Goal: Information Seeking & Learning: Check status

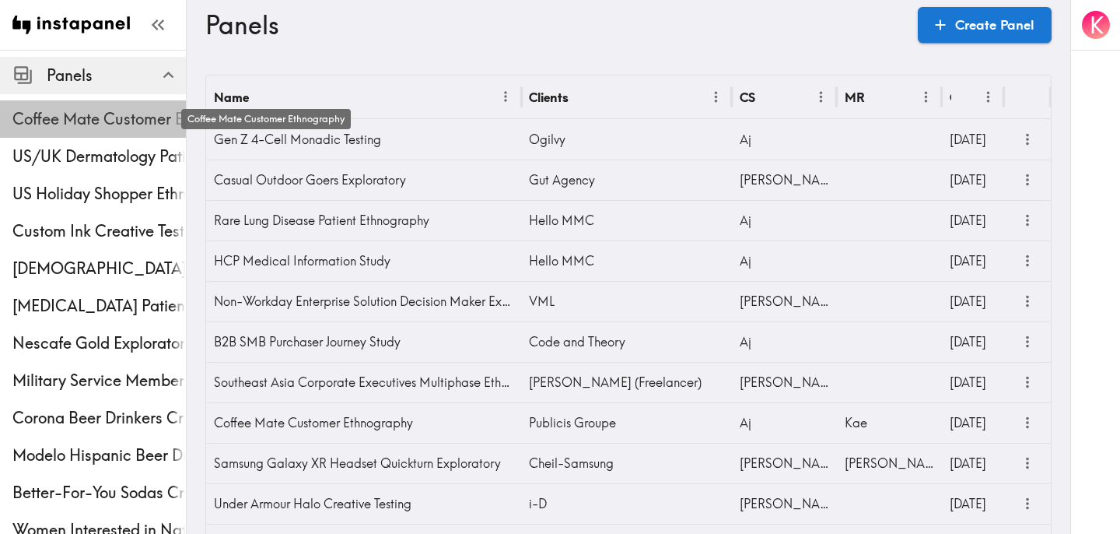
click at [88, 120] on span "Coffee Mate Customer Ethnography" at bounding box center [98, 119] width 173 height 22
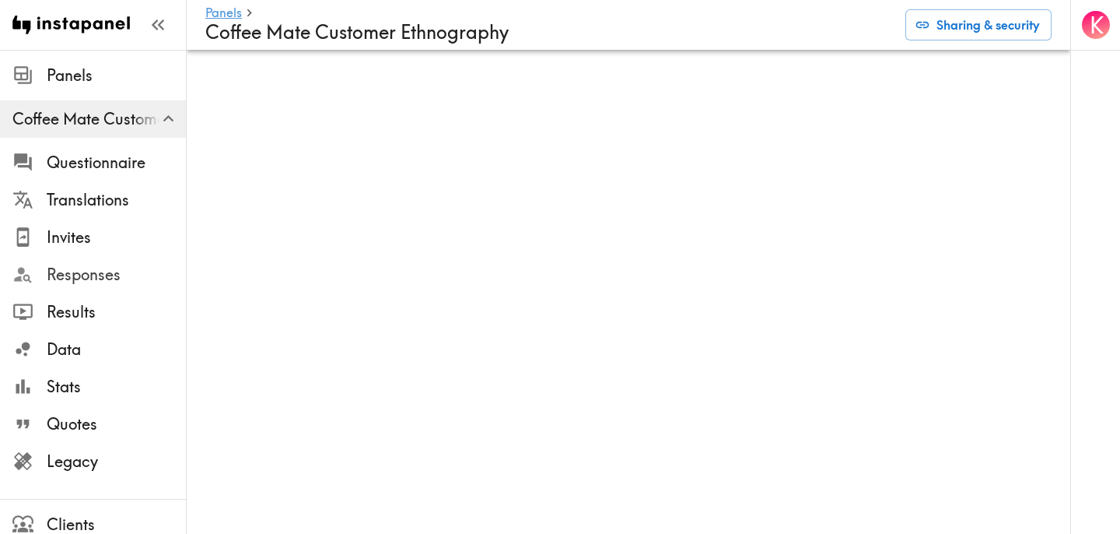
click at [93, 274] on span "Responses" at bounding box center [116, 275] width 139 height 22
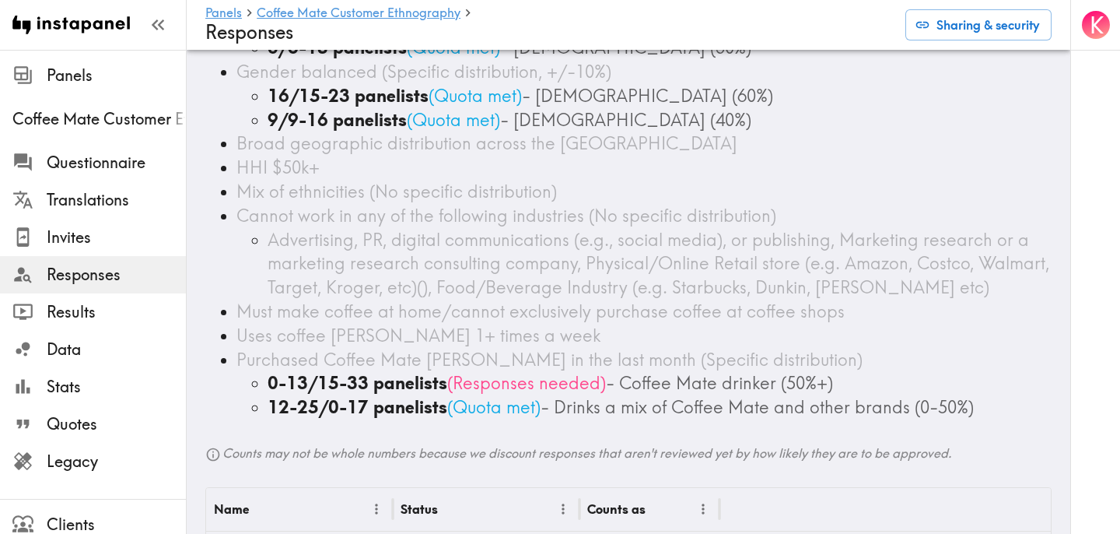
scroll to position [164, 0]
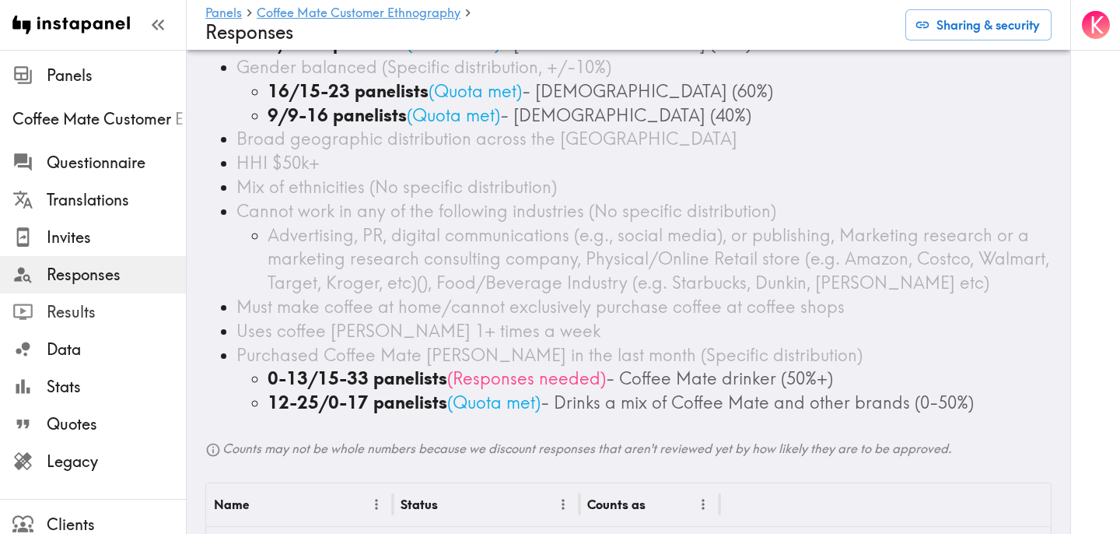
click at [89, 298] on span "Results" at bounding box center [116, 312] width 139 height 28
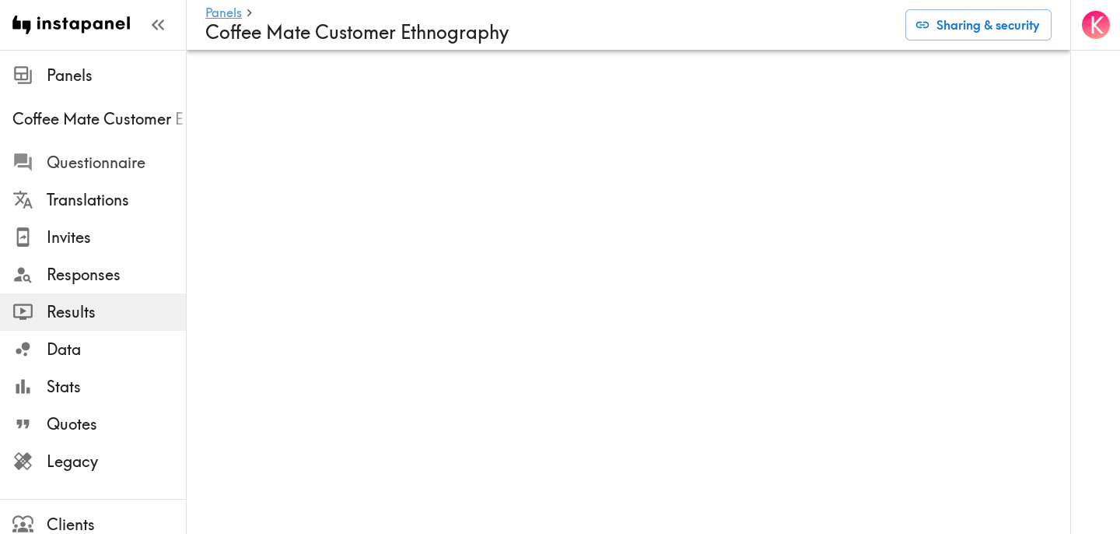
click at [84, 149] on span "Questionnaire" at bounding box center [116, 163] width 139 height 28
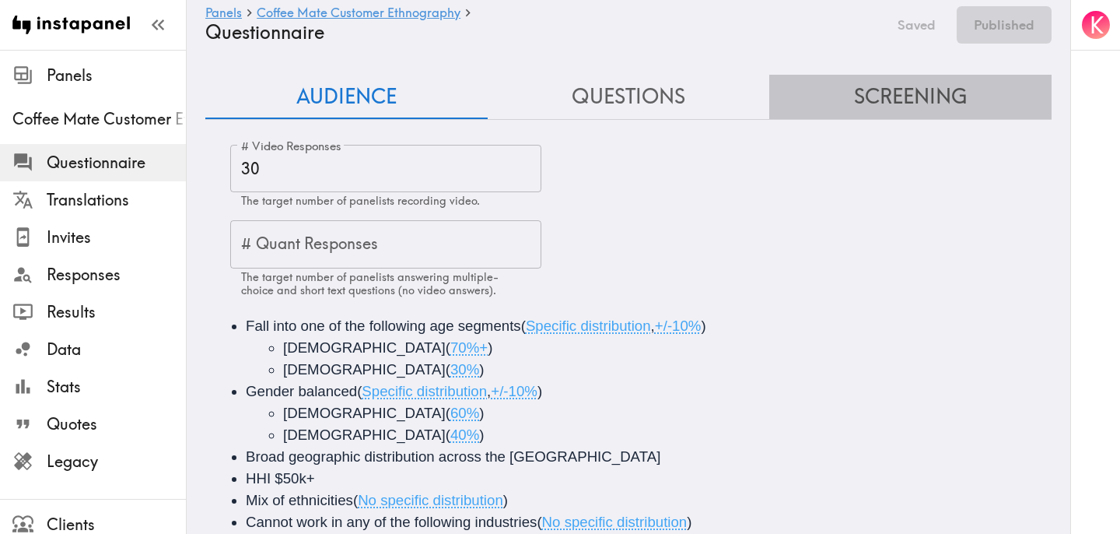
click at [914, 83] on button "Screening" at bounding box center [910, 97] width 282 height 44
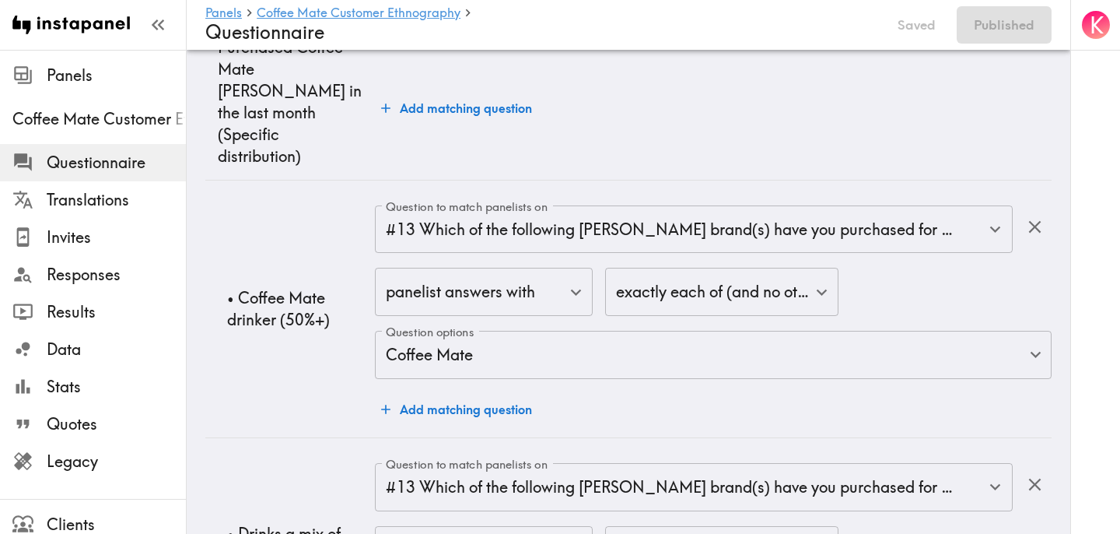
scroll to position [4320, 0]
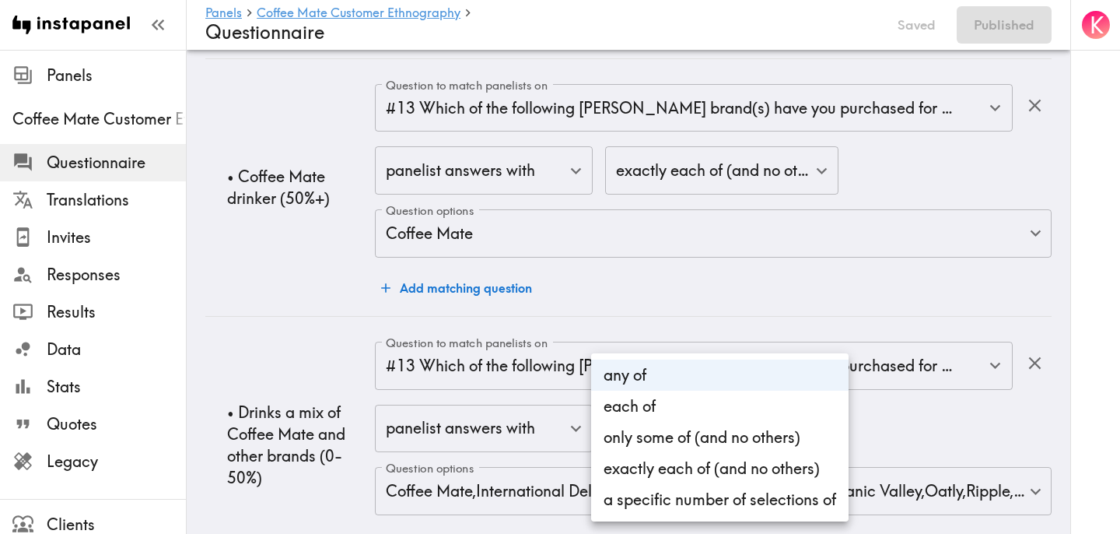
click at [905, 363] on div at bounding box center [560, 267] width 1120 height 534
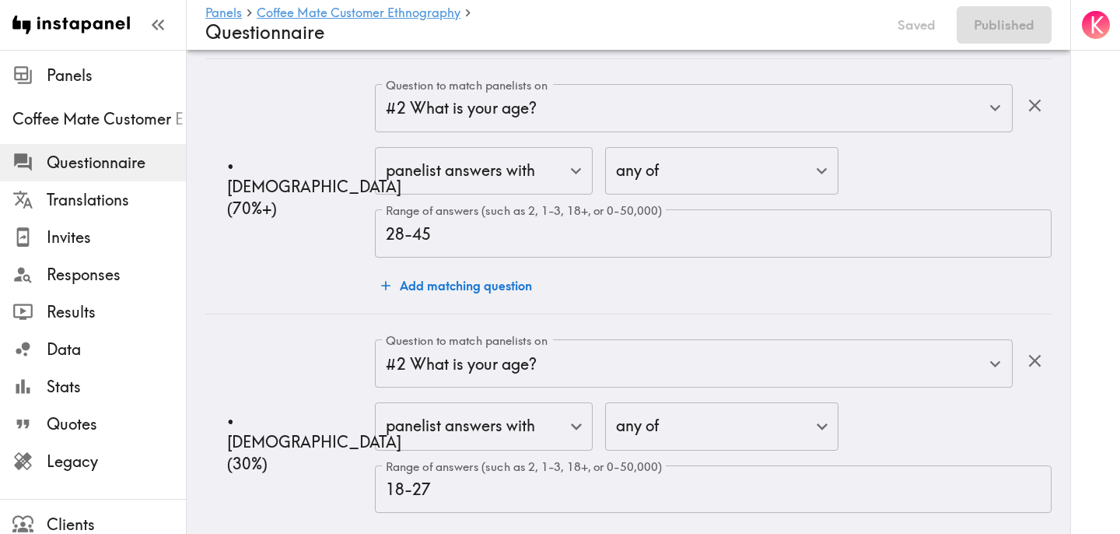
scroll to position [0, 0]
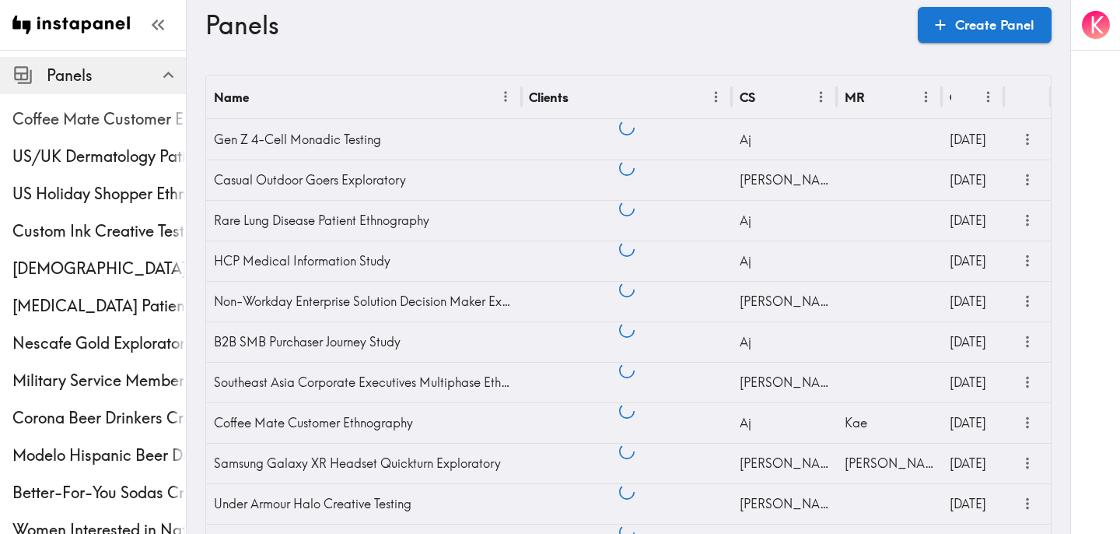
click at [82, 117] on span "Coffee Mate Customer Ethnography" at bounding box center [98, 119] width 173 height 22
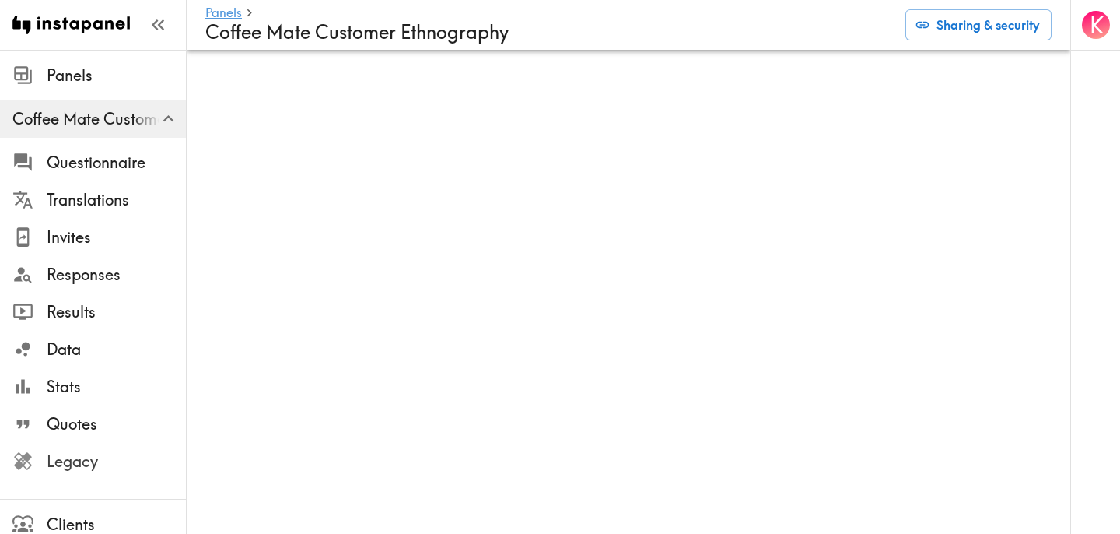
click at [113, 464] on span "Legacy" at bounding box center [116, 461] width 139 height 22
click at [124, 284] on span "Responses" at bounding box center [116, 275] width 139 height 22
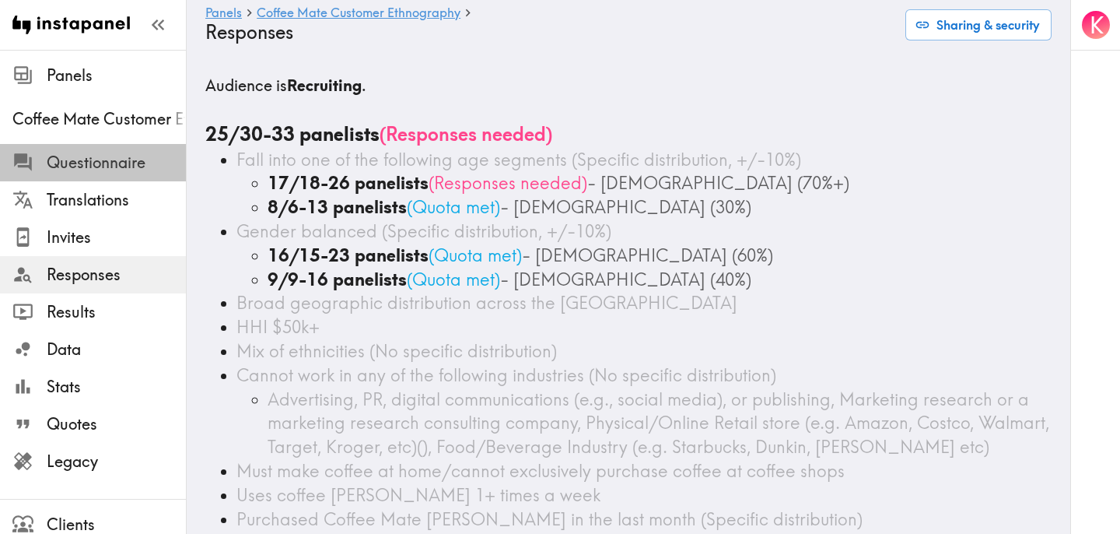
click at [124, 173] on span "Questionnaire" at bounding box center [116, 163] width 139 height 28
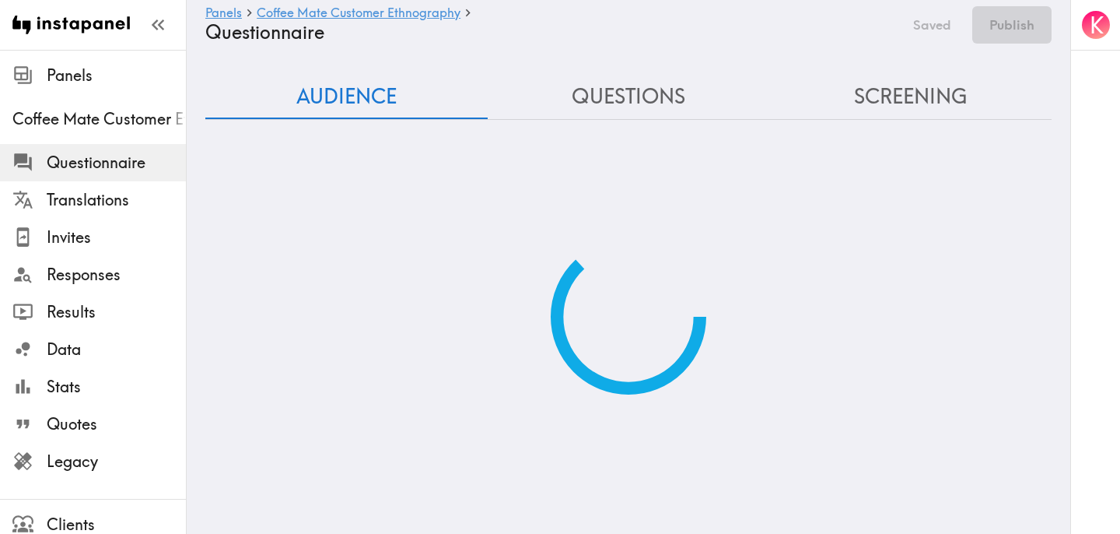
click at [880, 114] on button "Screening" at bounding box center [910, 97] width 282 height 44
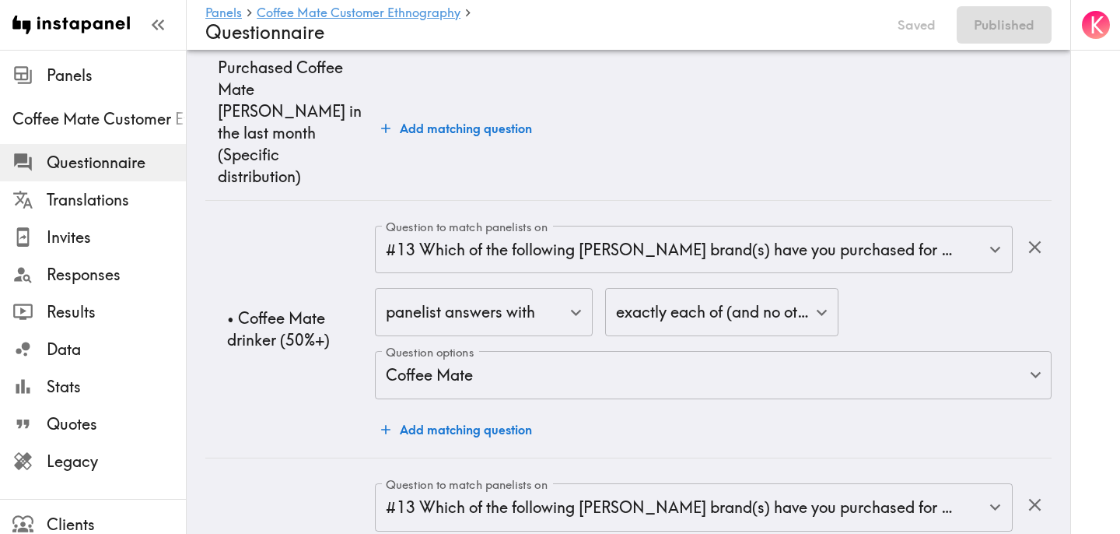
scroll to position [4178, 0]
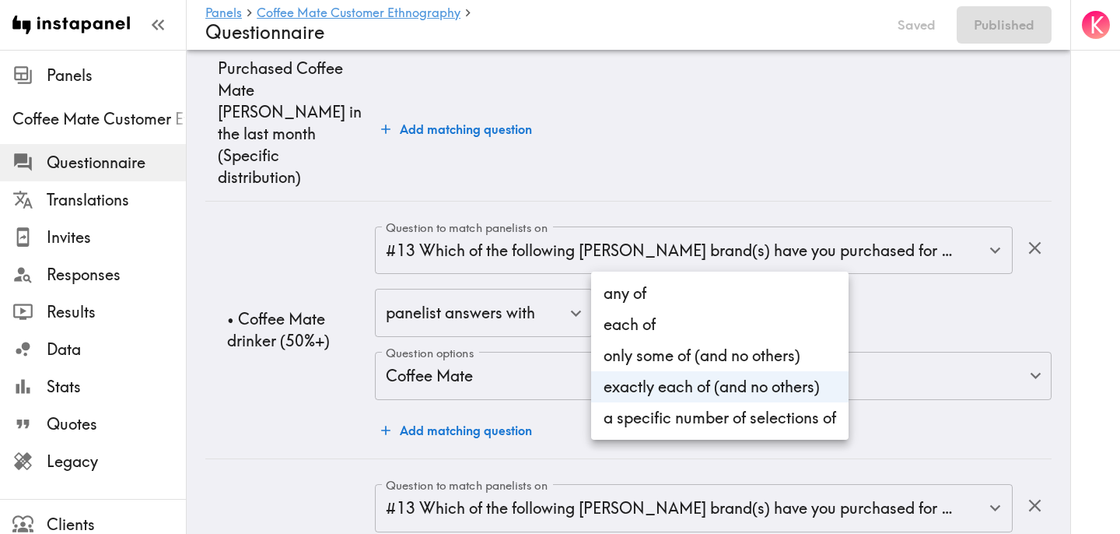
click at [711, 253] on div at bounding box center [560, 267] width 1120 height 534
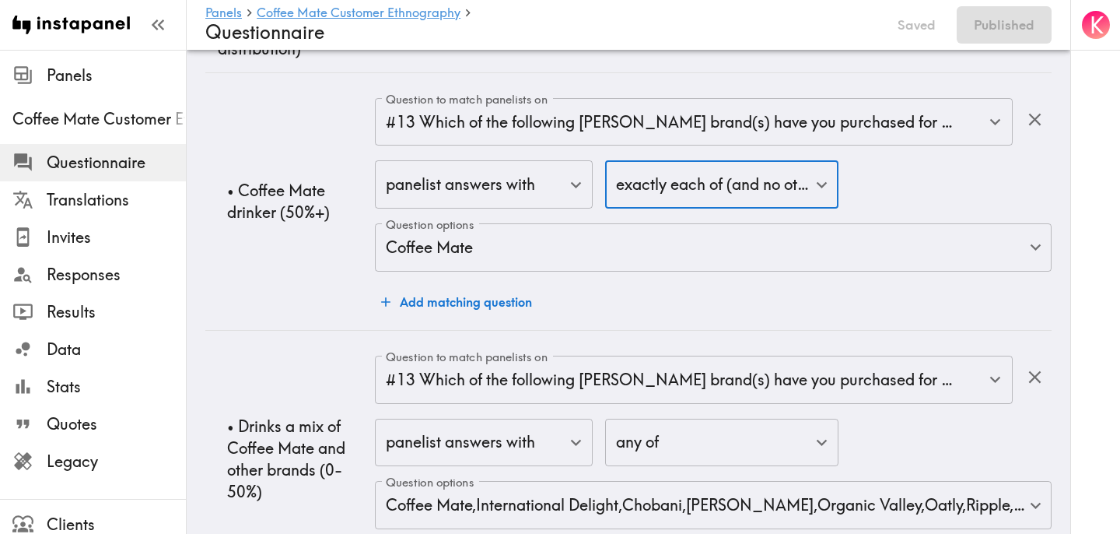
scroll to position [4320, 0]
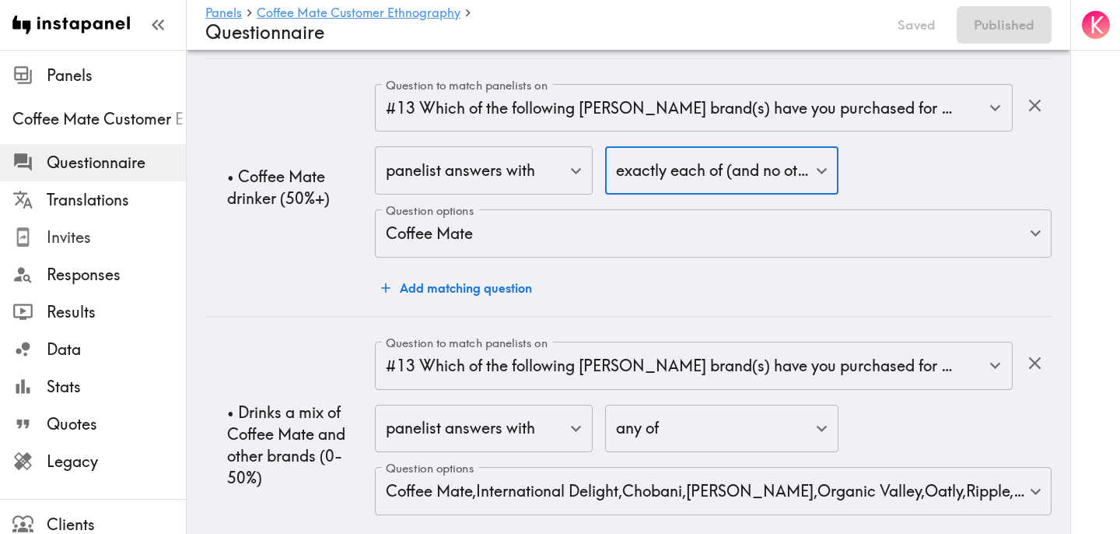
click at [82, 241] on span "Invites" at bounding box center [116, 237] width 139 height 22
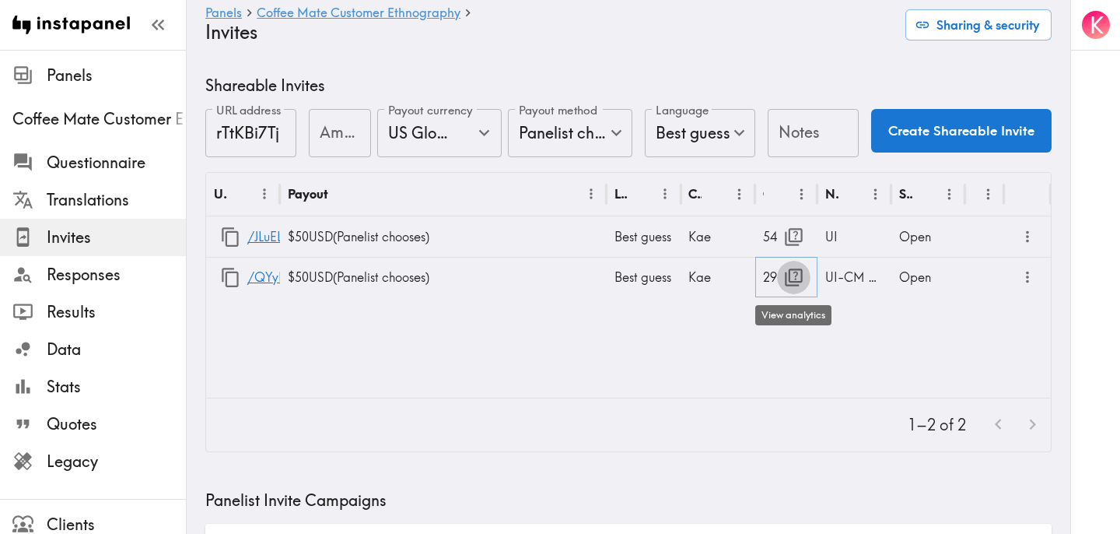
click at [798, 288] on button "button" at bounding box center [793, 277] width 33 height 33
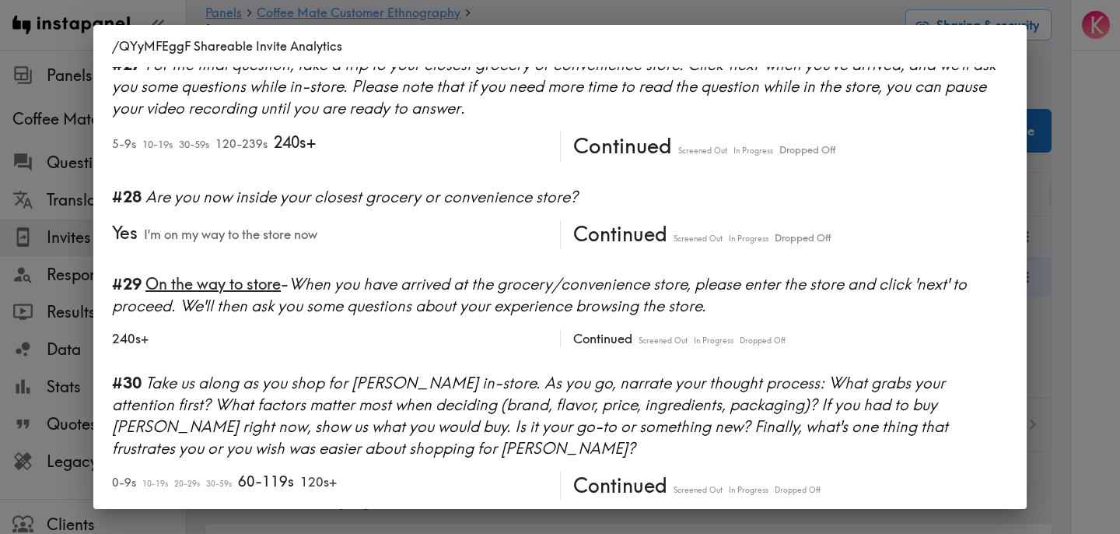
scroll to position [4139, 0]
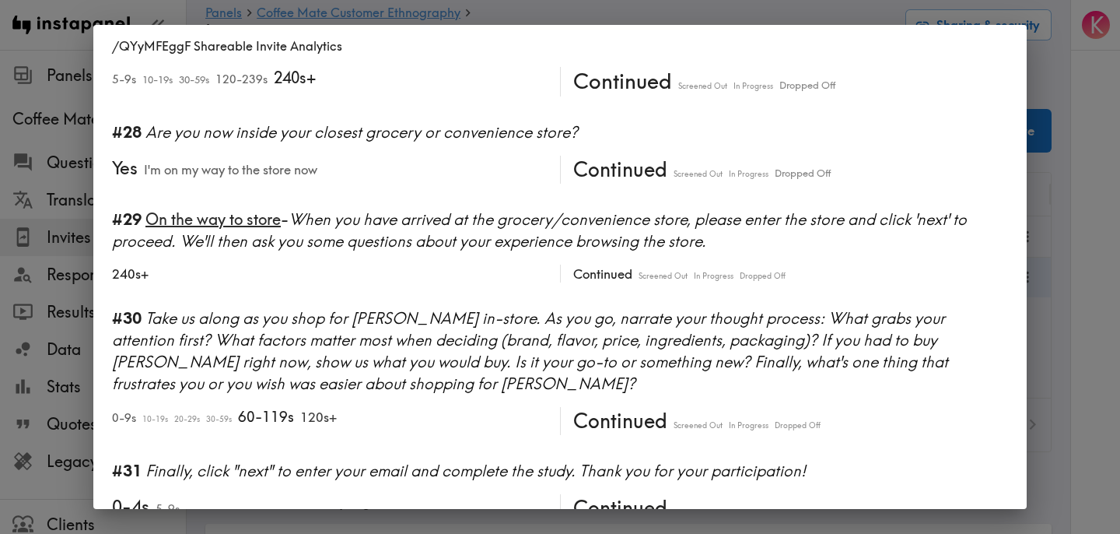
click at [1081, 338] on div "/QYyMFEggF Shareable Invite Analytics #1 There is a new instapanel! 0-4s 5-9s 1…" at bounding box center [560, 267] width 1120 height 534
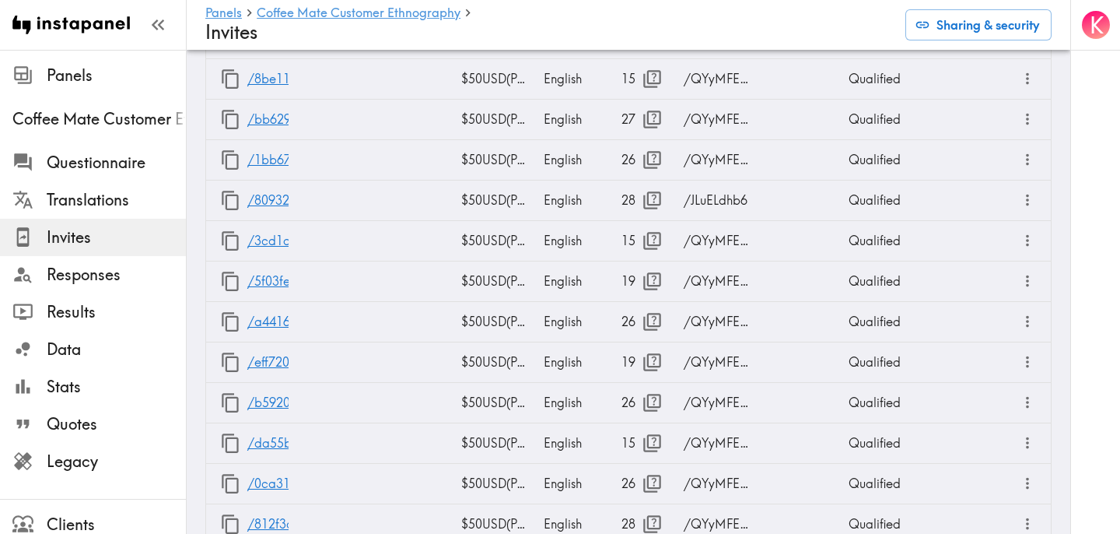
scroll to position [3831, 0]
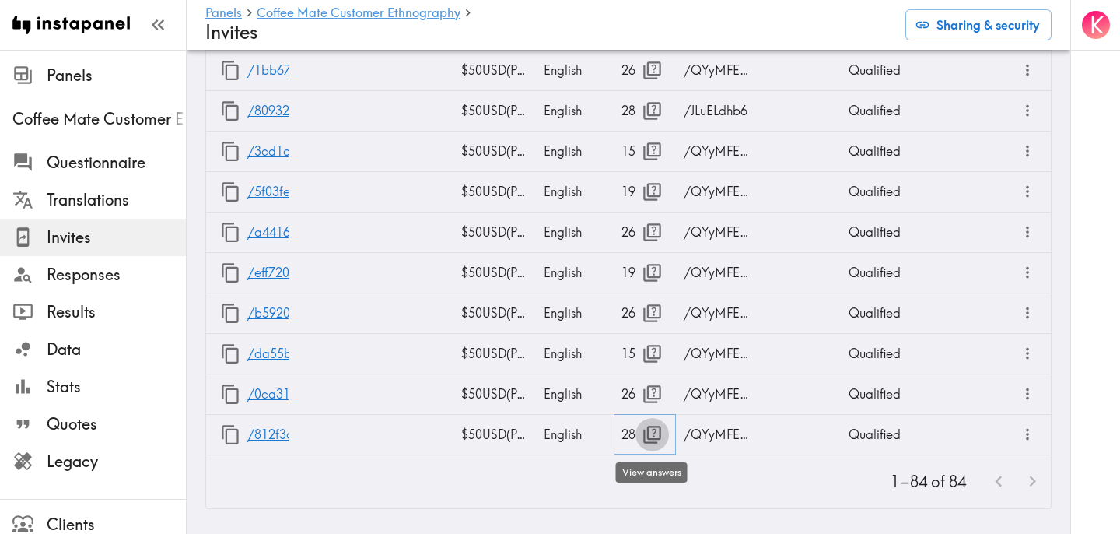
click at [643, 440] on icon "button" at bounding box center [652, 434] width 21 height 21
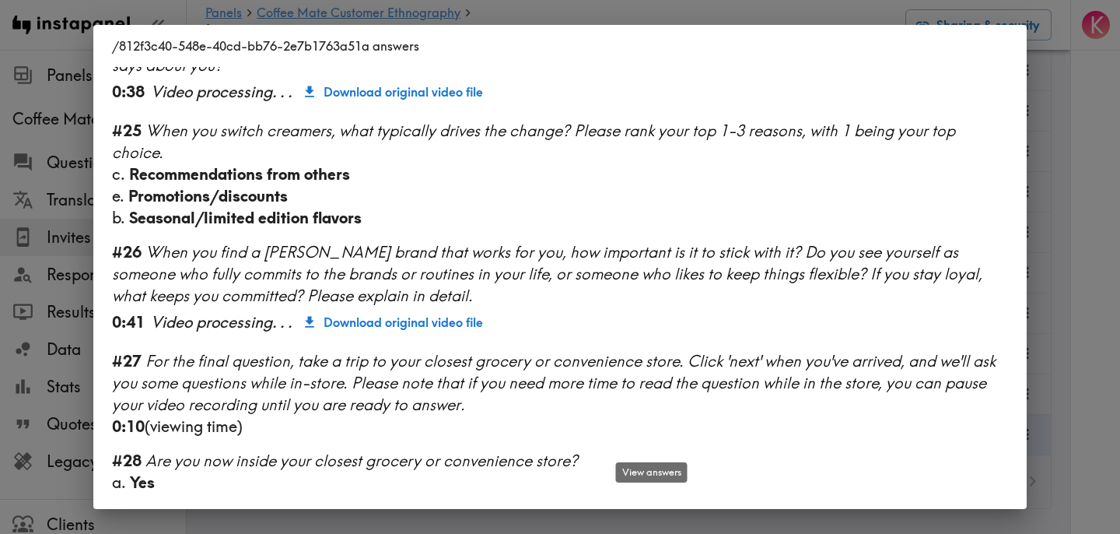
scroll to position [2113, 0]
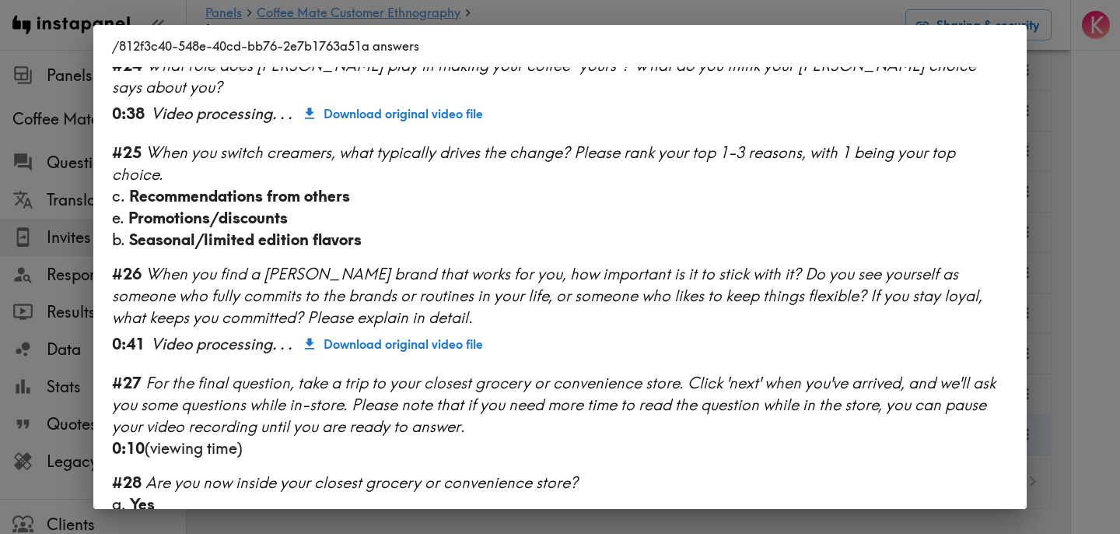
click at [1063, 363] on div "/812f3c40-548e-40cd-bb76-2e7b1763a51a answers Language English Segment 28-45 ye…" at bounding box center [560, 267] width 1120 height 534
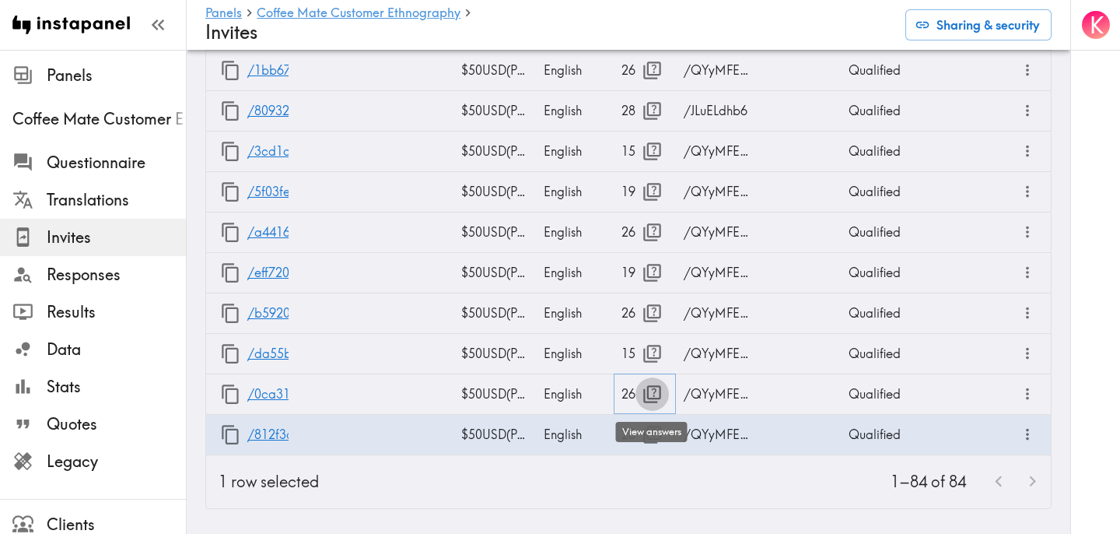
click at [647, 394] on icon "button" at bounding box center [652, 394] width 18 height 18
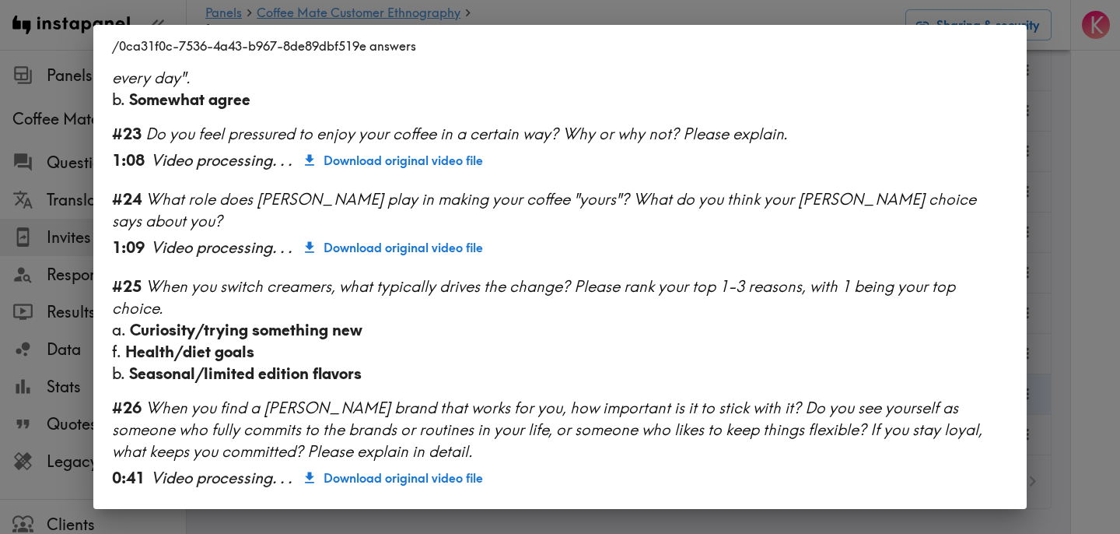
scroll to position [2023, 0]
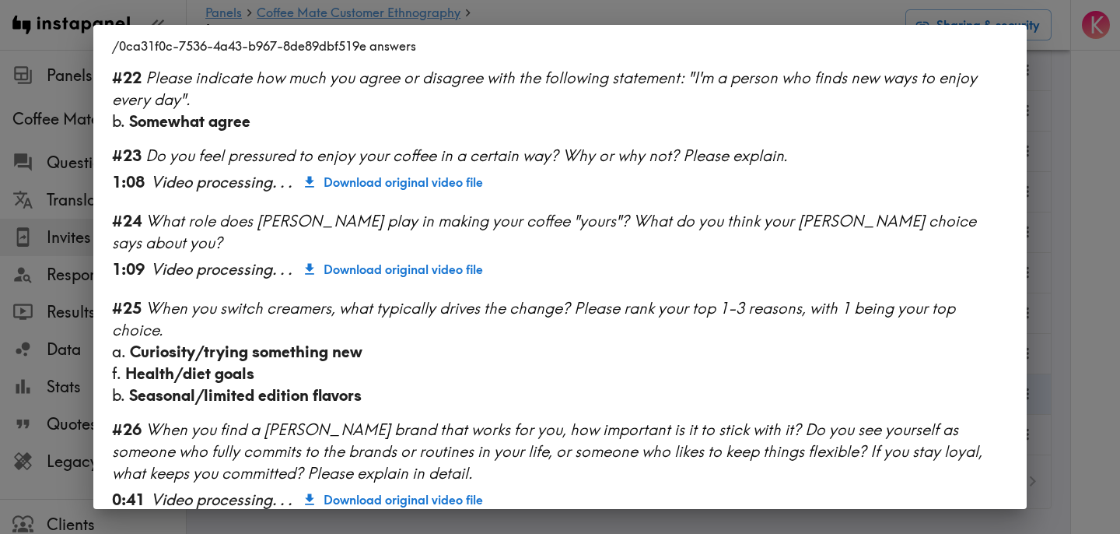
click at [1049, 327] on div "/0ca31f0c-7536-4a43-b967-8de89dbf519e answers Language English Segment 28-45 ye…" at bounding box center [560, 267] width 1120 height 534
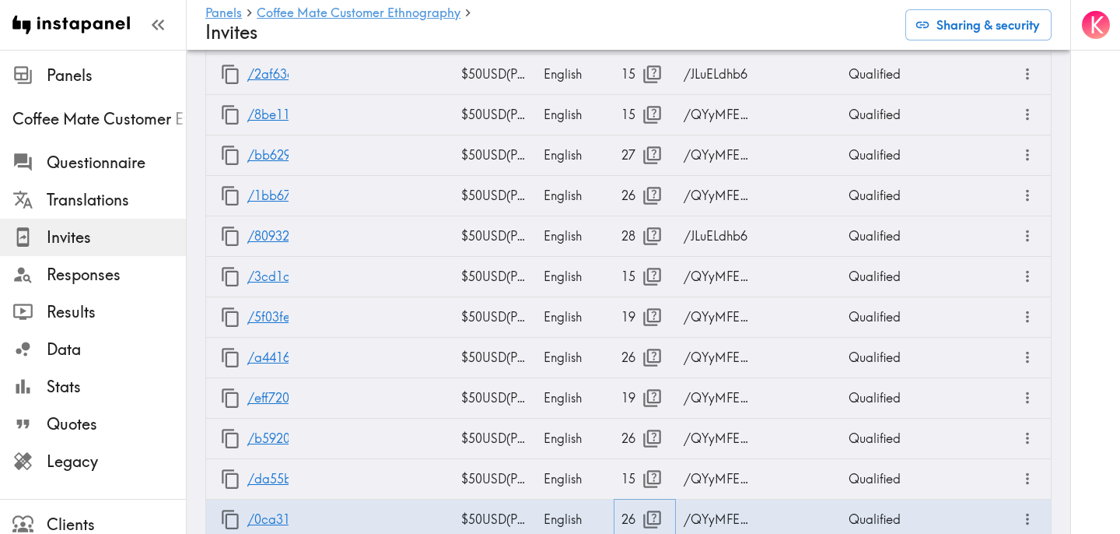
scroll to position [3705, 0]
click at [646, 241] on icon "button" at bounding box center [652, 236] width 21 height 21
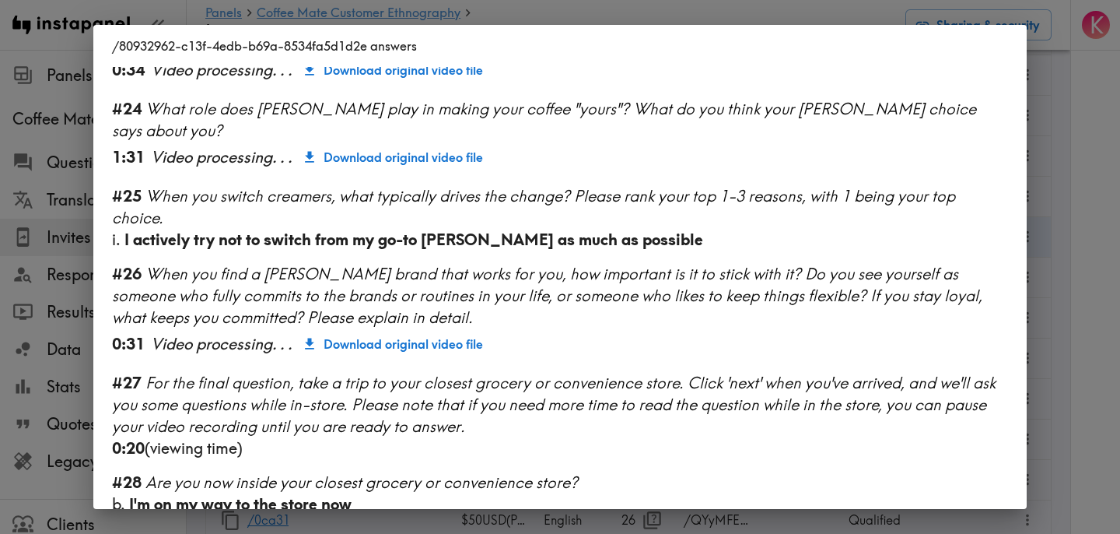
scroll to position [2004, 0]
click at [1073, 283] on div "/80932962-c13f-4edb-b69a-8534fa5d1d2e answers Language English Segment 28-45 ye…" at bounding box center [560, 267] width 1120 height 534
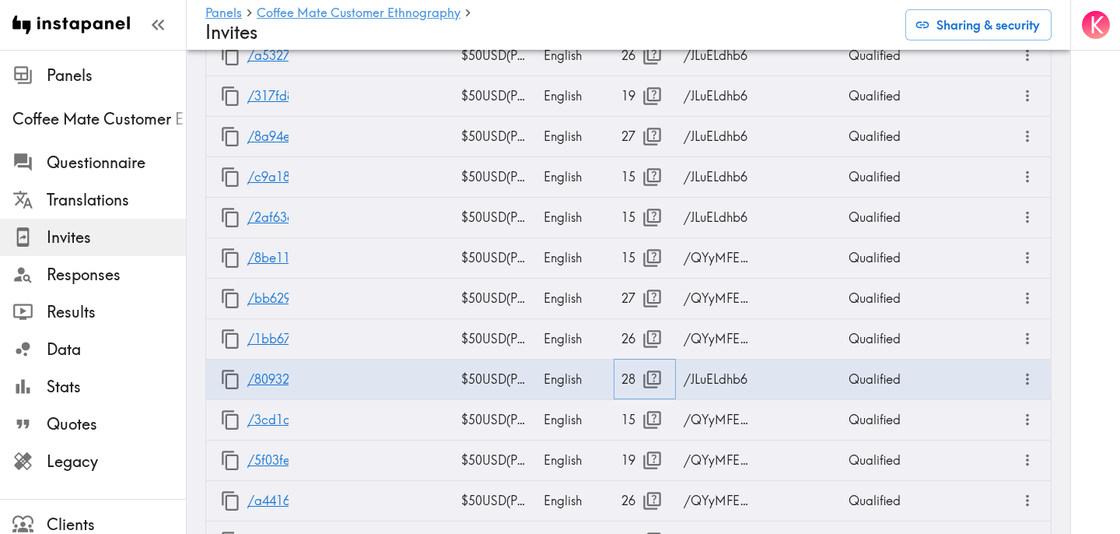
scroll to position [3562, 0]
click at [658, 297] on icon "button" at bounding box center [652, 299] width 21 height 21
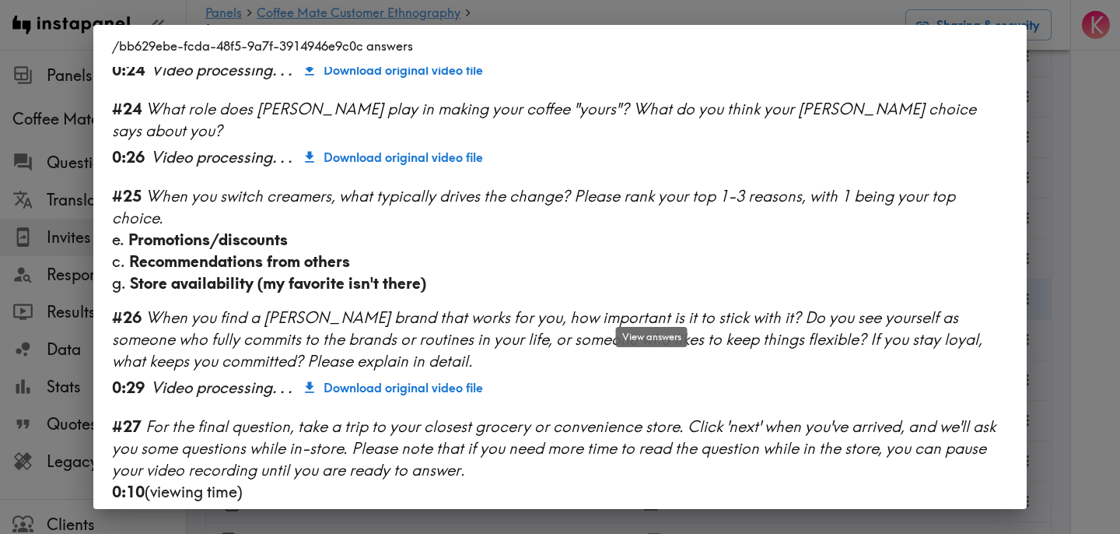
scroll to position [1991, 0]
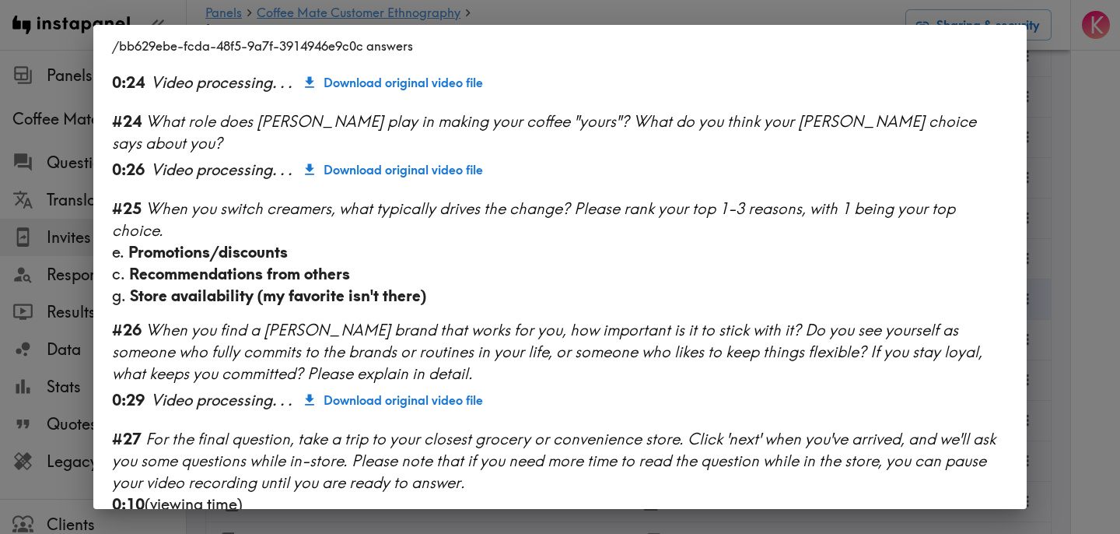
click at [1046, 278] on div "/bb629ebe-fcda-48f5-9a7f-3914946e9c0c answers Language English Segment 28-45 ye…" at bounding box center [560, 267] width 1120 height 534
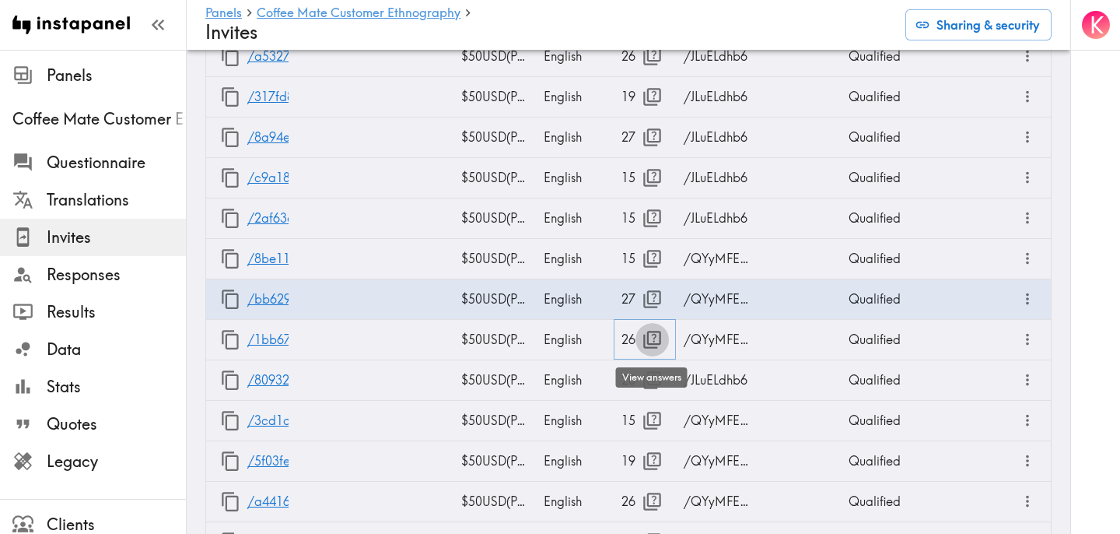
click at [653, 338] on icon "button" at bounding box center [652, 339] width 21 height 21
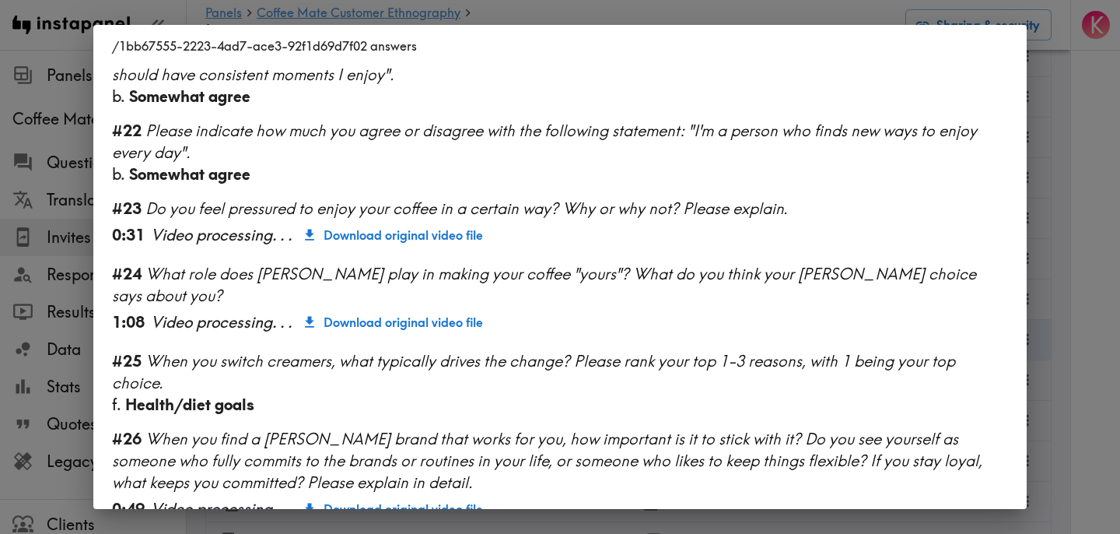
scroll to position [2001, 0]
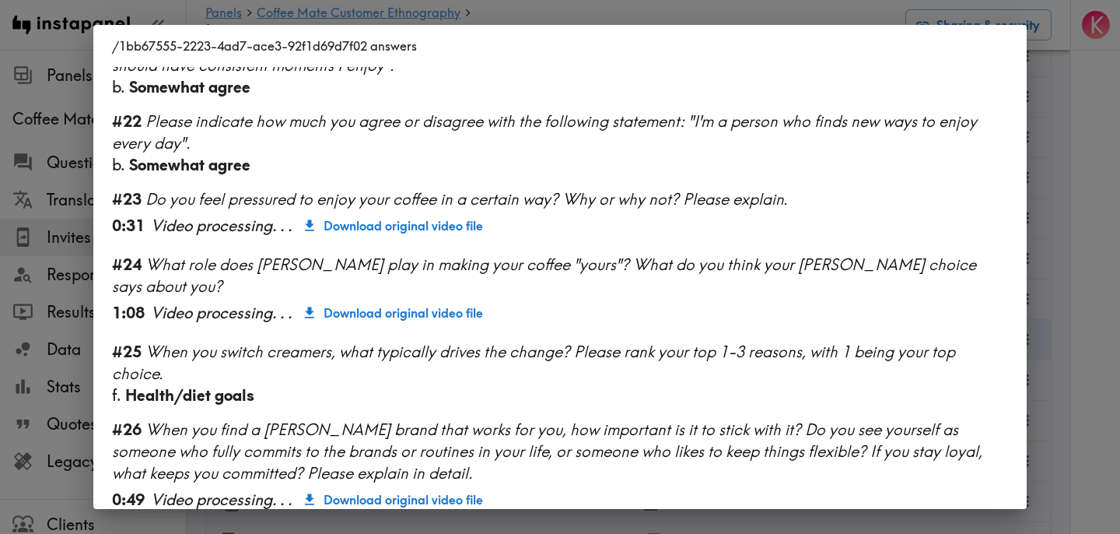
click at [1081, 286] on div "/1bb67555-2223-4ad7-ace3-92f1d69d7f02 answers Language English Segment 28-45 ye…" at bounding box center [560, 267] width 1120 height 534
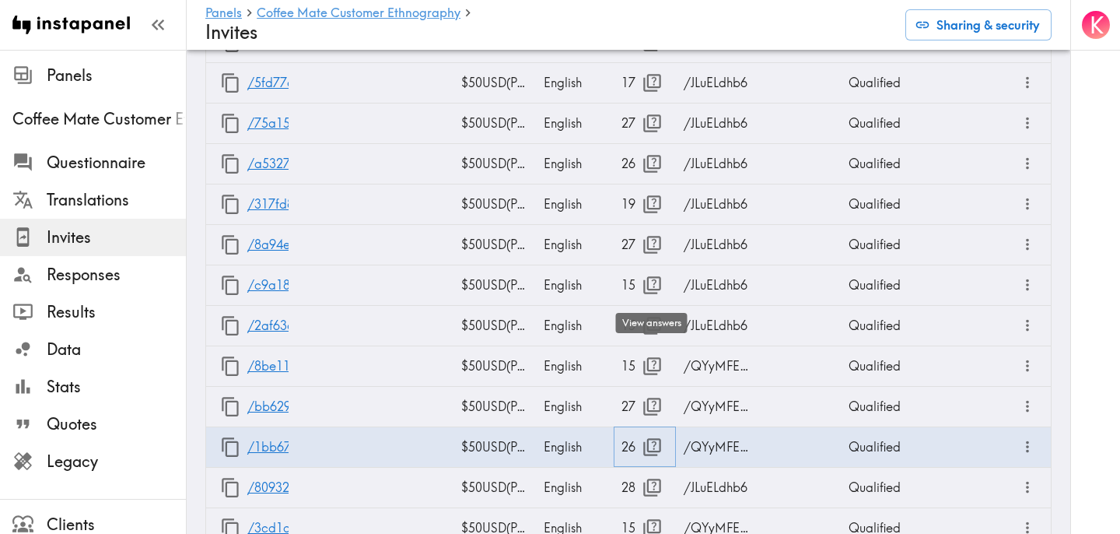
scroll to position [3450, 0]
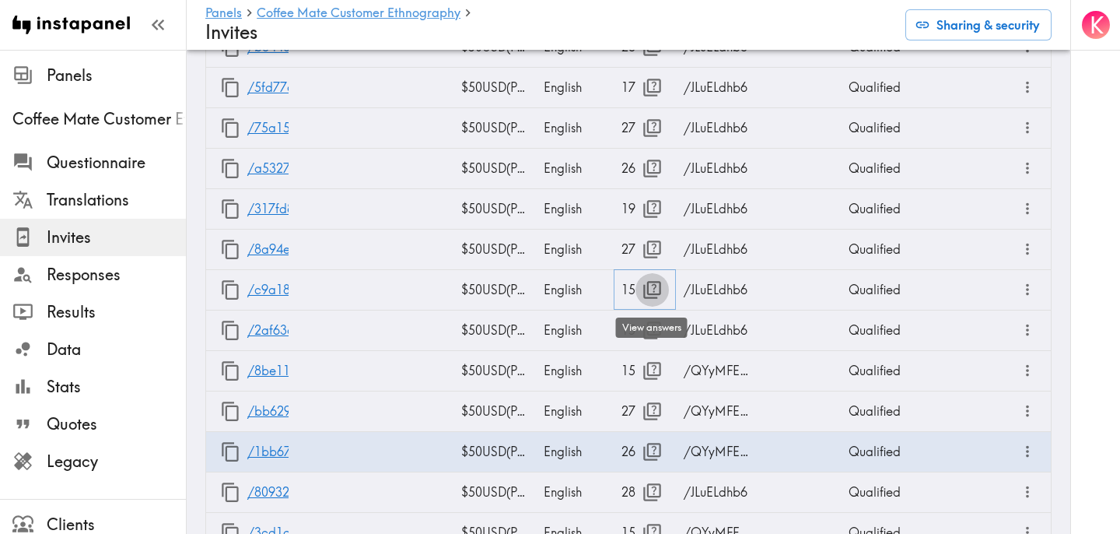
click at [652, 290] on icon "button" at bounding box center [652, 289] width 21 height 21
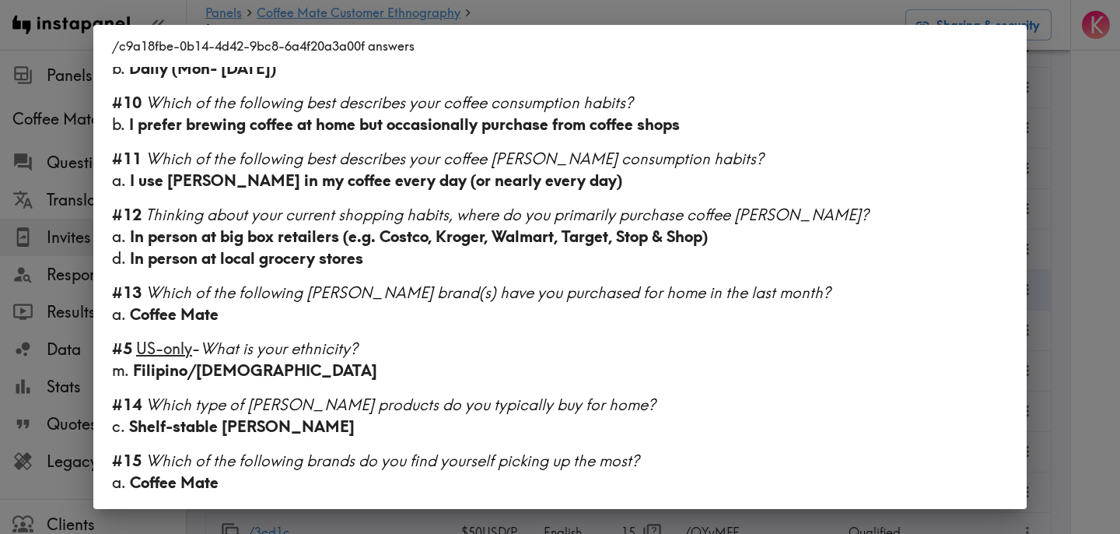
scroll to position [993, 0]
click at [1056, 301] on div "/c9a18fbe-0b14-4d42-9bc8-6a4f20a3a00f answers Language English Segment 28-45 ye…" at bounding box center [560, 267] width 1120 height 534
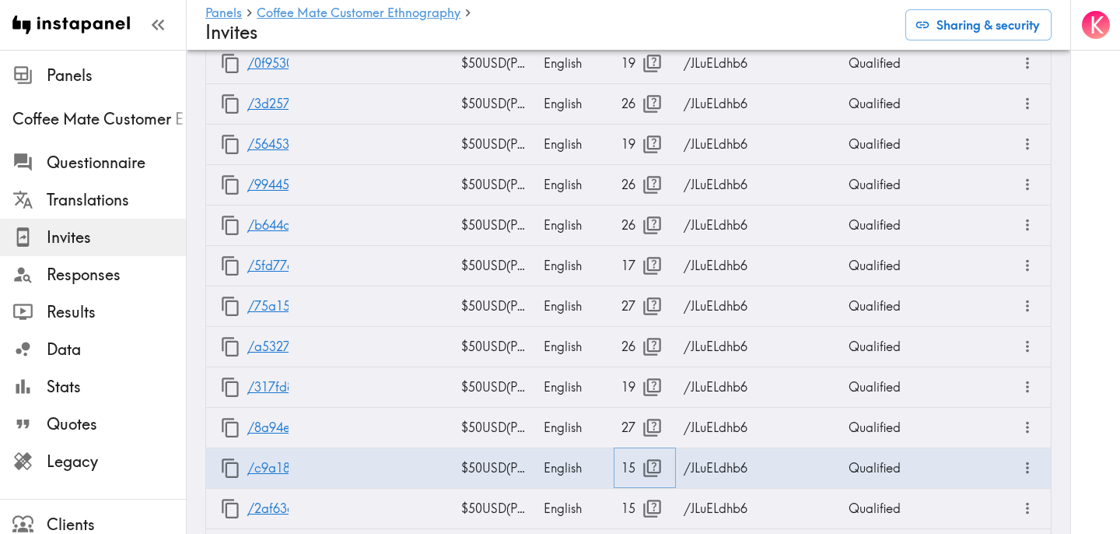
scroll to position [3270, 0]
click at [654, 303] on icon "button" at bounding box center [652, 307] width 21 height 21
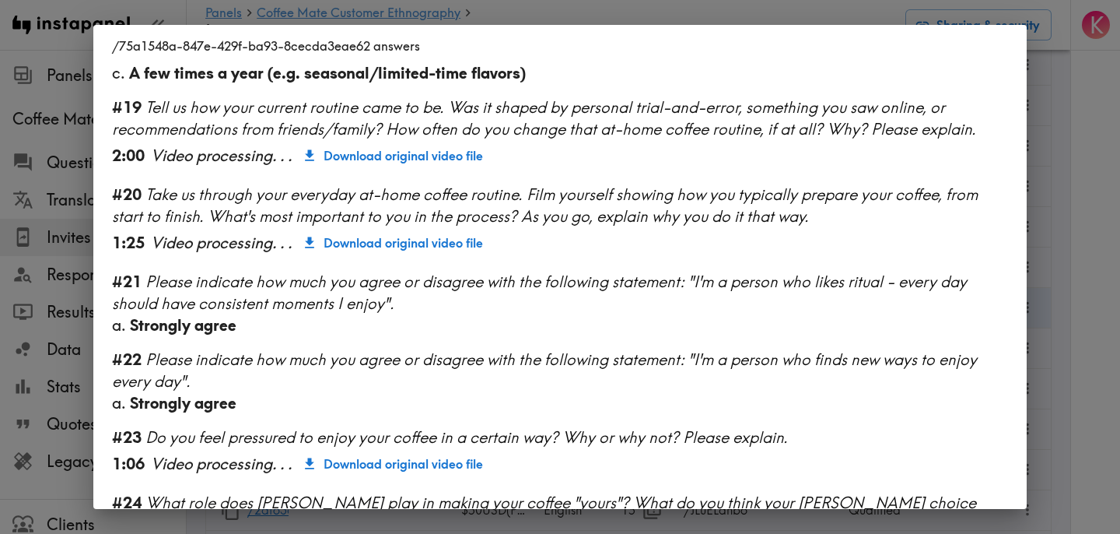
scroll to position [2122, 0]
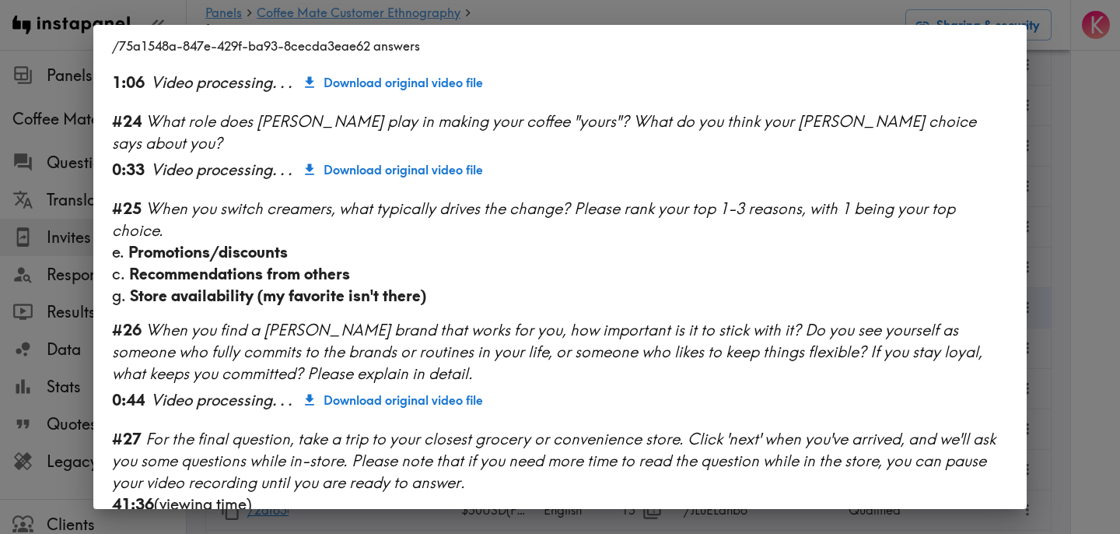
click at [1070, 299] on div "/75a1548a-847e-429f-ba93-8cecda3eae62 answers Language English Segment 28-45 ye…" at bounding box center [560, 267] width 1120 height 534
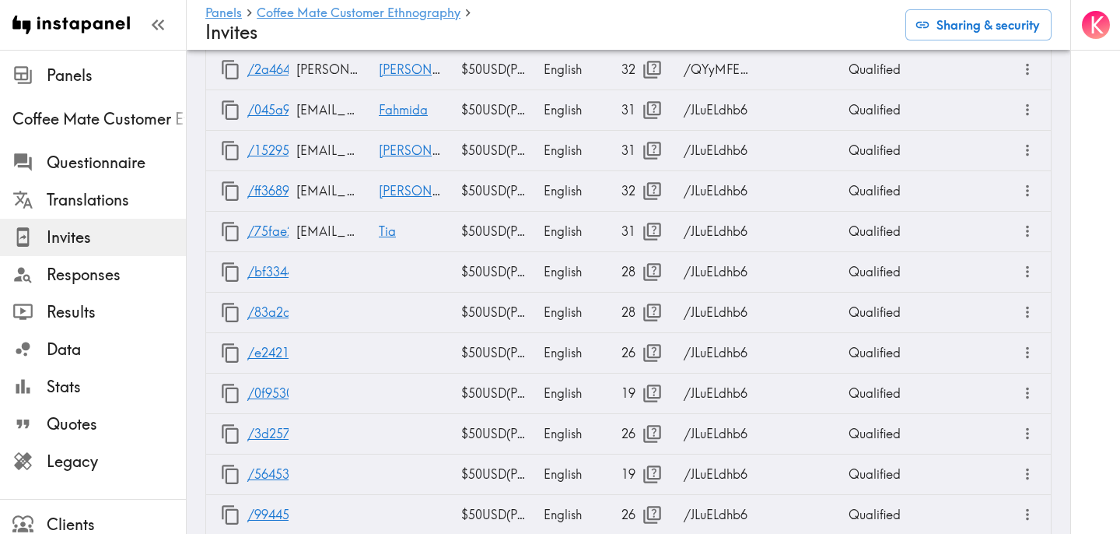
scroll to position [2939, 0]
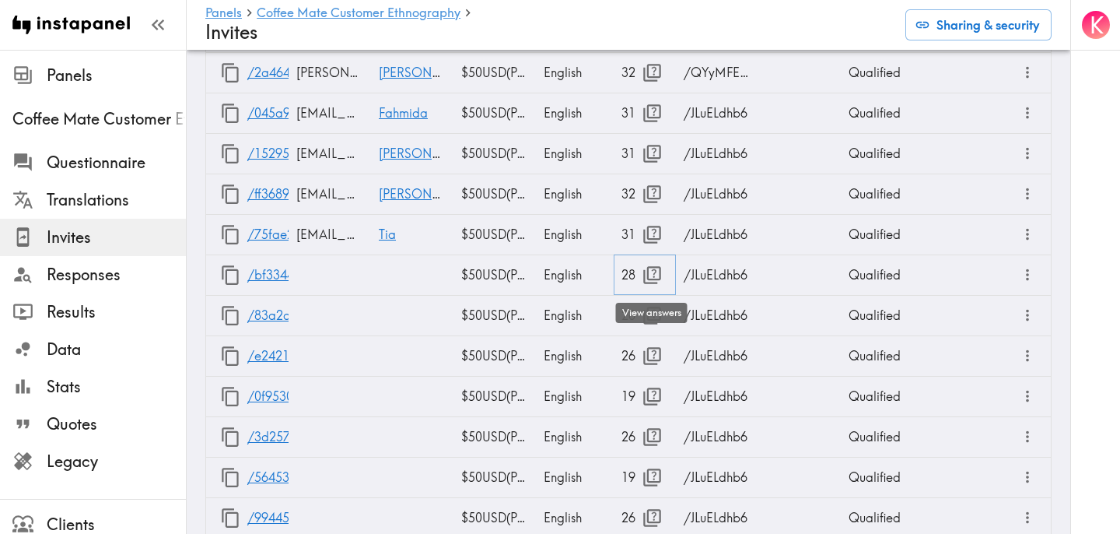
click at [651, 281] on icon "button" at bounding box center [652, 274] width 21 height 21
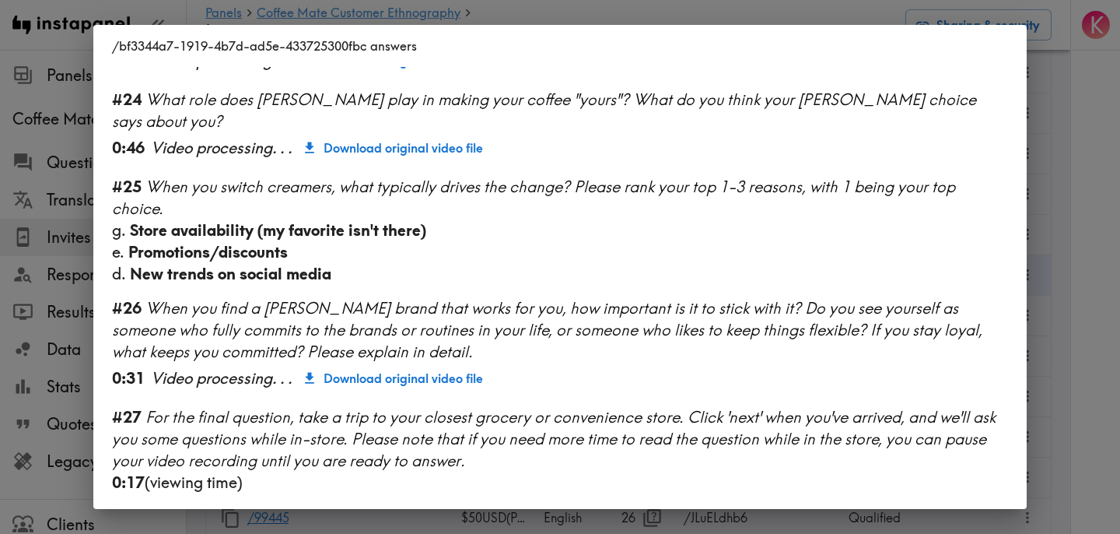
scroll to position [2156, 0]
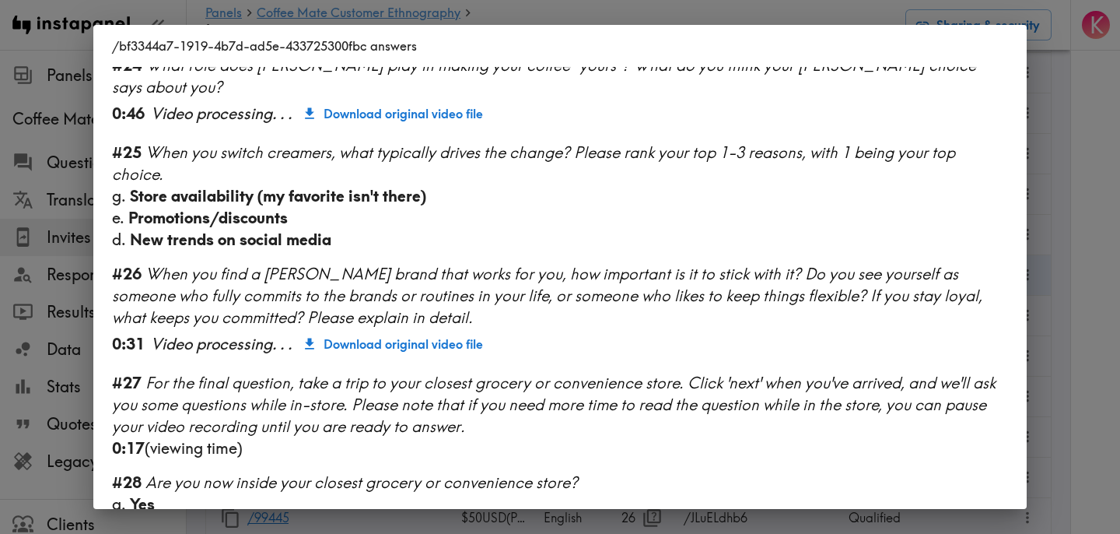
click at [1074, 299] on div "/bf3344a7-1919-4b7d-ad5e-433725300fbc answers Language English Segment 18-27 ye…" at bounding box center [560, 267] width 1120 height 534
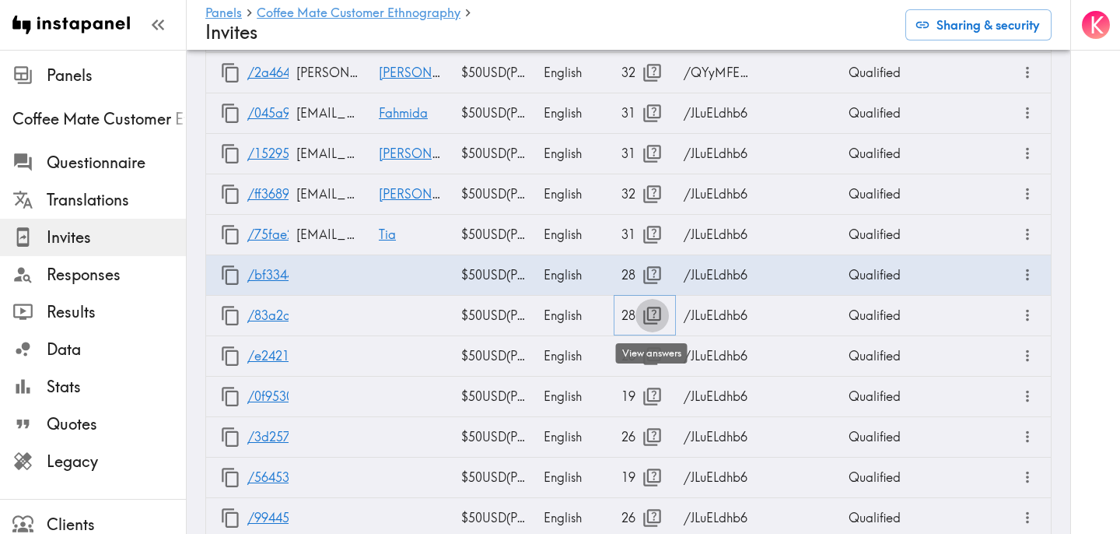
click at [657, 316] on icon "button" at bounding box center [652, 315] width 21 height 21
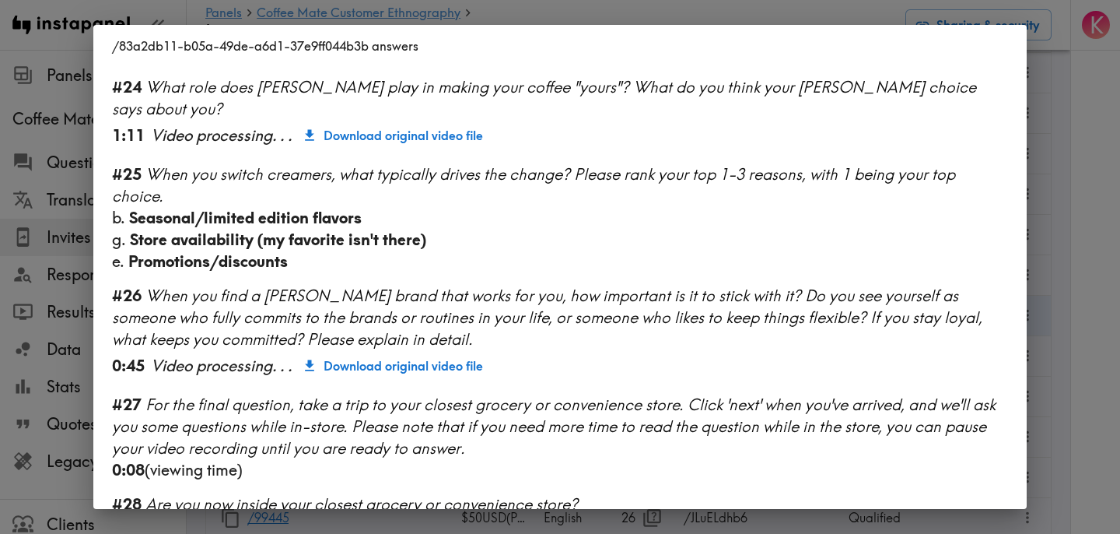
scroll to position [2178, 0]
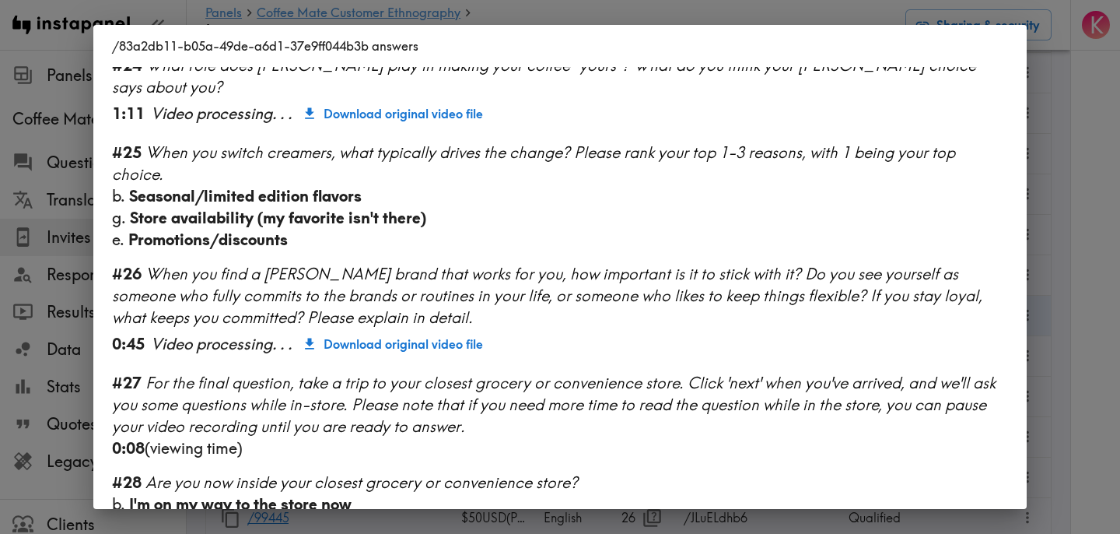
click at [1088, 292] on div "/83a2db11-b05a-49de-a6d1-37e9ff044b3b answers Language English Segment 18-27 ye…" at bounding box center [560, 267] width 1120 height 534
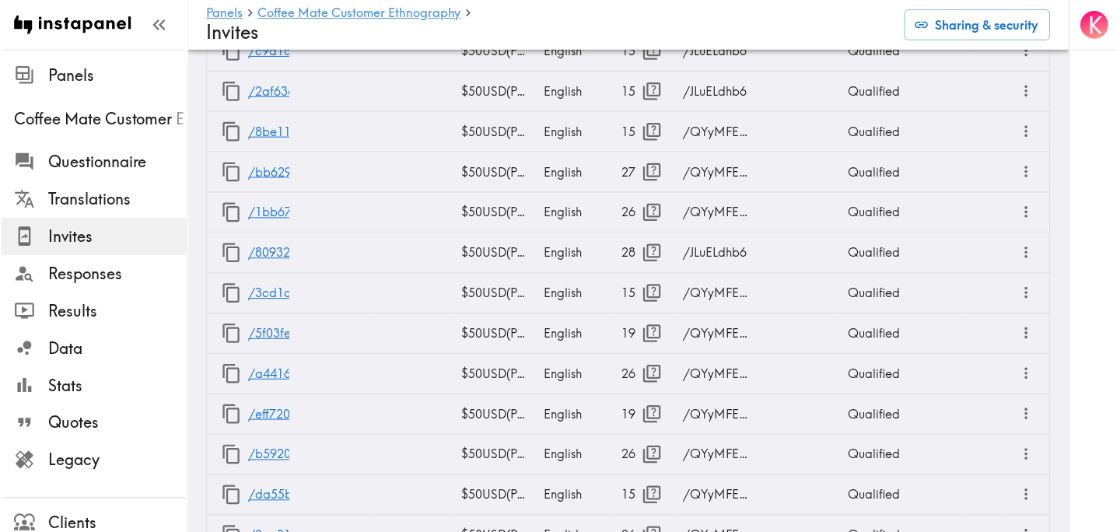
scroll to position [3831, 0]
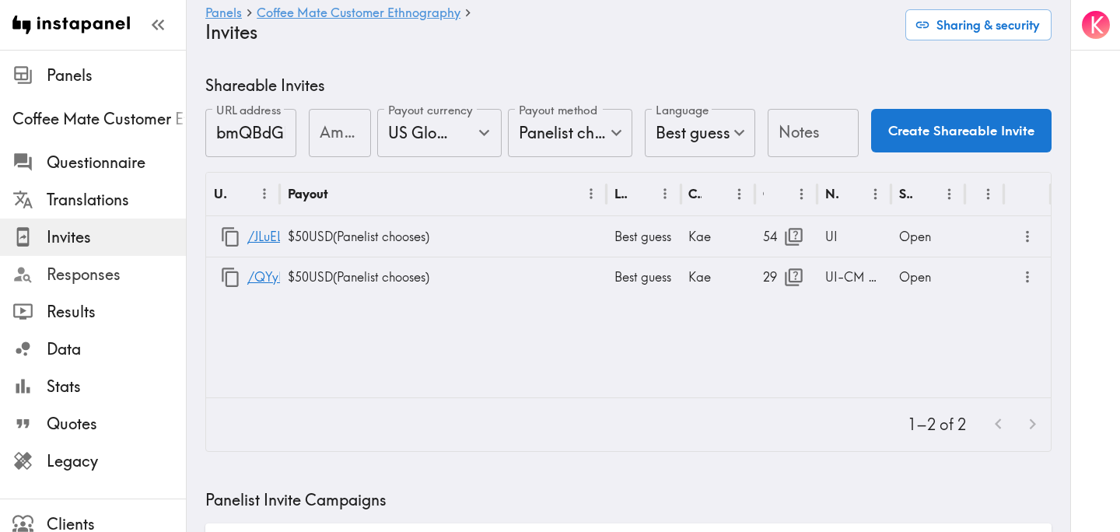
click at [96, 272] on span "Responses" at bounding box center [116, 275] width 139 height 22
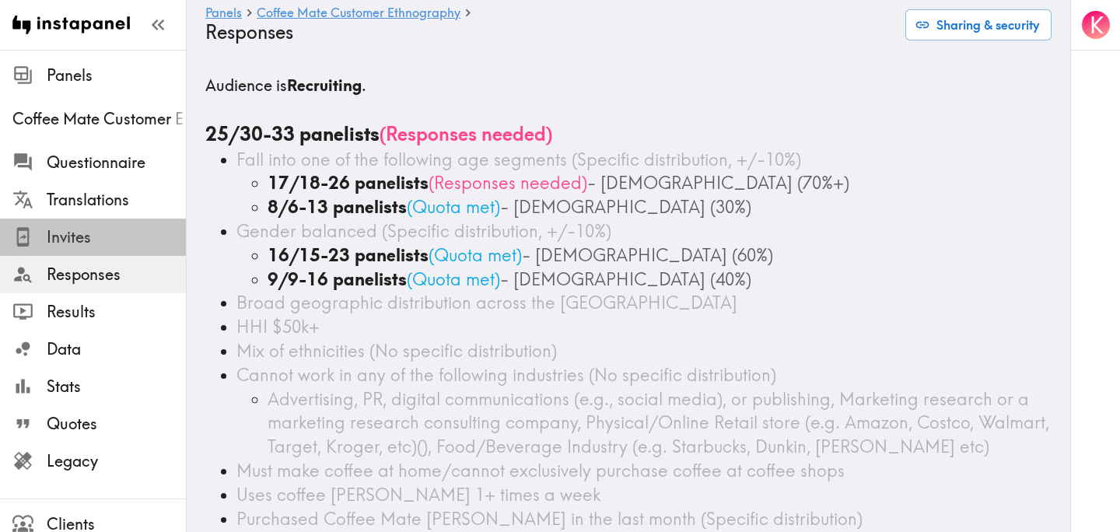
click at [98, 236] on span "Invites" at bounding box center [116, 237] width 139 height 22
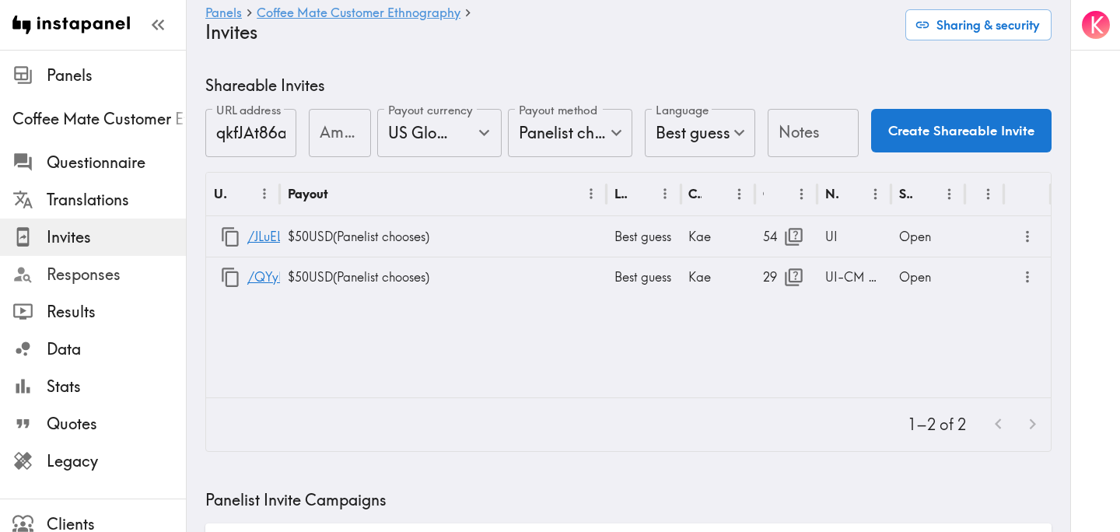
click at [101, 264] on span "Responses" at bounding box center [116, 275] width 139 height 22
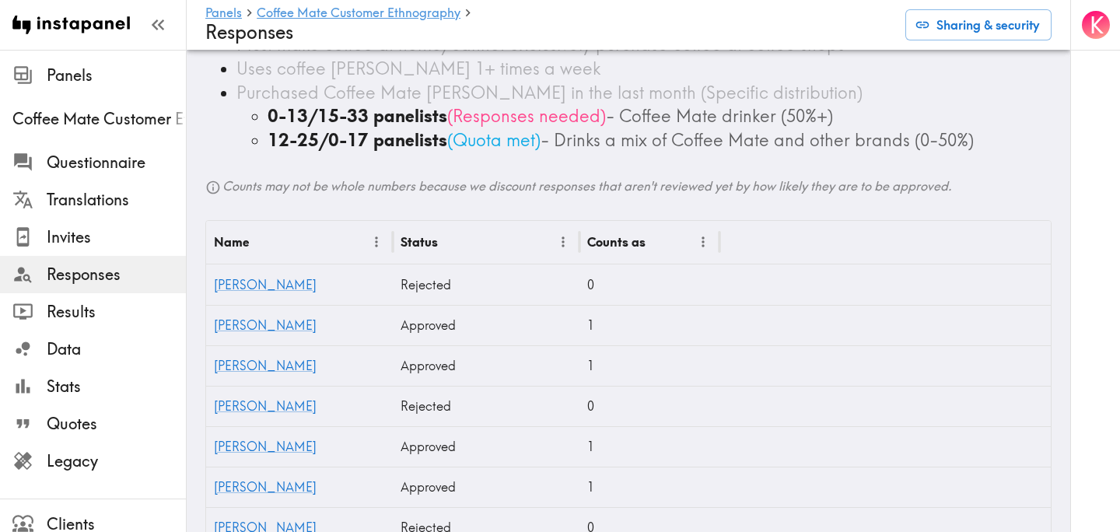
scroll to position [511, 0]
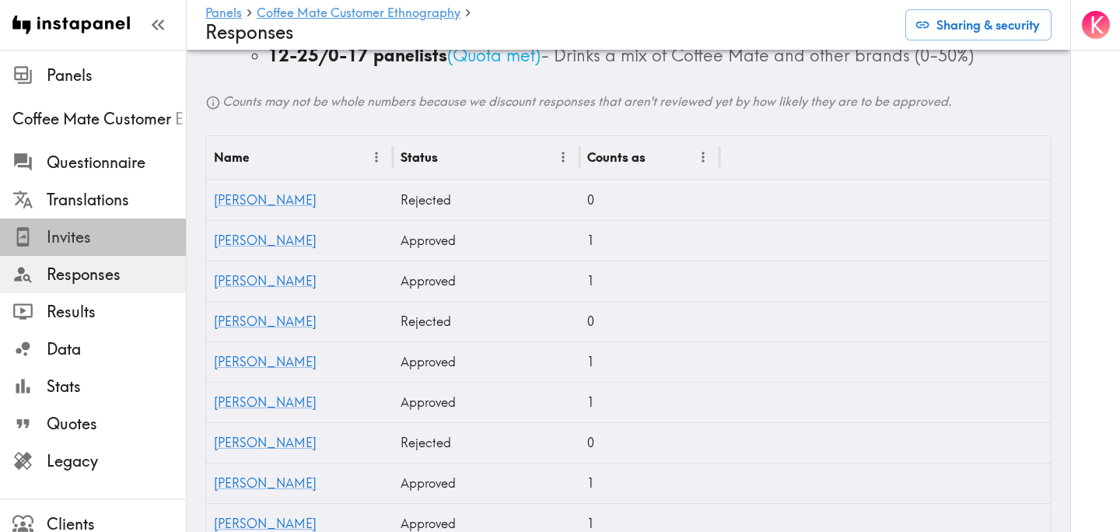
click at [61, 240] on span "Invites" at bounding box center [116, 237] width 139 height 22
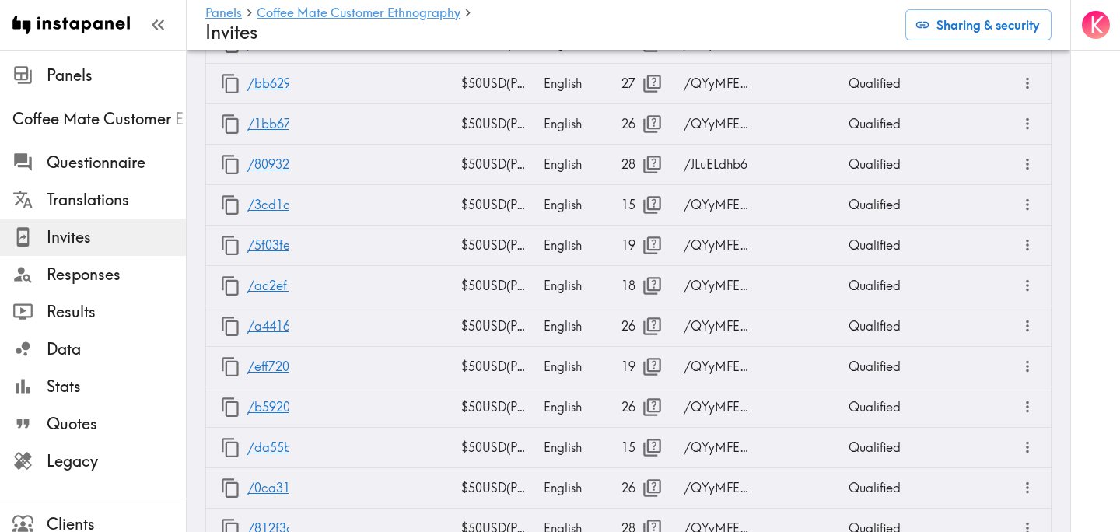
scroll to position [3833, 0]
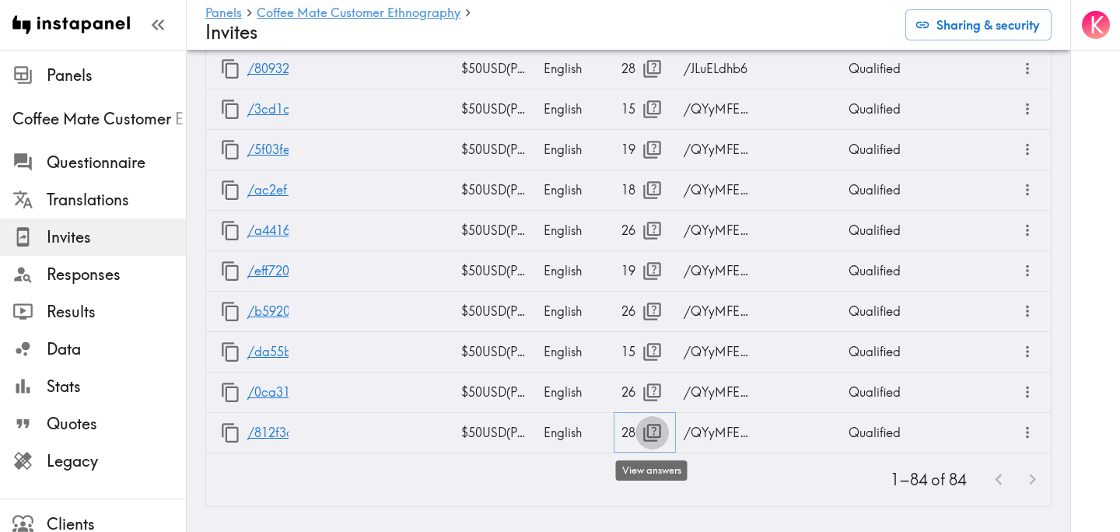
click at [649, 430] on icon "button" at bounding box center [652, 432] width 21 height 21
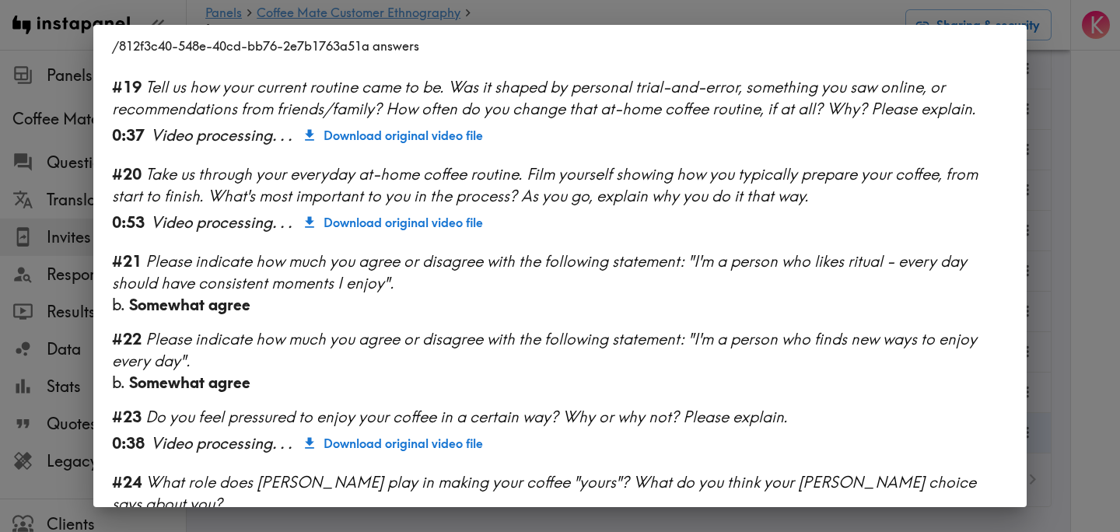
scroll to position [2114, 0]
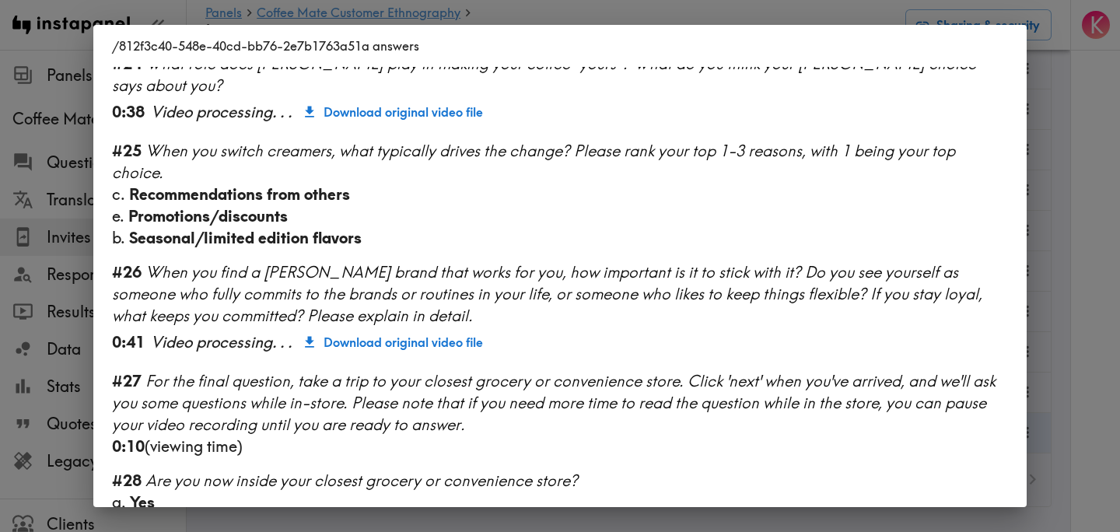
click at [1076, 323] on div "/812f3c40-548e-40cd-bb76-2e7b1763a51a answers Language English Segment 28-45 ye…" at bounding box center [560, 266] width 1120 height 532
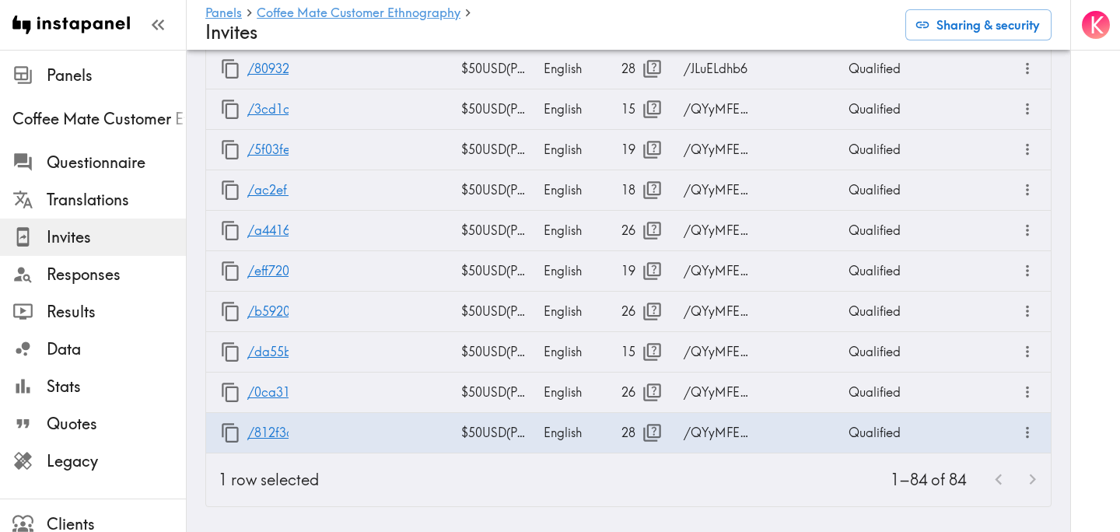
click at [1076, 315] on div "K" at bounding box center [1095, 266] width 50 height 532
click at [120, 278] on span "Responses" at bounding box center [116, 275] width 139 height 22
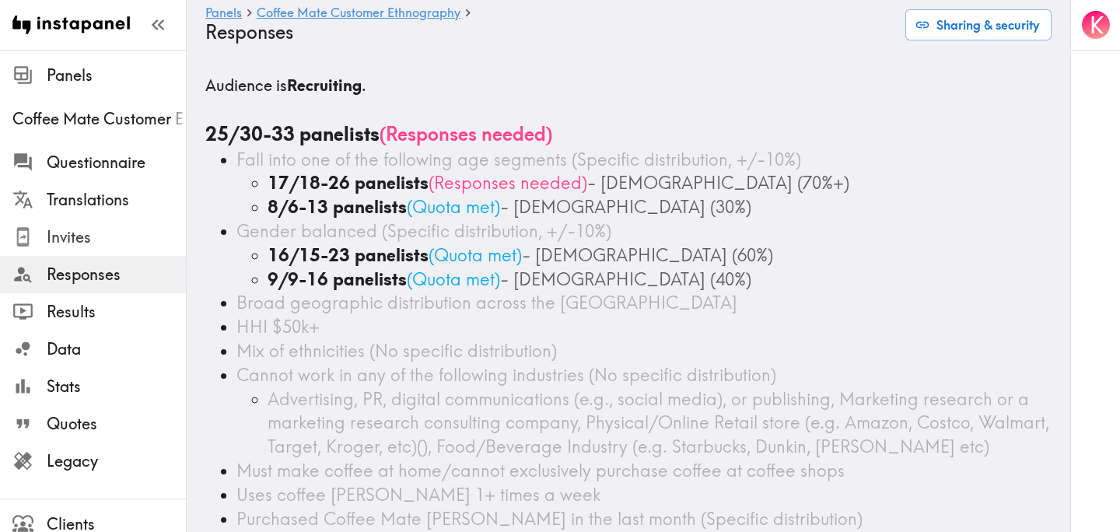
click at [100, 236] on span "Invites" at bounding box center [116, 237] width 139 height 22
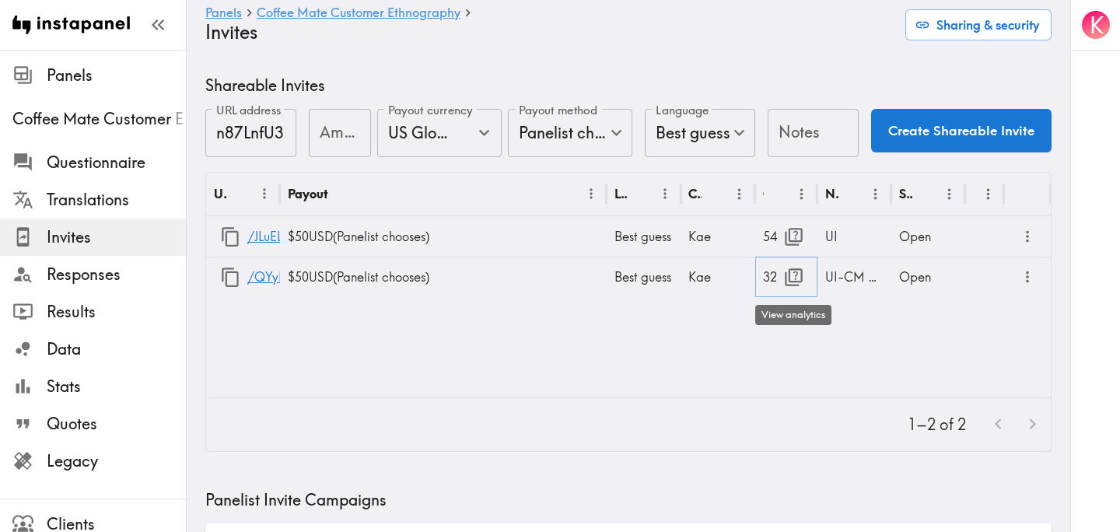
click at [790, 278] on icon "button" at bounding box center [793, 277] width 21 height 21
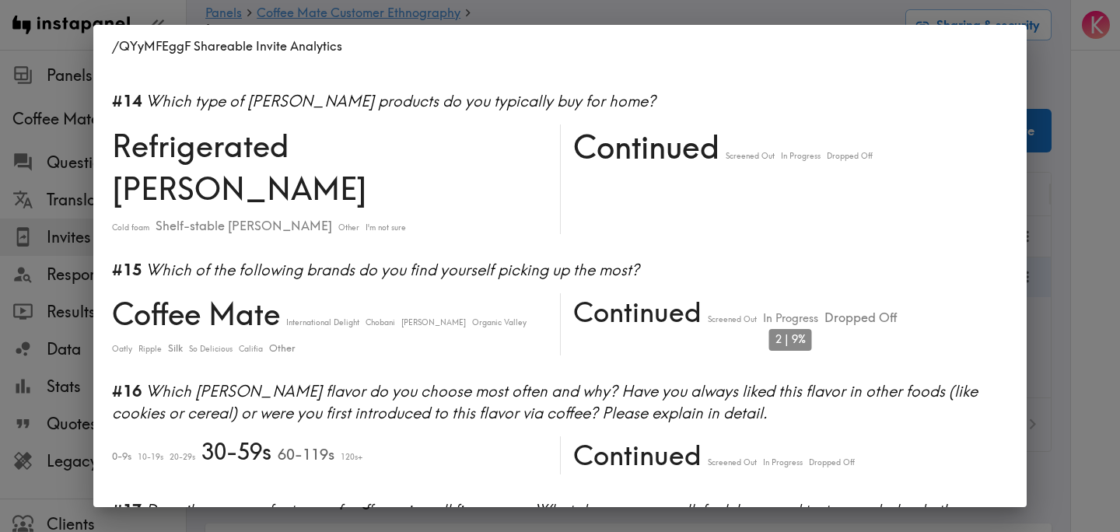
scroll to position [2414, 0]
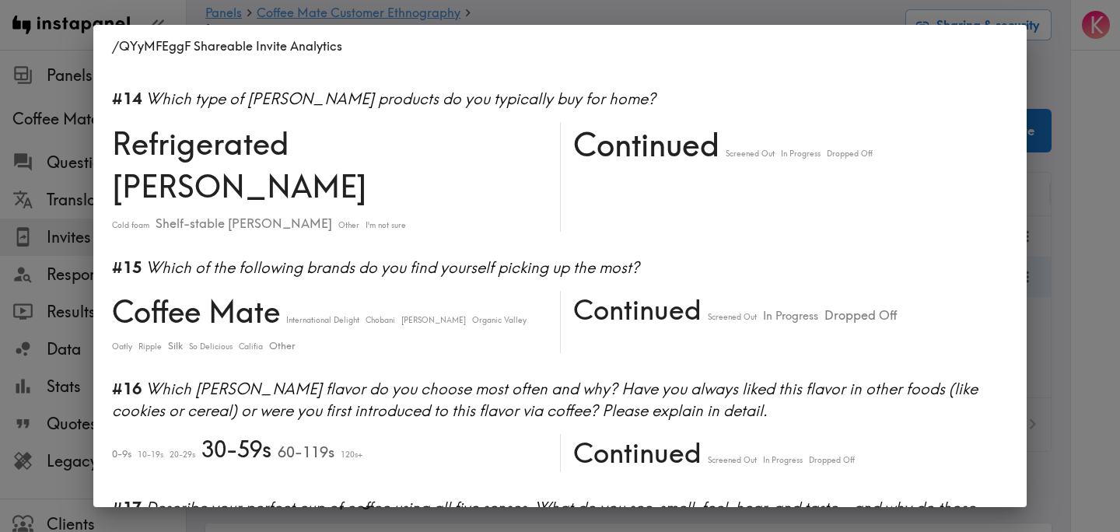
click at [1063, 260] on div "/QYyMFEggF Shareable Invite Analytics #1 There is a new instapanel! 0-4s 5-9s 1…" at bounding box center [560, 266] width 1120 height 532
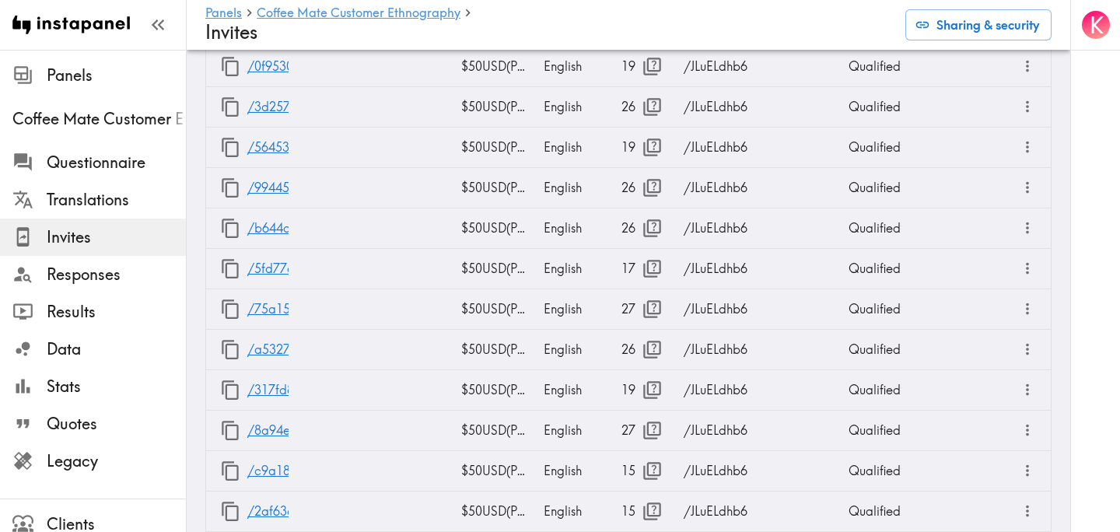
scroll to position [3954, 0]
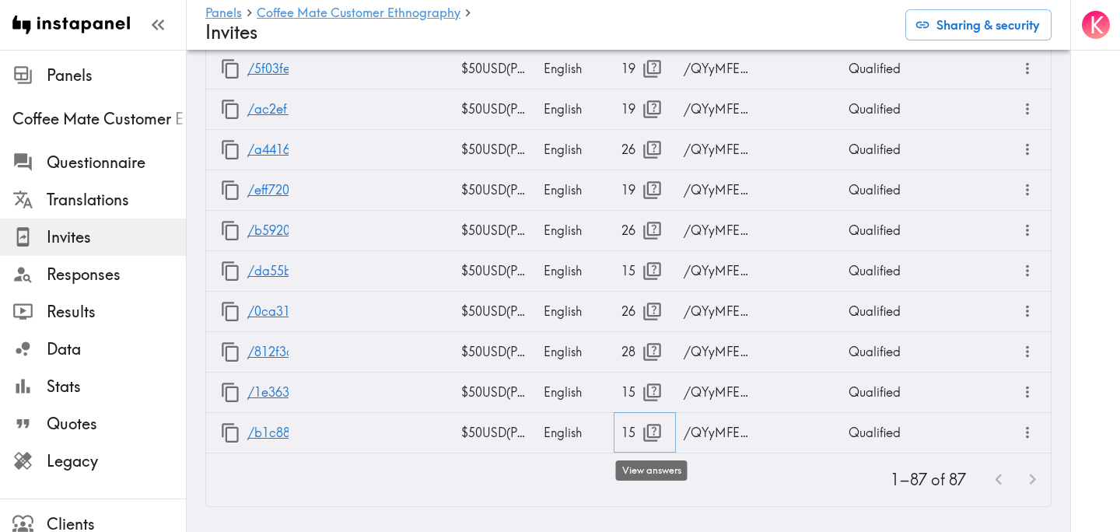
click at [656, 437] on icon "button" at bounding box center [652, 433] width 18 height 18
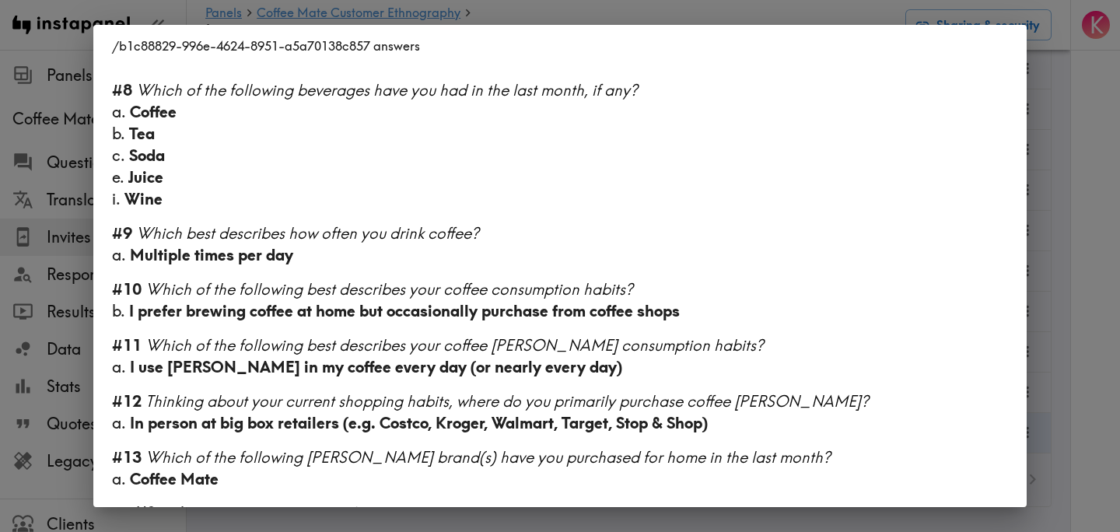
scroll to position [951, 0]
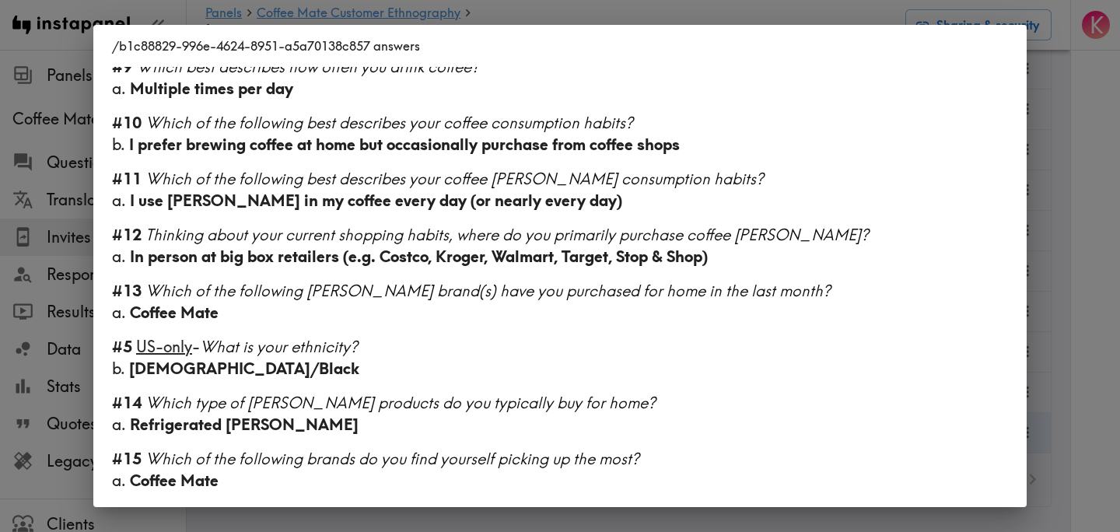
click at [1084, 265] on div "/b1c88829-996e-4624-8951-a5a70138c857 answers Language English Segment [DEMOGRA…" at bounding box center [560, 266] width 1120 height 532
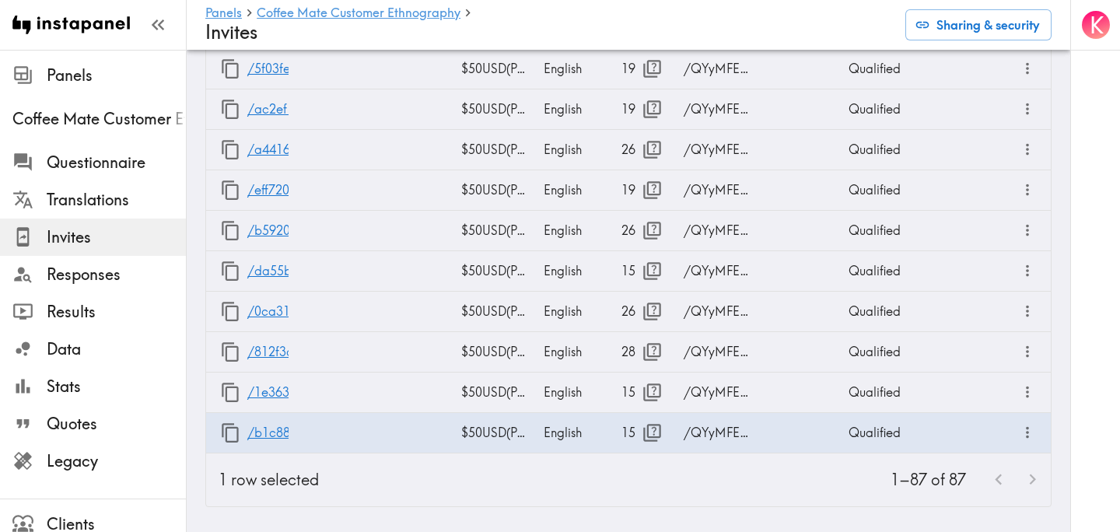
click at [474, 477] on div "1–87 of 87" at bounding box center [691, 480] width 720 height 53
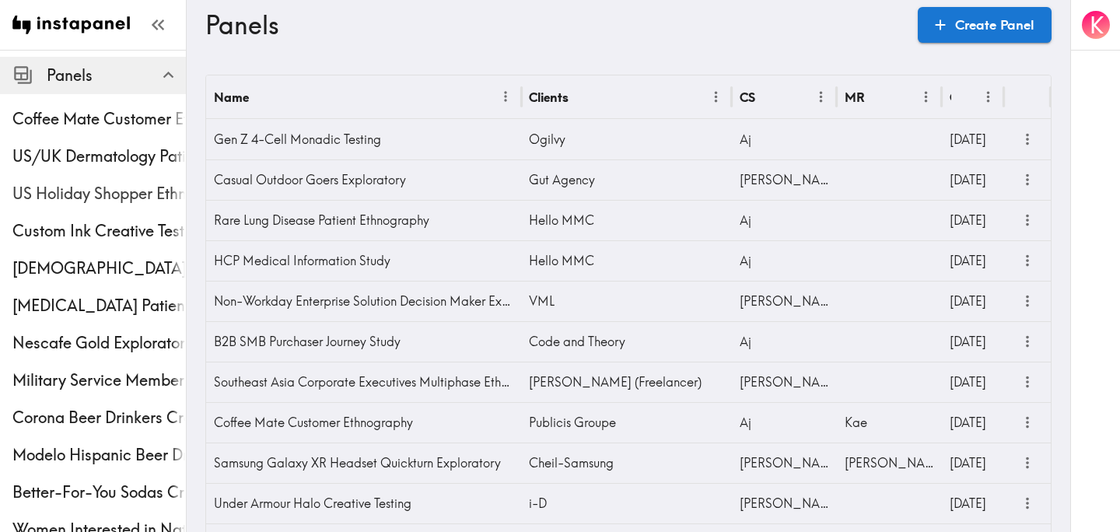
click at [103, 191] on span "US Holiday Shopper Ethnography" at bounding box center [98, 194] width 173 height 22
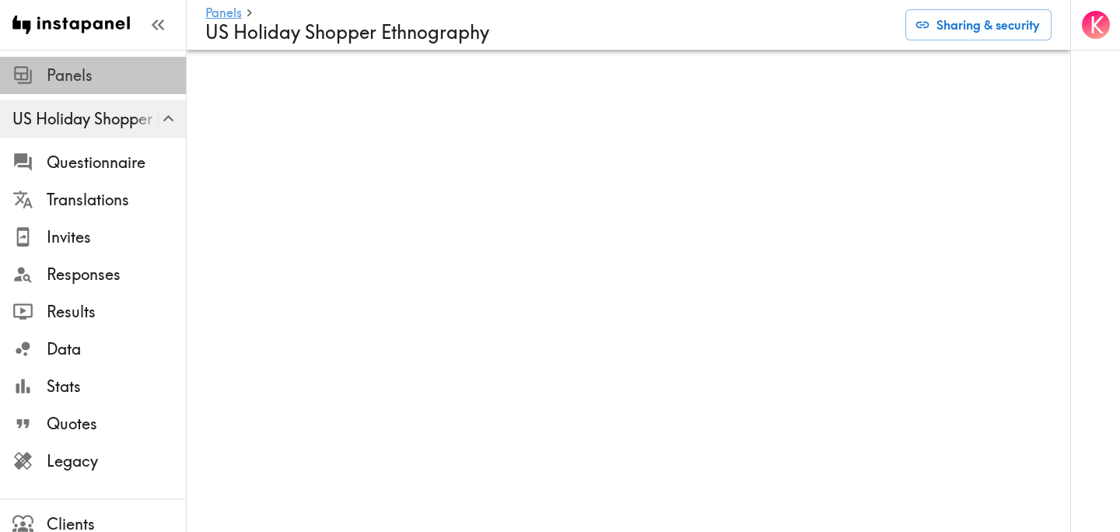
click at [72, 71] on span "Panels" at bounding box center [116, 76] width 139 height 22
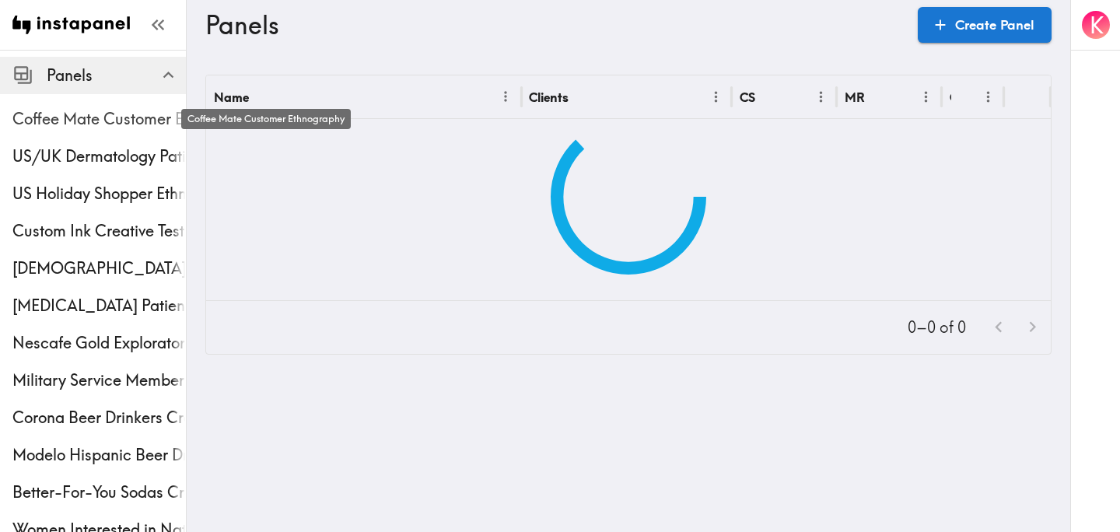
click at [73, 121] on span "Coffee Mate Customer Ethnography" at bounding box center [98, 119] width 173 height 22
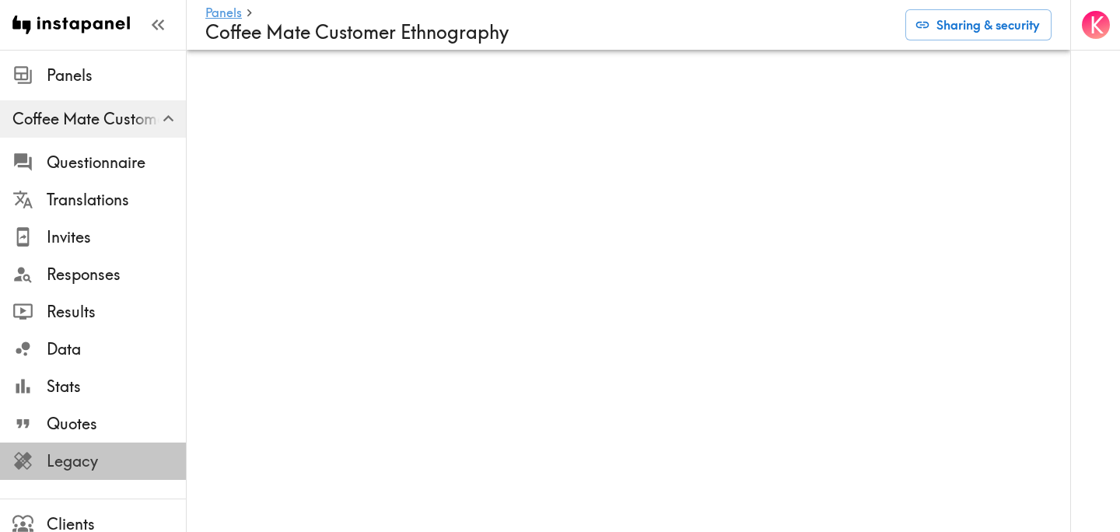
click at [68, 468] on span "Legacy" at bounding box center [116, 461] width 139 height 22
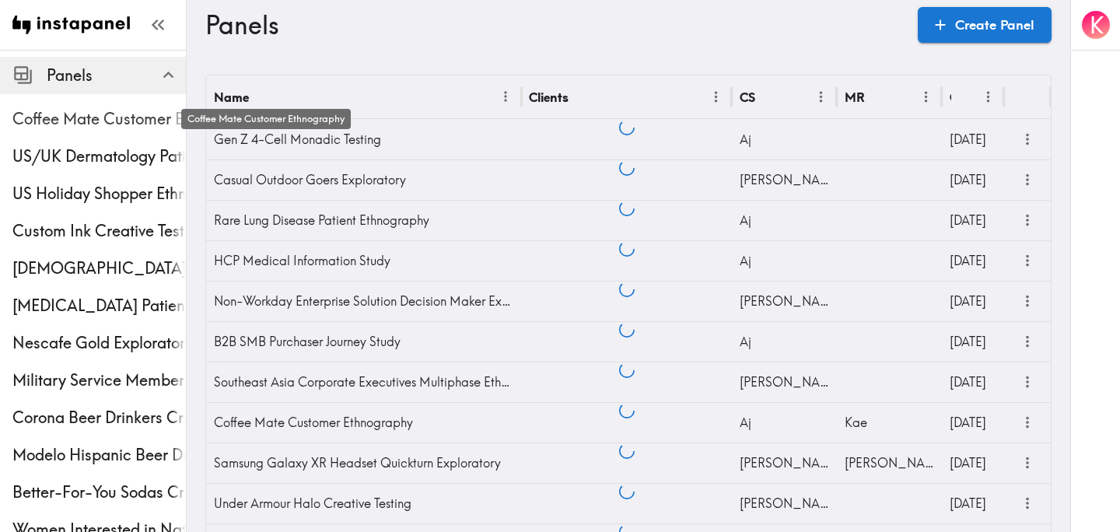
click at [96, 114] on span "Coffee Mate Customer Ethnography" at bounding box center [98, 119] width 173 height 22
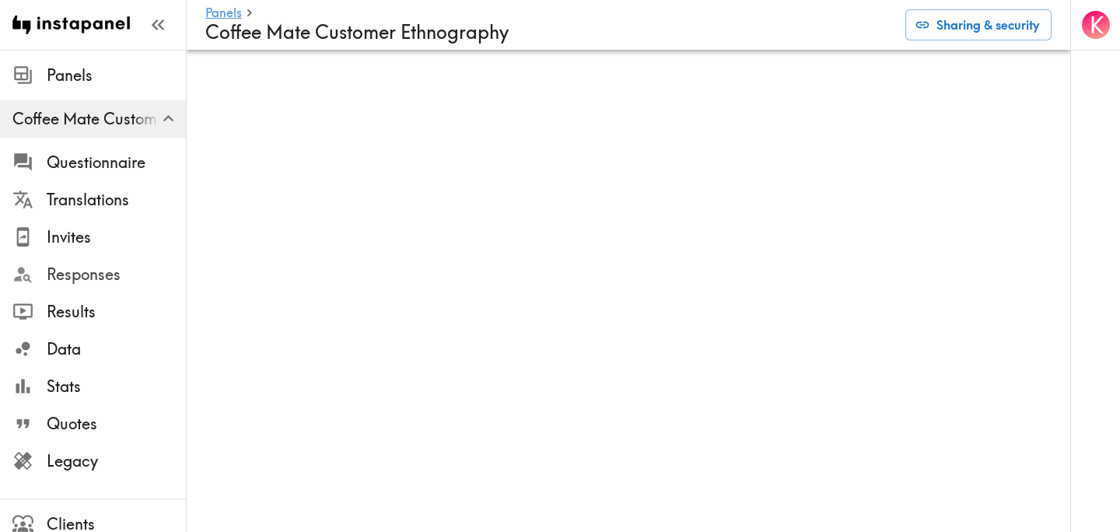
click at [110, 268] on span "Responses" at bounding box center [116, 275] width 139 height 22
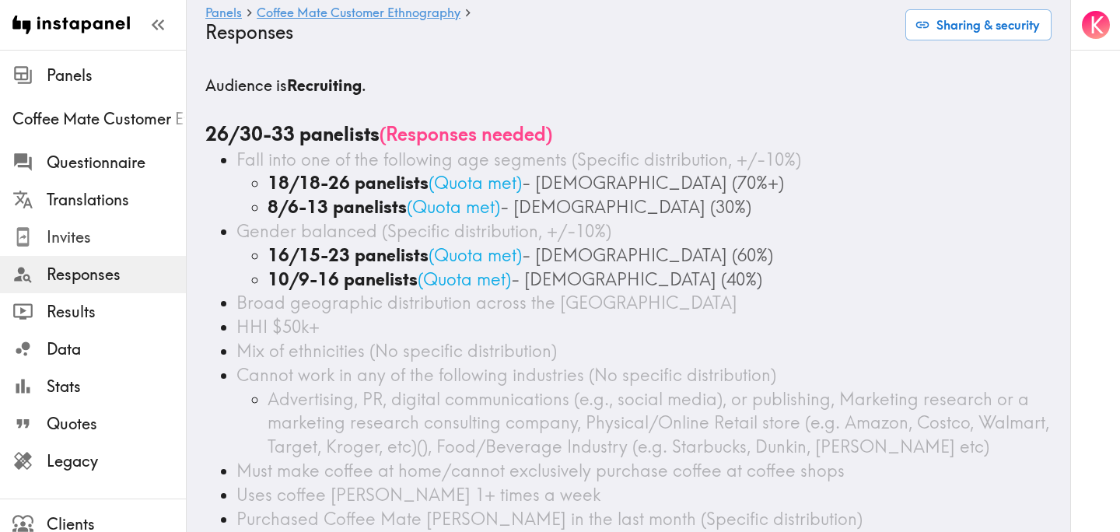
click at [82, 224] on span "Invites" at bounding box center [116, 237] width 139 height 28
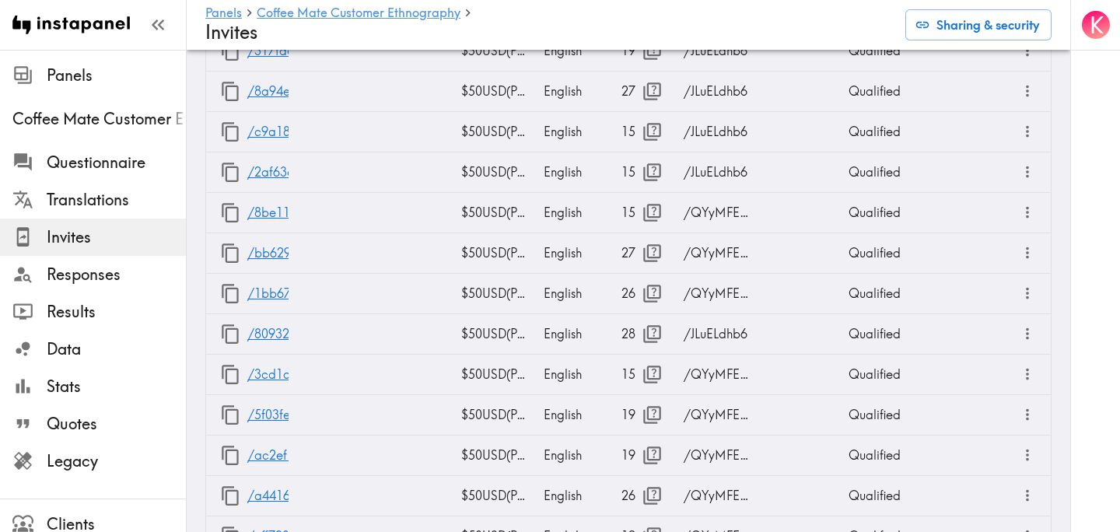
scroll to position [3995, 0]
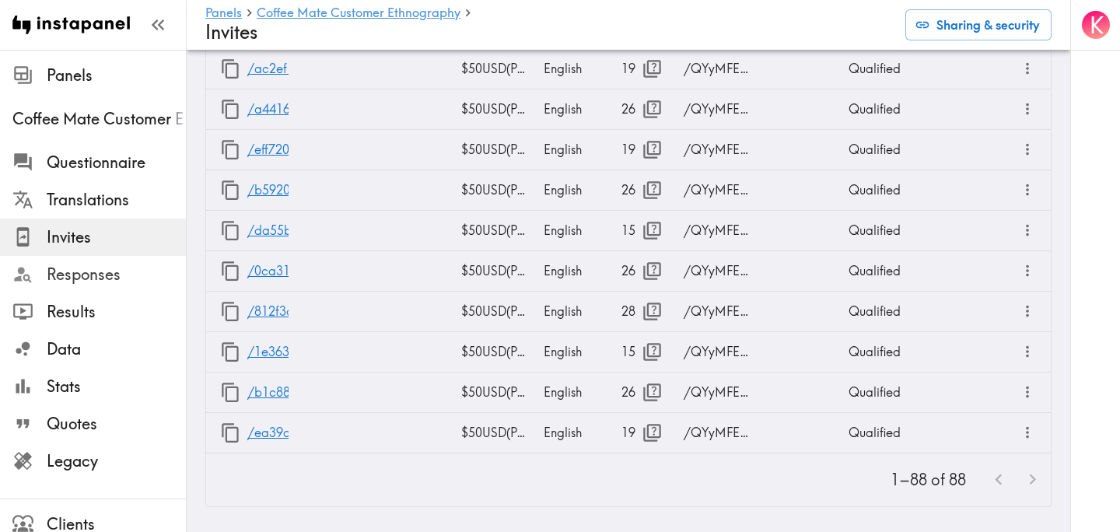
click at [126, 279] on span "Responses" at bounding box center [116, 275] width 139 height 22
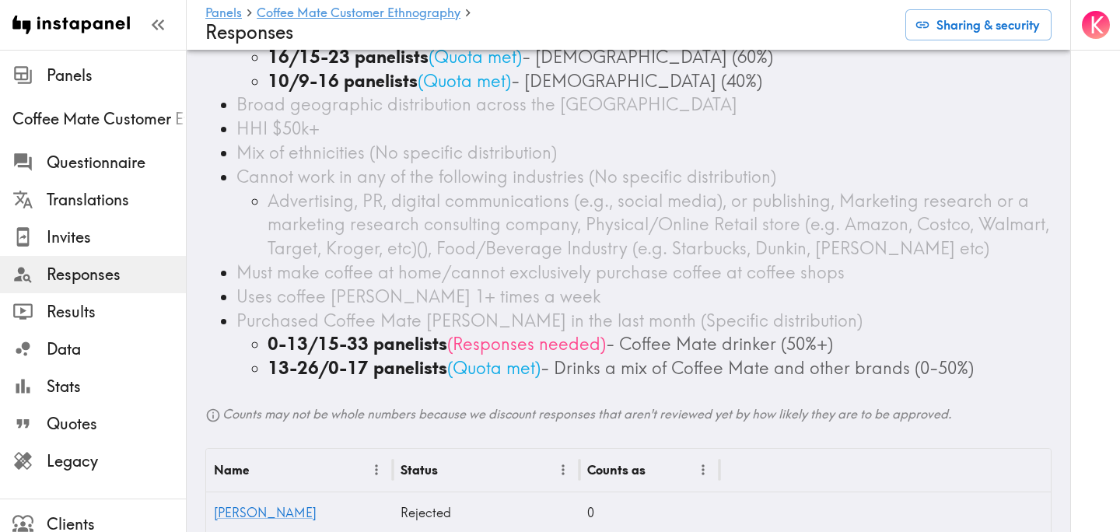
scroll to position [205, 0]
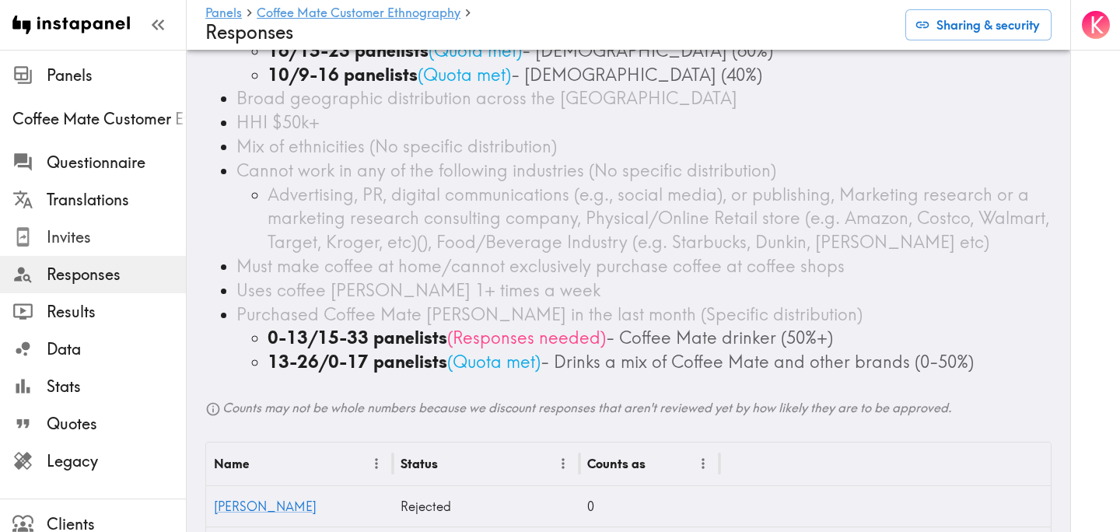
click at [147, 236] on span "Invites" at bounding box center [116, 237] width 139 height 22
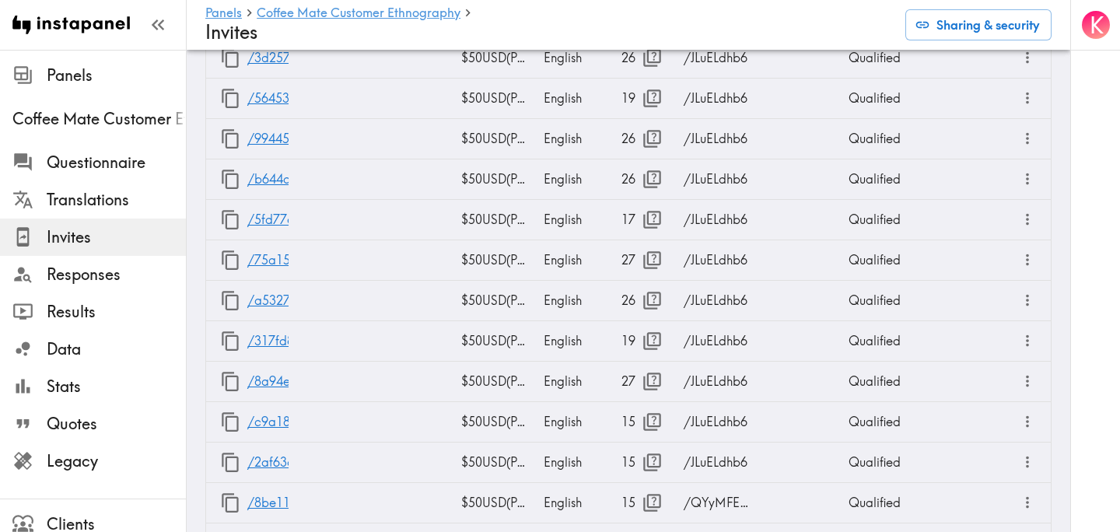
scroll to position [3995, 0]
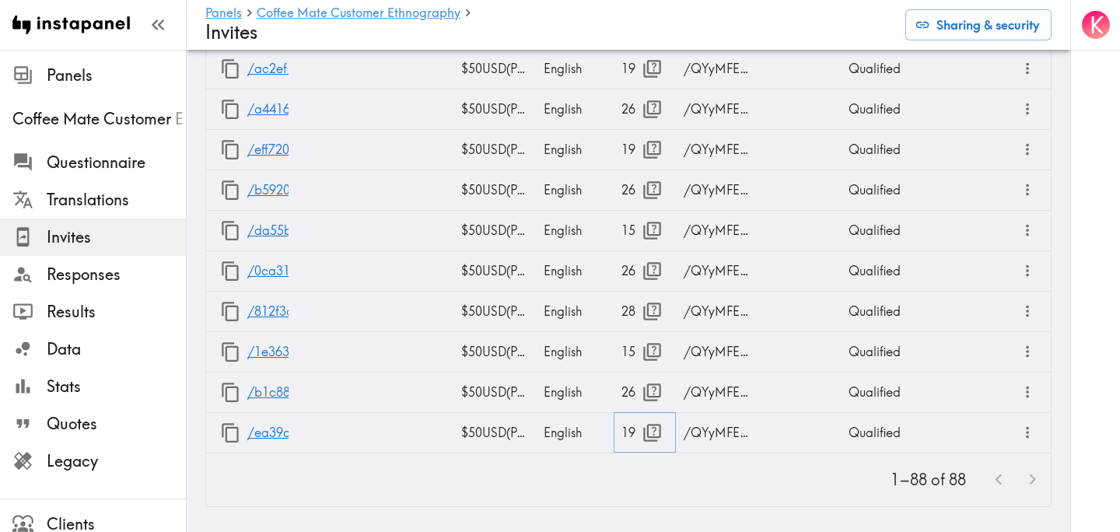
click at [649, 438] on icon "button" at bounding box center [652, 432] width 21 height 21
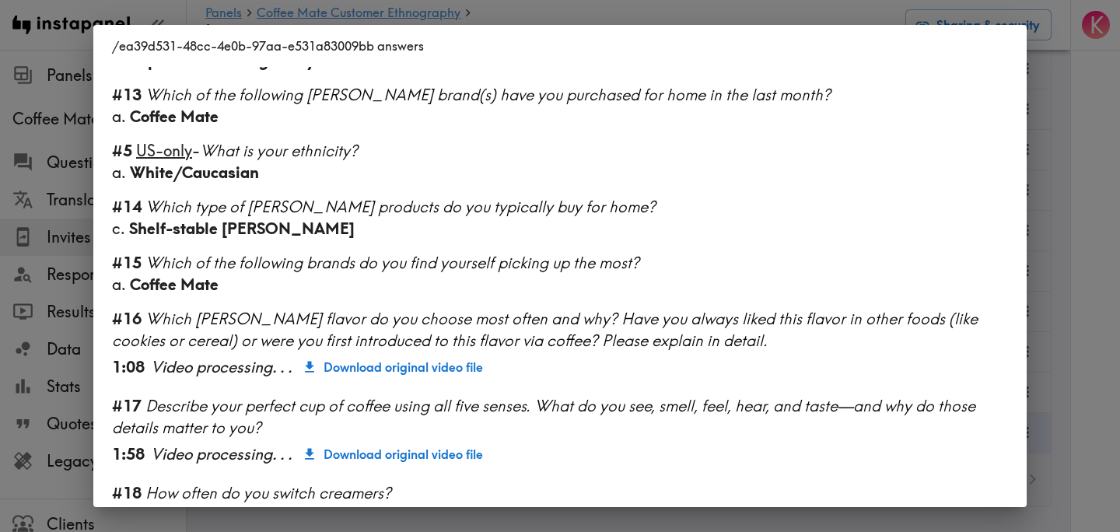
scroll to position [1377, 0]
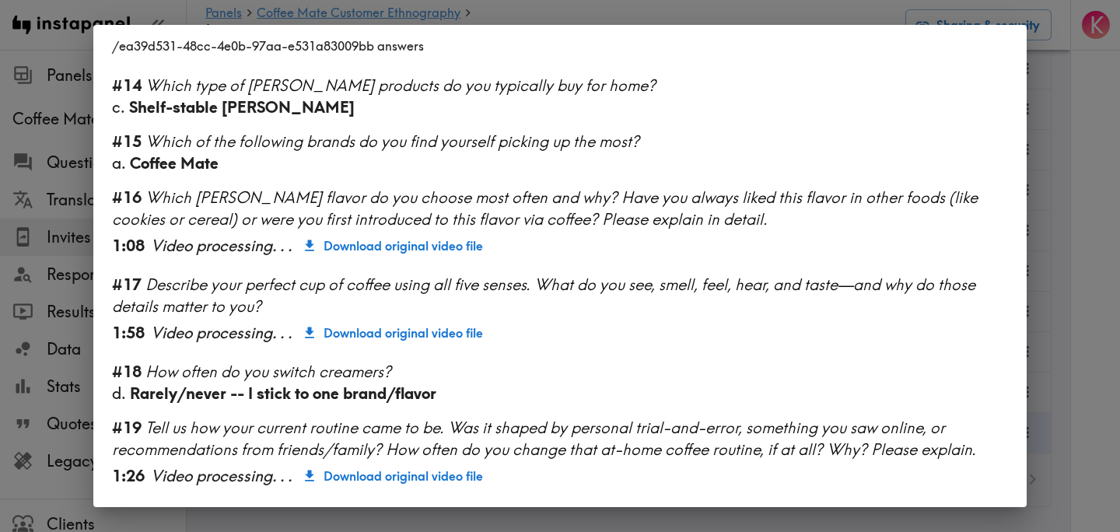
click at [1083, 312] on div "/ea39d531-48cc-4e0b-97aa-e531a83009bb answers Language English Segment [DEMOGRA…" at bounding box center [560, 266] width 1120 height 532
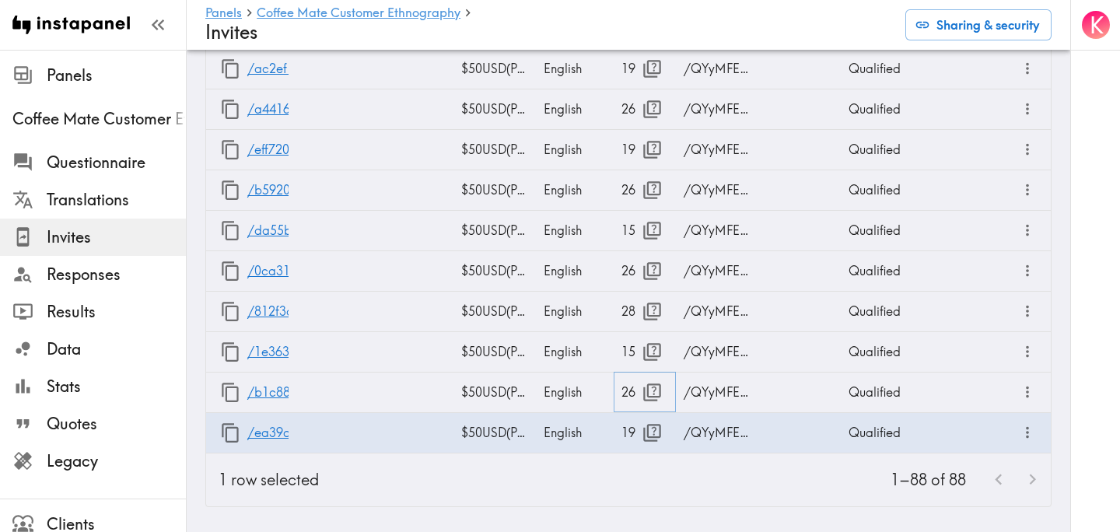
click at [654, 394] on icon "button" at bounding box center [652, 393] width 18 height 18
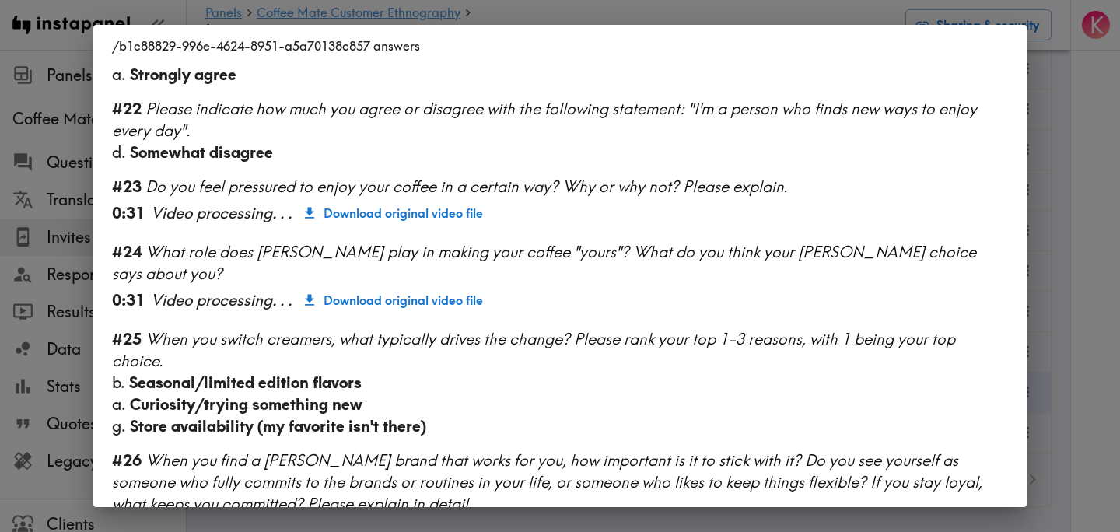
scroll to position [1872, 0]
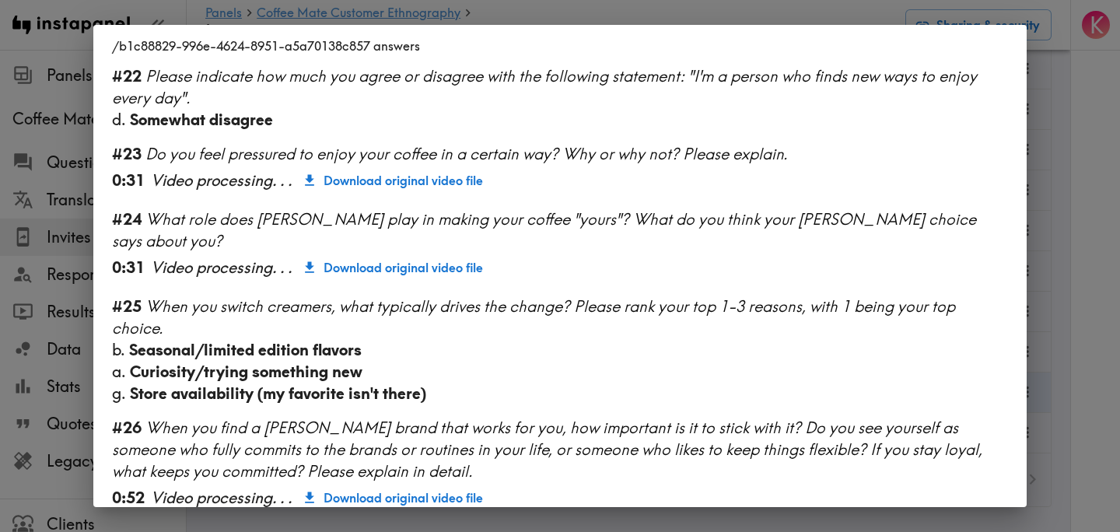
click at [1085, 248] on div "/b1c88829-996e-4624-8951-a5a70138c857 answers Language English Segment [DEMOGRA…" at bounding box center [560, 266] width 1120 height 532
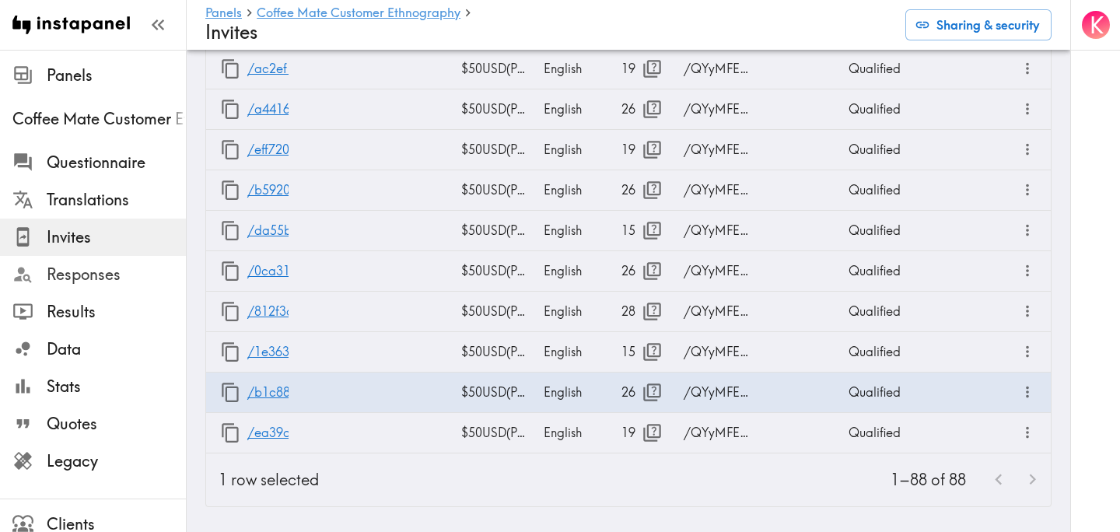
click at [114, 268] on span "Responses" at bounding box center [116, 275] width 139 height 22
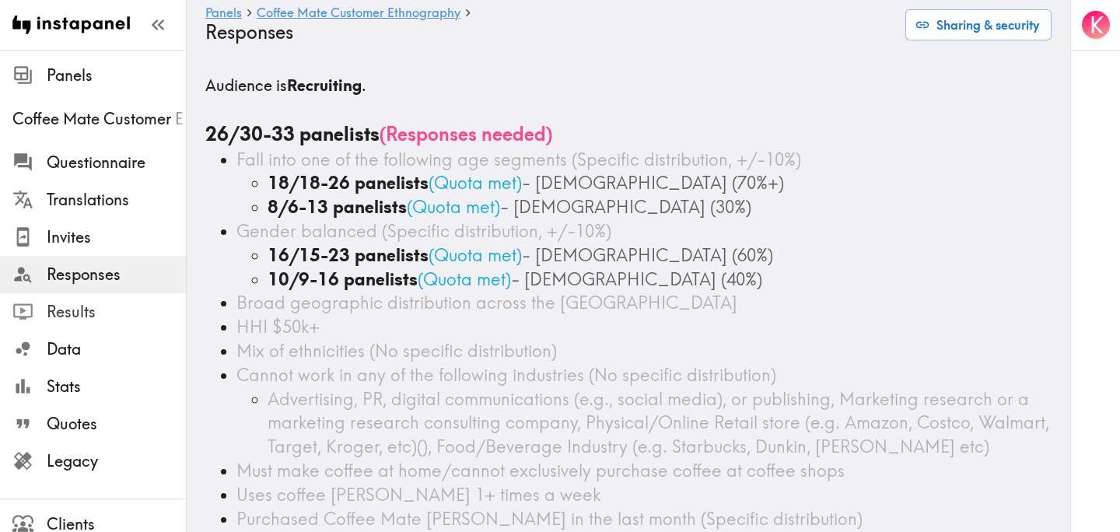
click at [101, 309] on span "Results" at bounding box center [116, 312] width 139 height 22
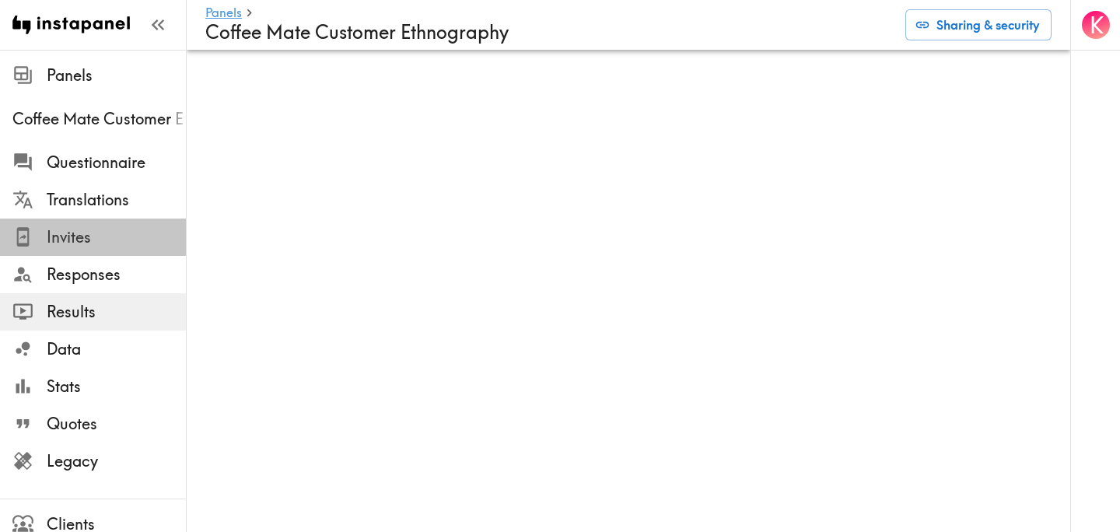
click at [110, 235] on span "Invites" at bounding box center [116, 237] width 139 height 22
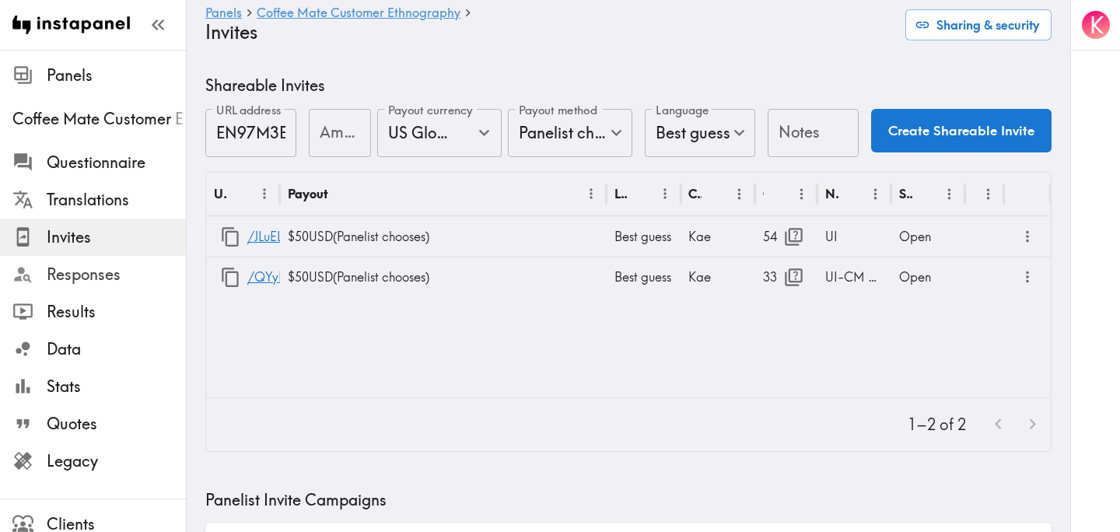
click at [108, 264] on span "Responses" at bounding box center [116, 275] width 139 height 22
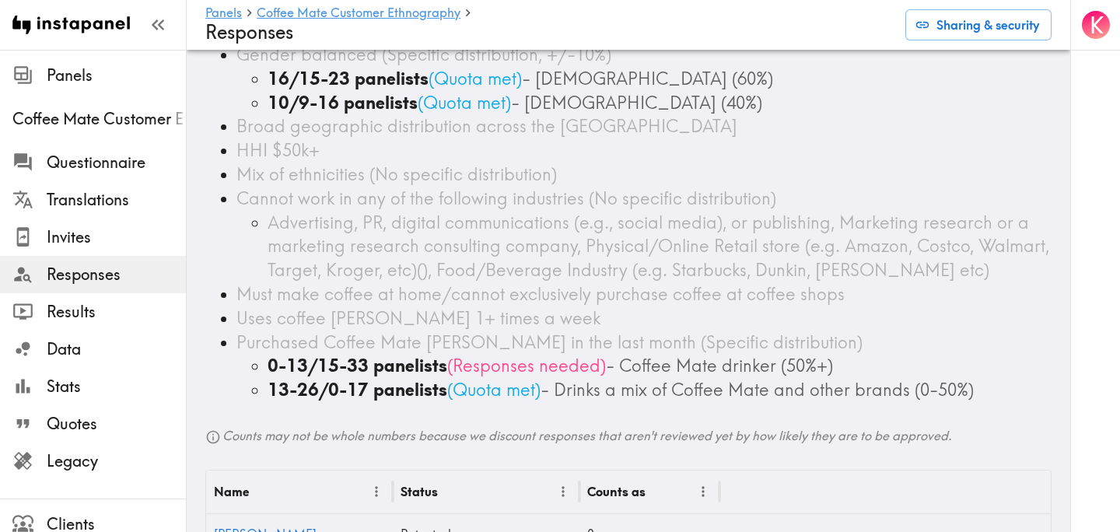
scroll to position [151, 0]
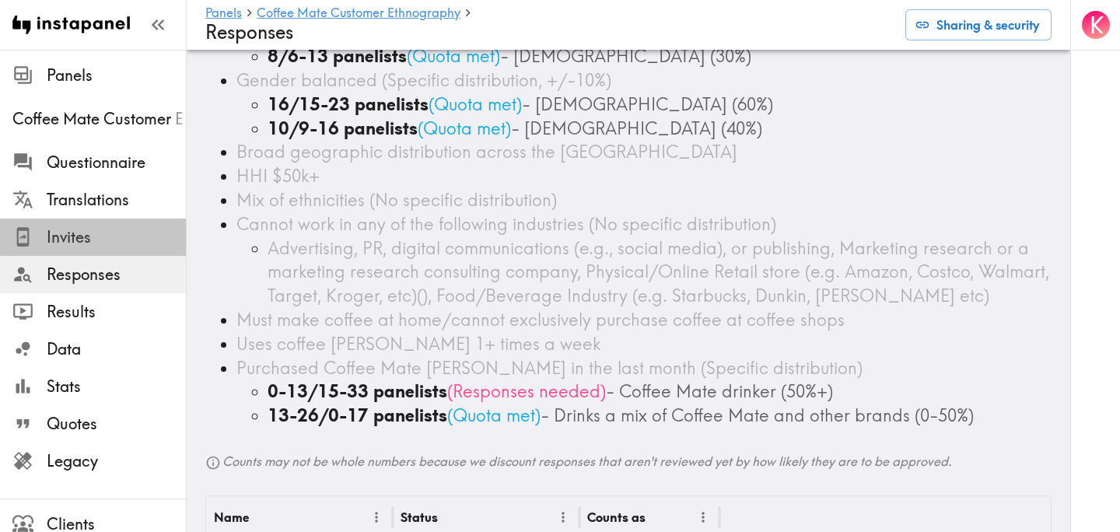
click at [129, 240] on span "Invites" at bounding box center [116, 237] width 139 height 22
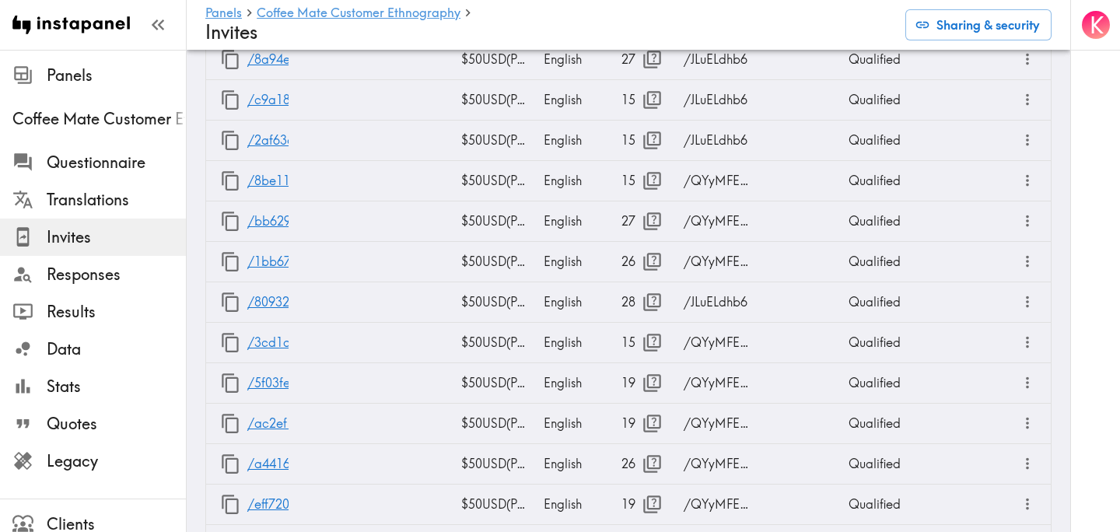
scroll to position [3995, 0]
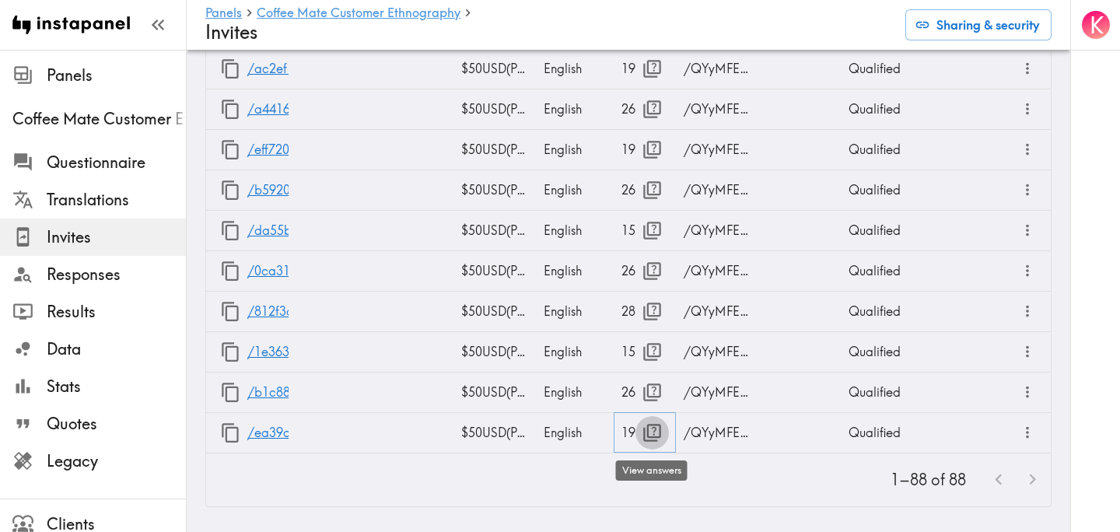
click at [642, 432] on icon "button" at bounding box center [652, 432] width 21 height 21
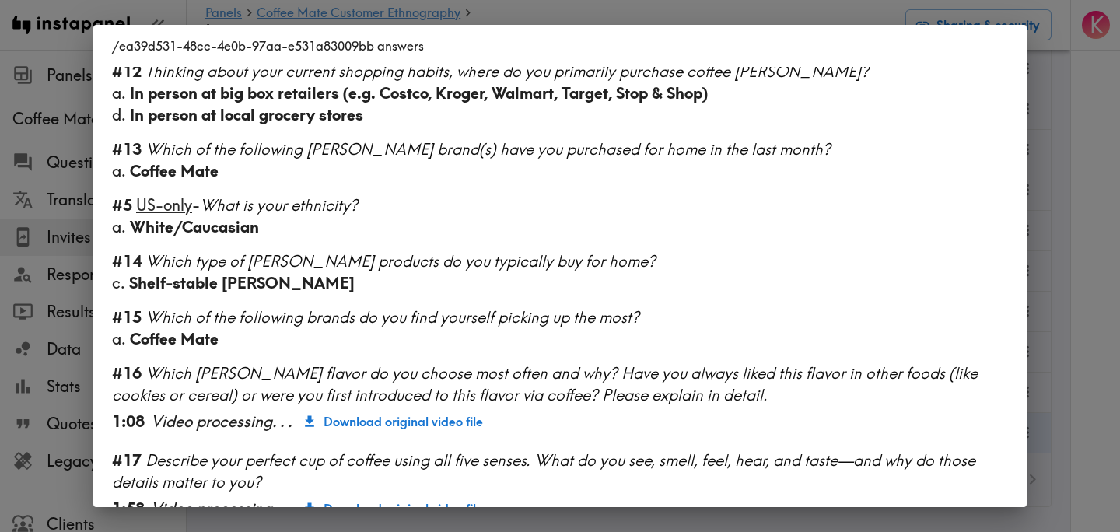
scroll to position [1377, 0]
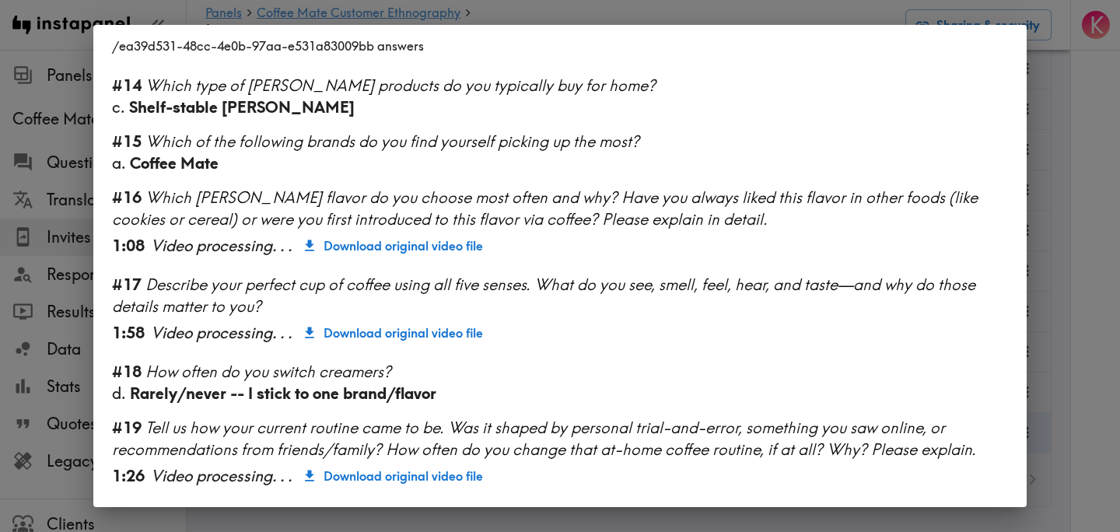
click at [1088, 295] on div "/ea39d531-48cc-4e0b-97aa-e531a83009bb answers Language English Segment [DEMOGRA…" at bounding box center [560, 266] width 1120 height 532
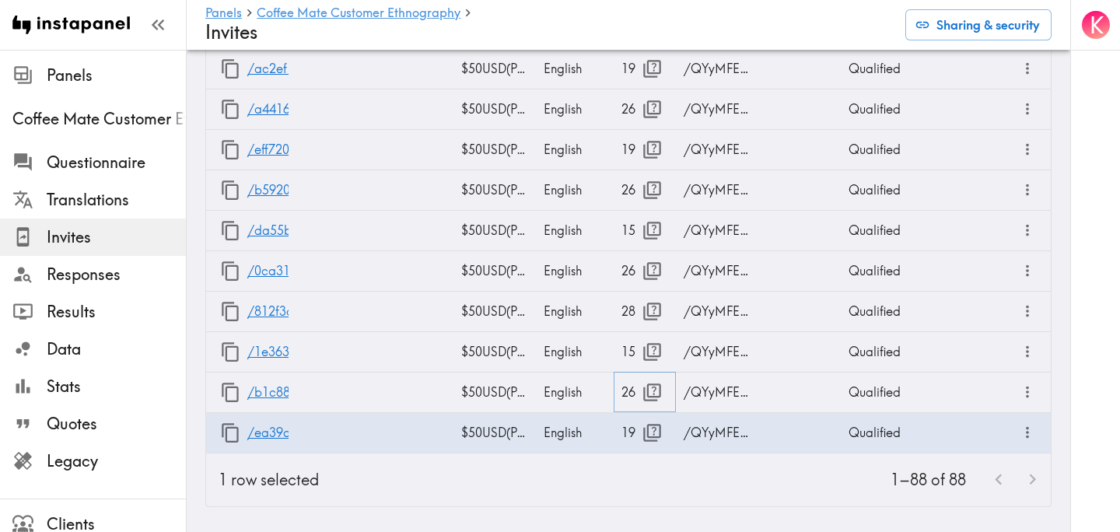
click at [642, 392] on icon "button" at bounding box center [652, 392] width 21 height 21
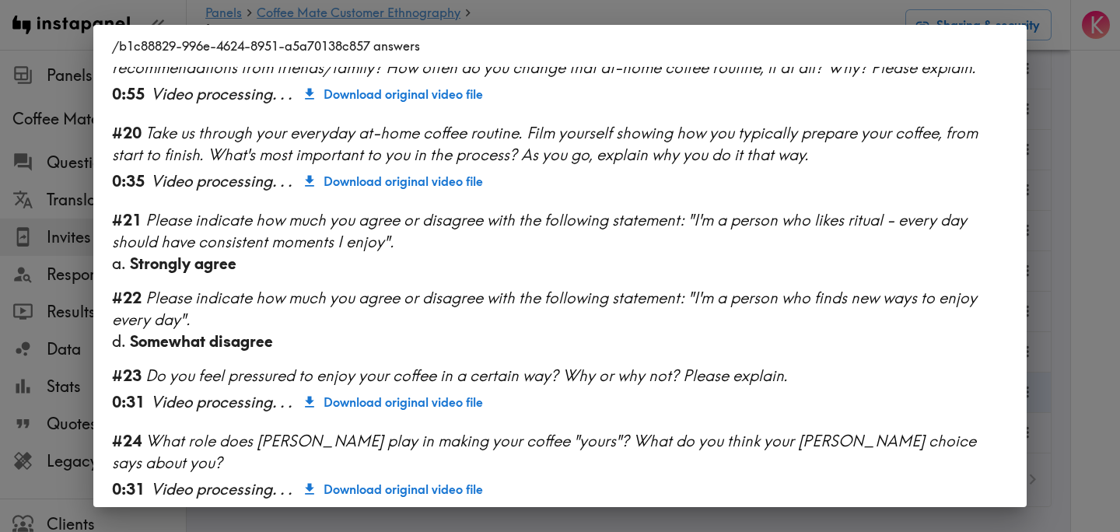
scroll to position [1872, 0]
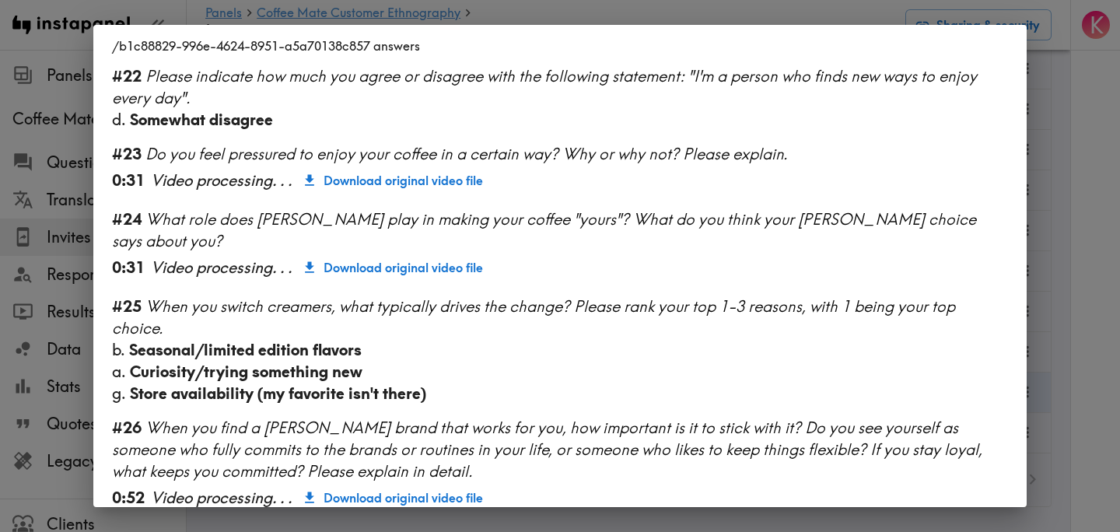
click at [1083, 233] on div "/b1c88829-996e-4624-8951-a5a70138c857 answers Language English Segment [DEMOGRA…" at bounding box center [560, 266] width 1120 height 532
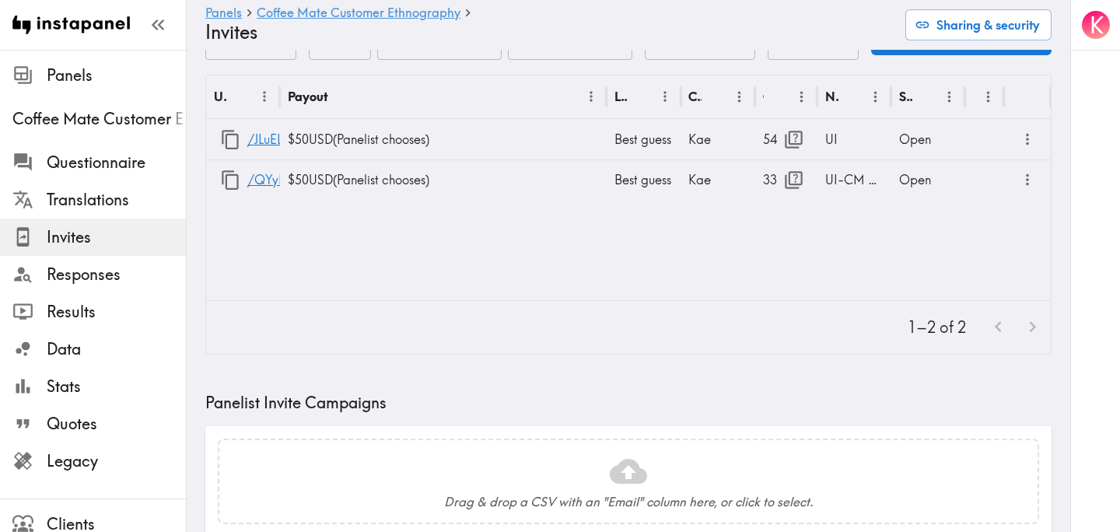
scroll to position [0, 0]
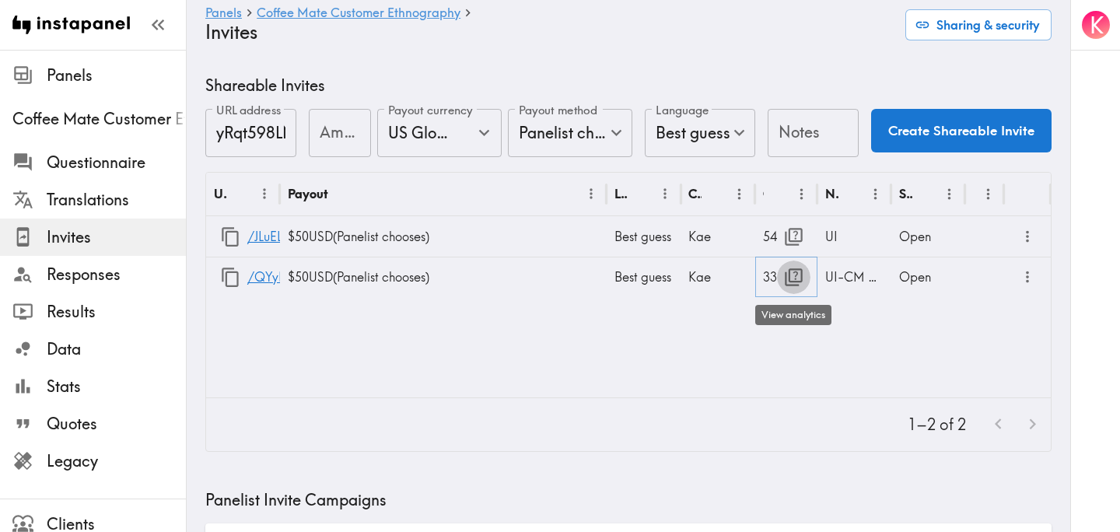
click at [782, 278] on button "button" at bounding box center [793, 277] width 33 height 33
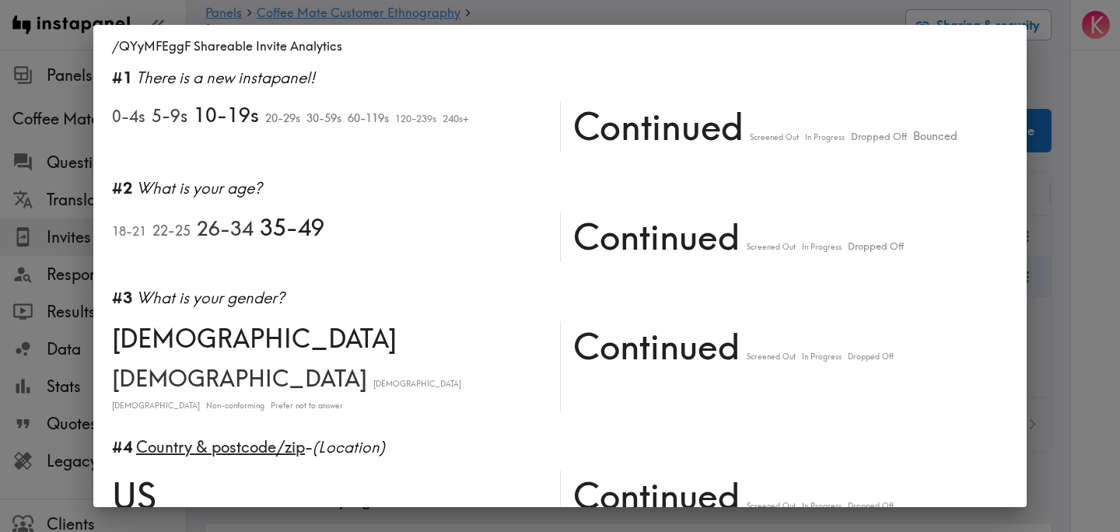
click at [1081, 235] on div "/QYyMFEggF Shareable Invite Analytics #1 There is a new instapanel! 0-4s 5-9s 1…" at bounding box center [560, 266] width 1120 height 532
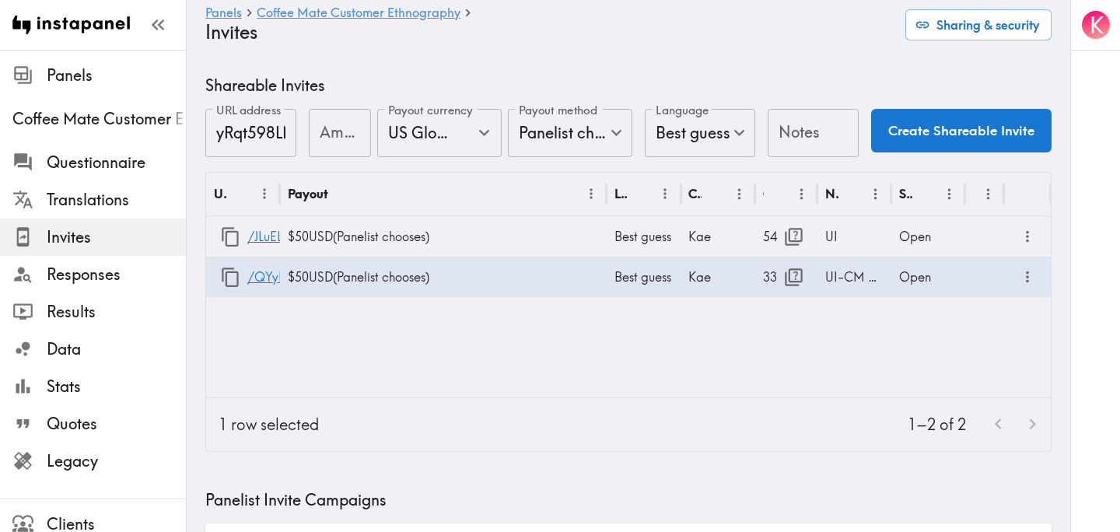
click at [501, 340] on div "URL Payout Language Creator Opens Notes Status /JLuELdhb6 $50 USD ( Panelist ch…" at bounding box center [628, 285] width 845 height 225
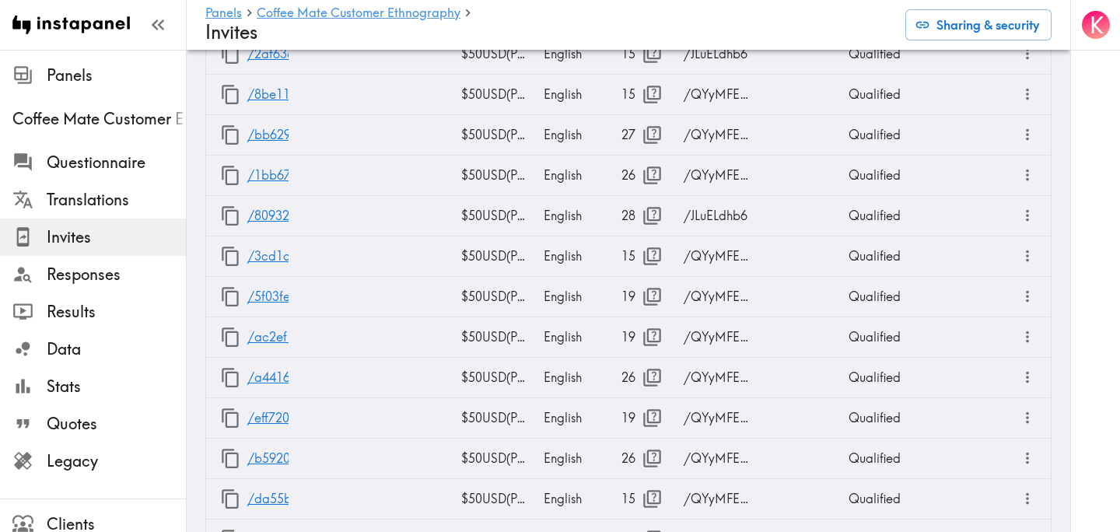
scroll to position [3995, 0]
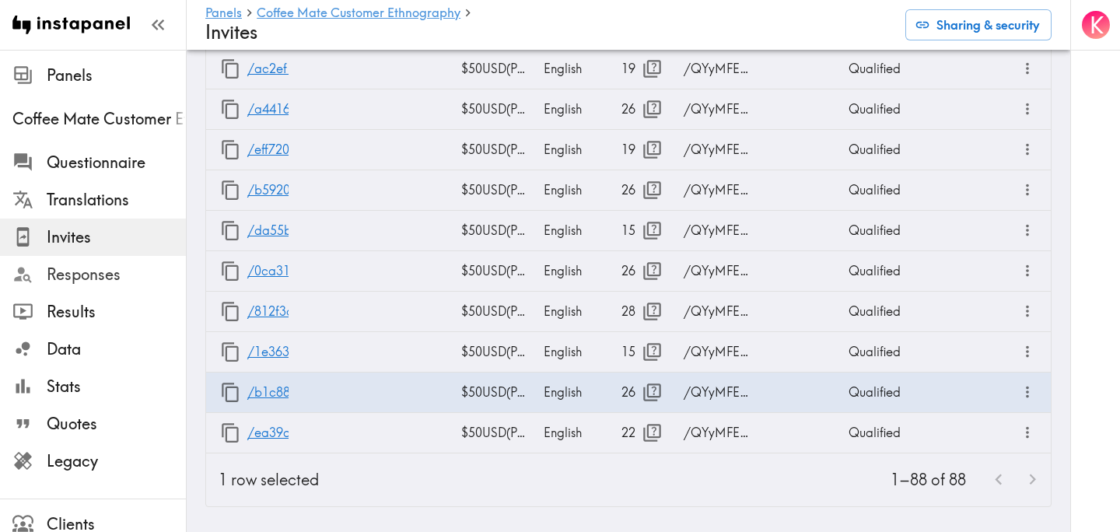
click at [93, 275] on span "Responses" at bounding box center [116, 275] width 139 height 22
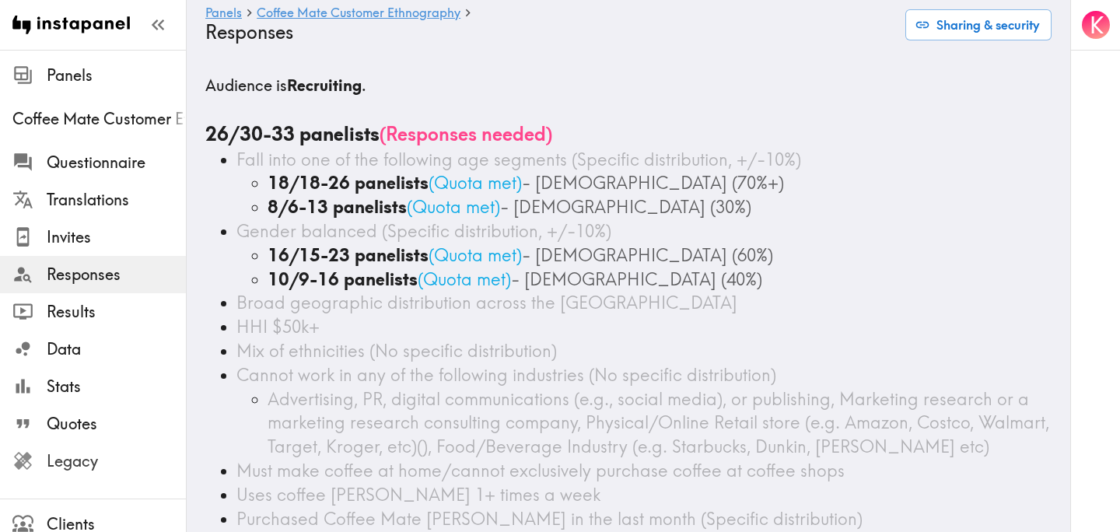
click at [101, 457] on span "Legacy" at bounding box center [116, 461] width 139 height 22
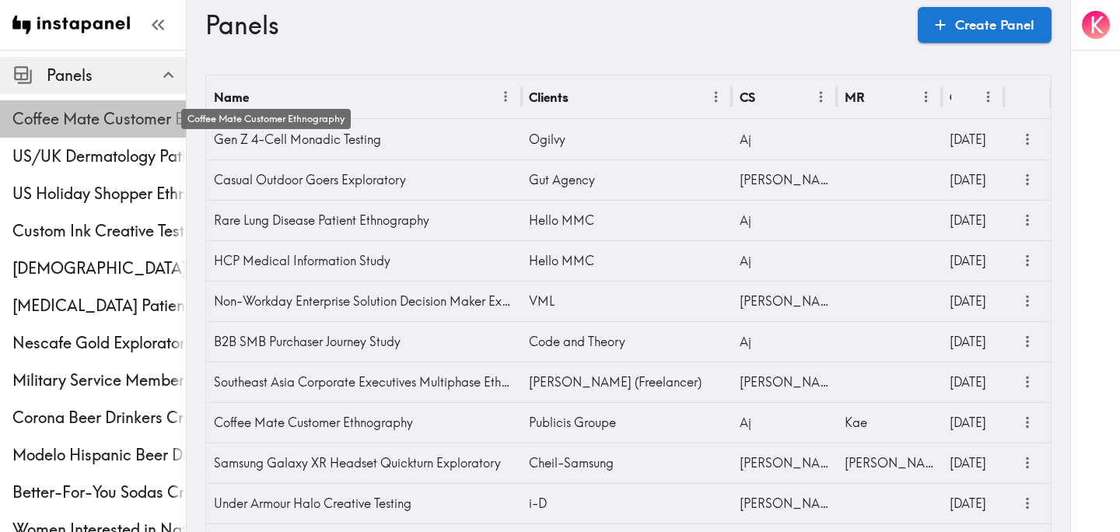
click at [100, 116] on span "Coffee Mate Customer Ethnography" at bounding box center [98, 119] width 173 height 22
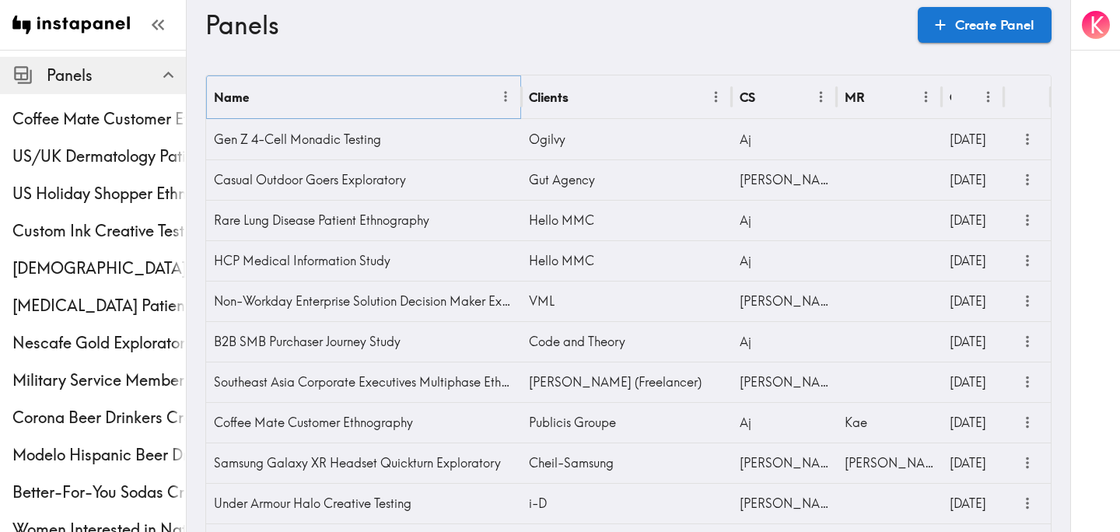
click at [505, 94] on icon "Menu" at bounding box center [506, 97] width 16 height 16
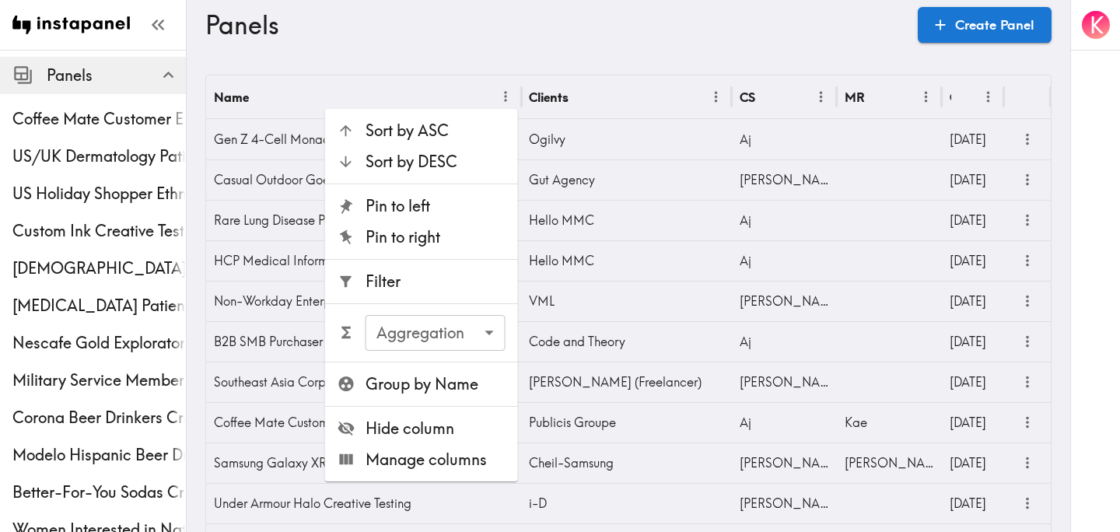
click at [451, 289] on span "Filter" at bounding box center [436, 282] width 140 height 22
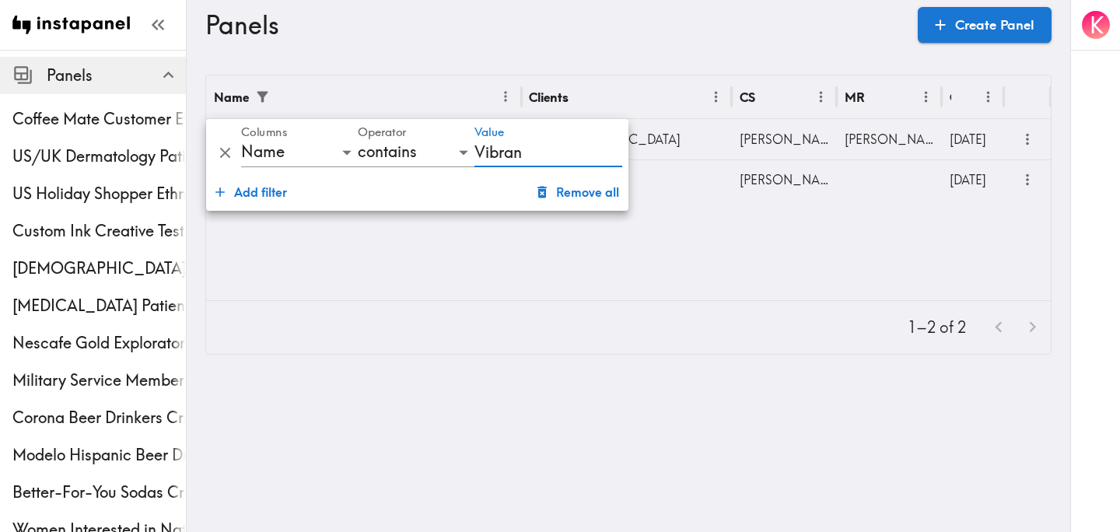
type input "Vibran"
click at [794, 268] on div "Name Clients CS MR Created Vibrant Arizona Concept Testing Off Madison Avenue S…" at bounding box center [628, 187] width 845 height 225
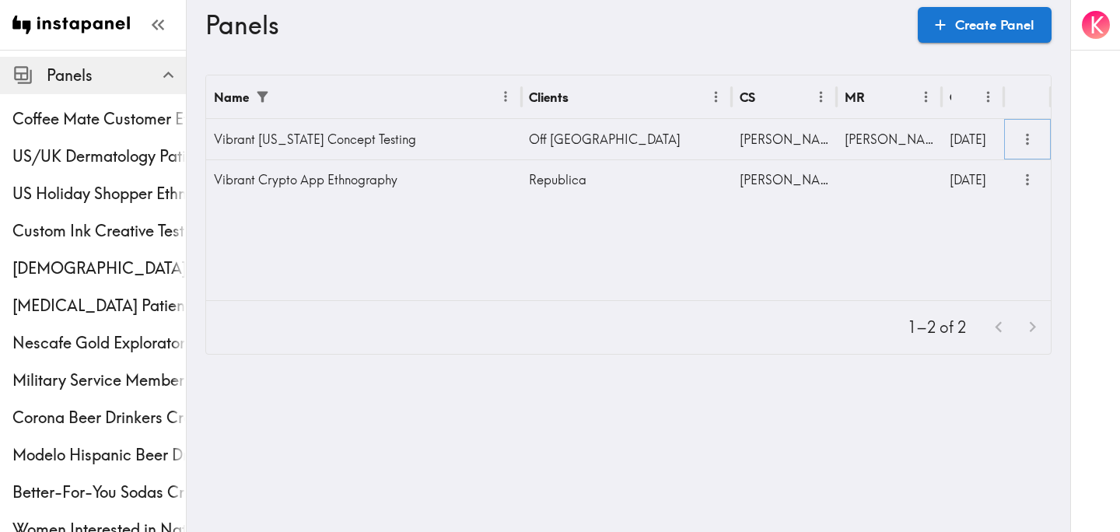
click at [1026, 142] on icon "more" at bounding box center [1028, 140] width 18 height 18
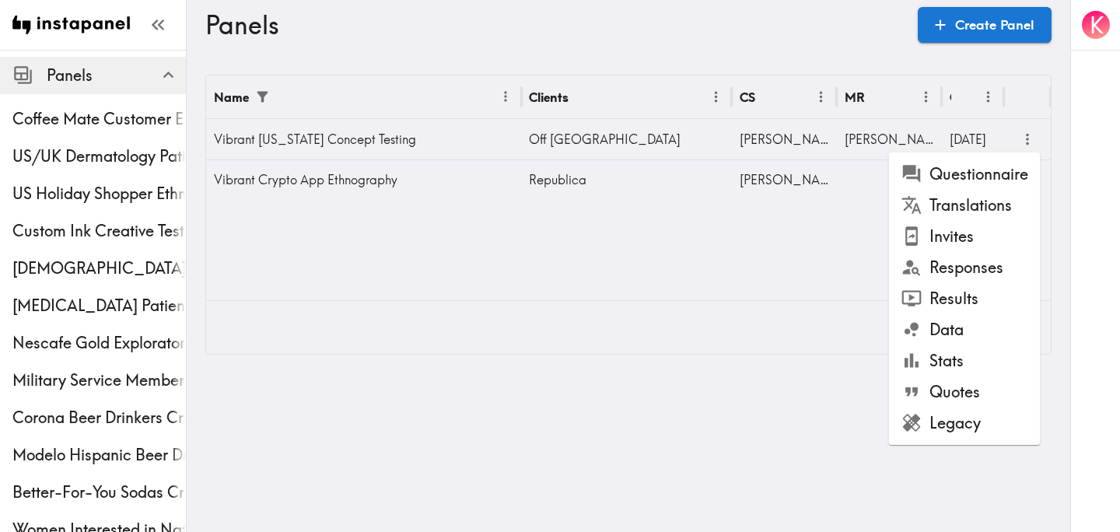
click at [989, 292] on li "Results" at bounding box center [965, 298] width 152 height 31
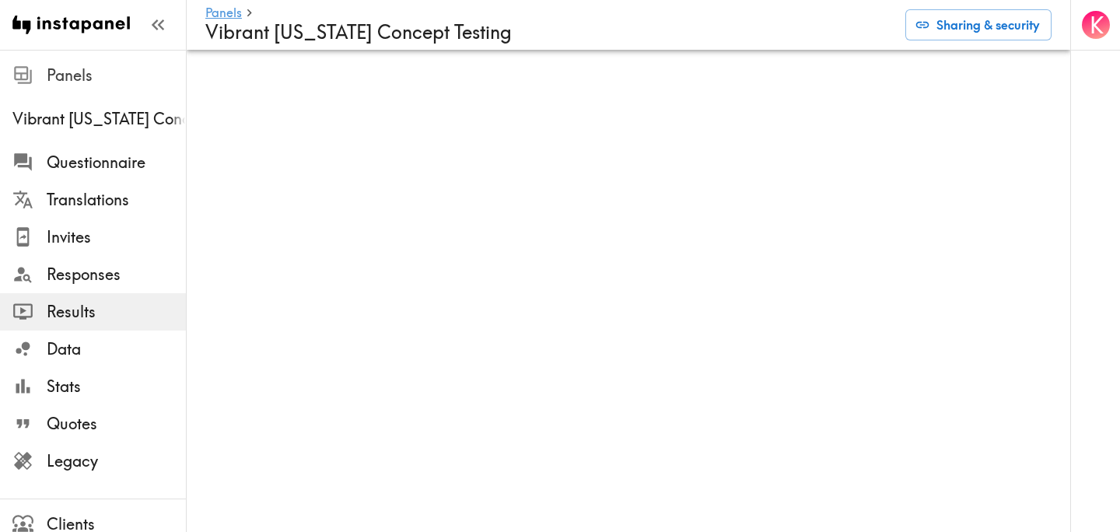
click at [78, 75] on span "Panels" at bounding box center [116, 76] width 139 height 22
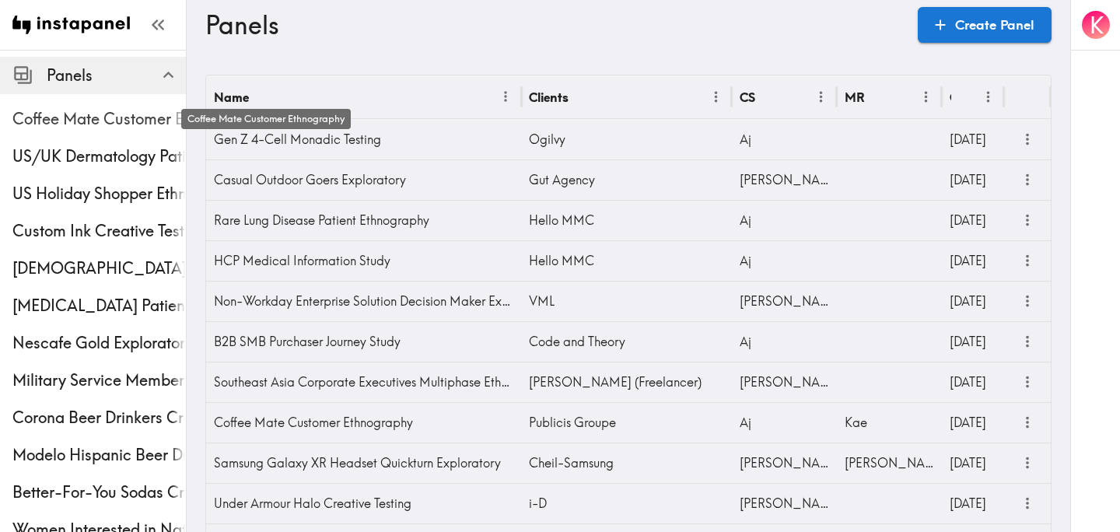
click at [79, 116] on span "Coffee Mate Customer Ethnography" at bounding box center [98, 119] width 173 height 22
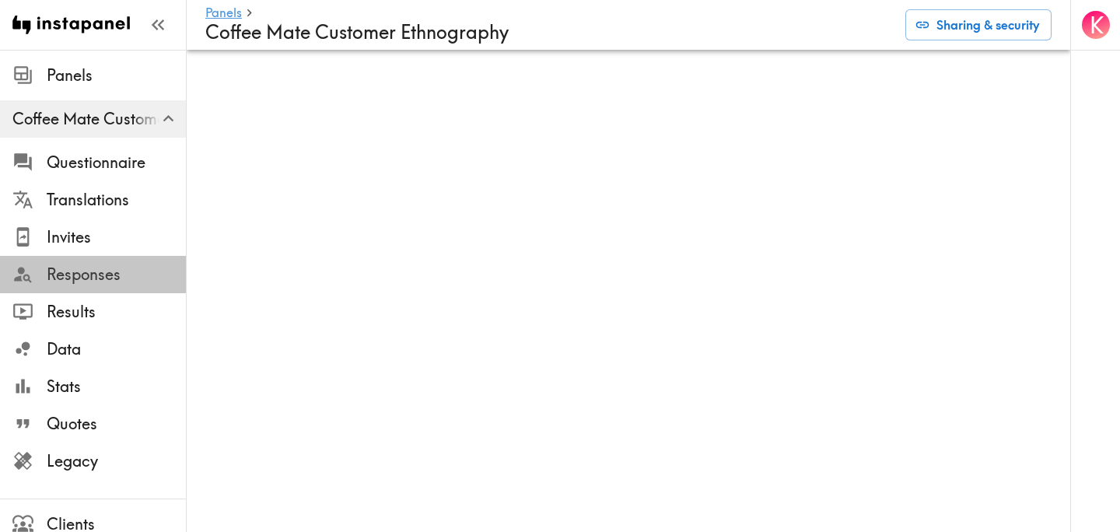
click at [98, 266] on span "Responses" at bounding box center [116, 275] width 139 height 22
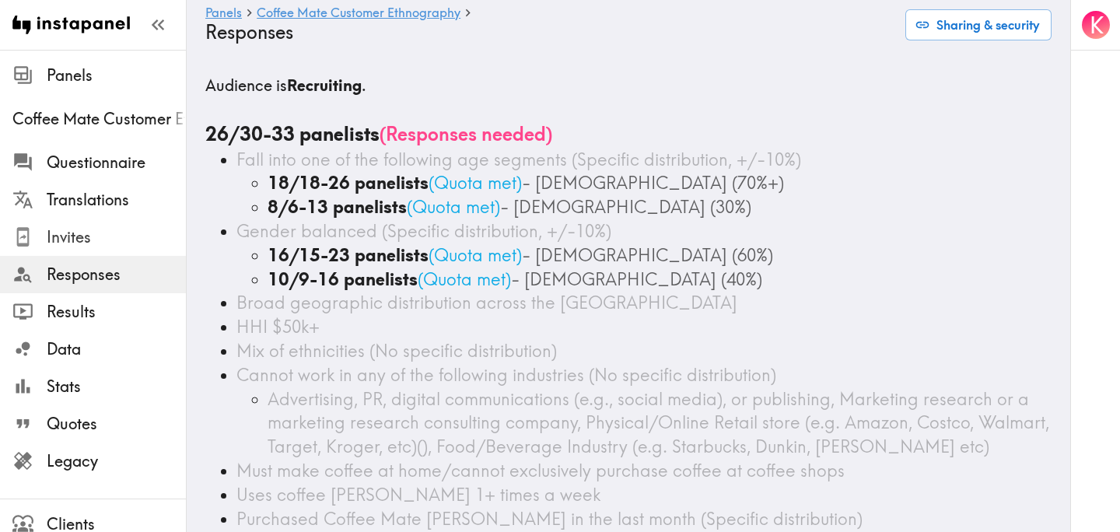
click at [103, 240] on span "Invites" at bounding box center [116, 237] width 139 height 22
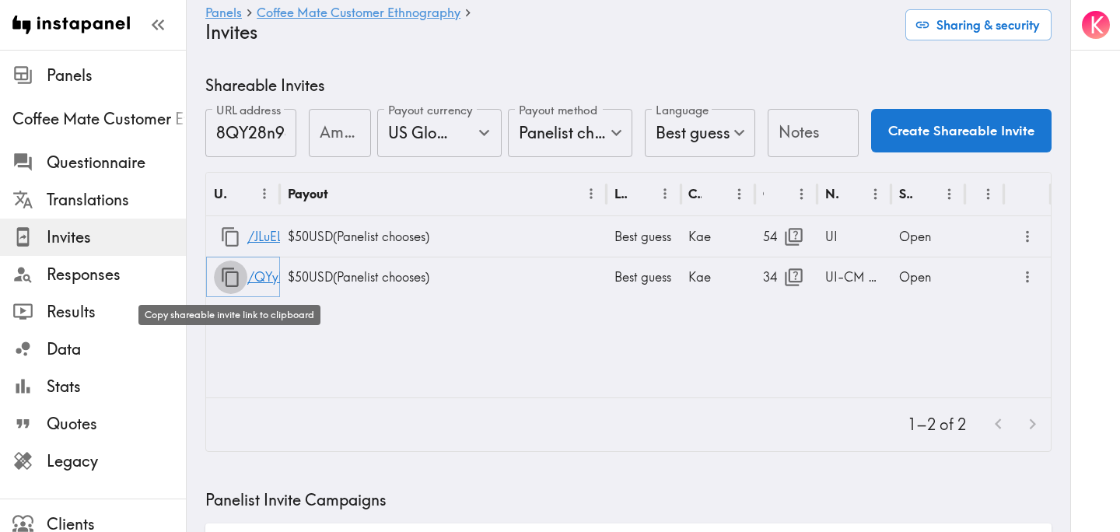
click at [231, 276] on icon "button" at bounding box center [230, 277] width 21 height 21
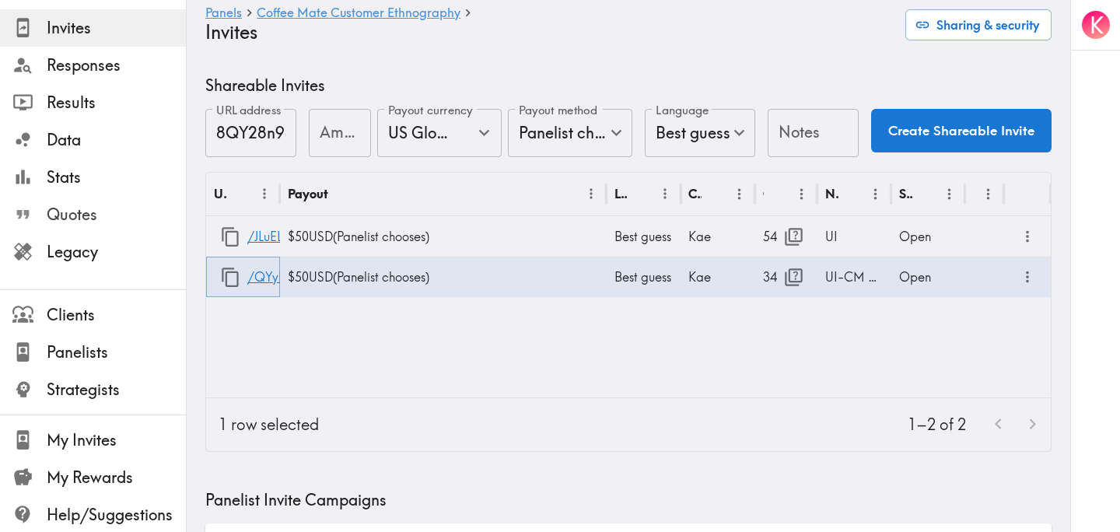
scroll to position [211, 0]
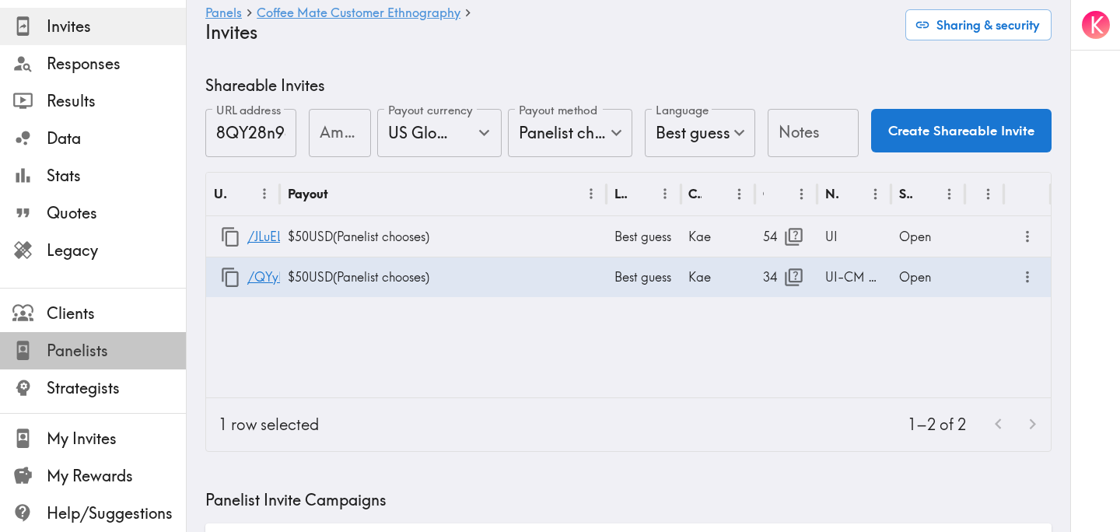
click at [94, 352] on span "Panelists" at bounding box center [116, 351] width 139 height 22
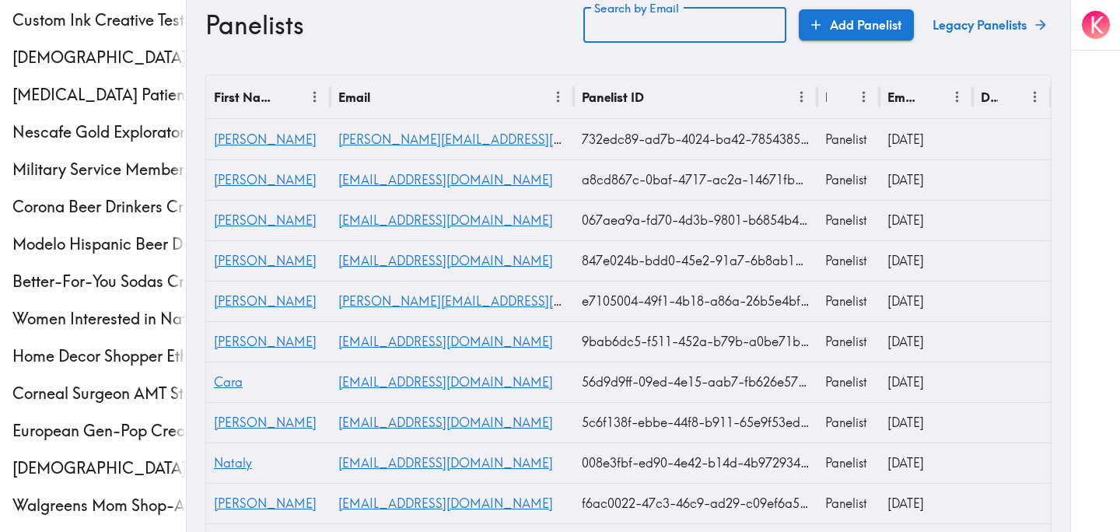
click at [679, 27] on input "Search by Email" at bounding box center [684, 25] width 203 height 36
type input "anto"
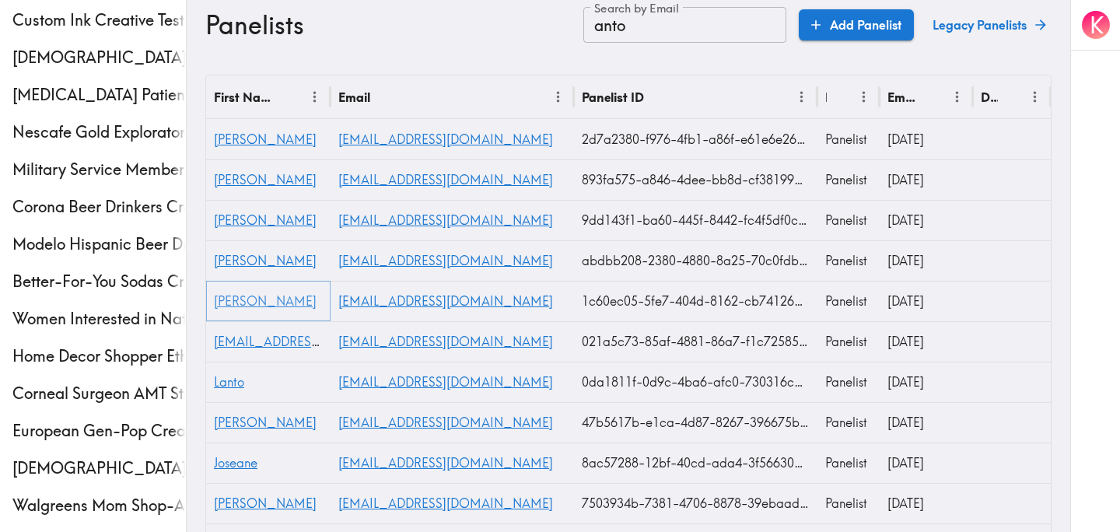
click at [253, 298] on span "Antonio" at bounding box center [265, 301] width 103 height 16
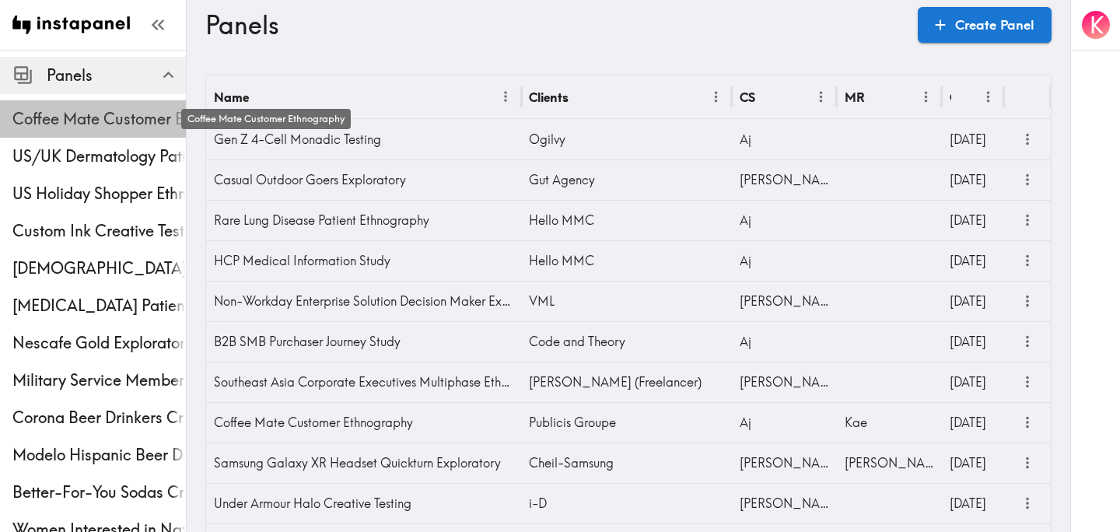
click at [98, 123] on span "Coffee Mate Customer Ethnography" at bounding box center [98, 119] width 173 height 22
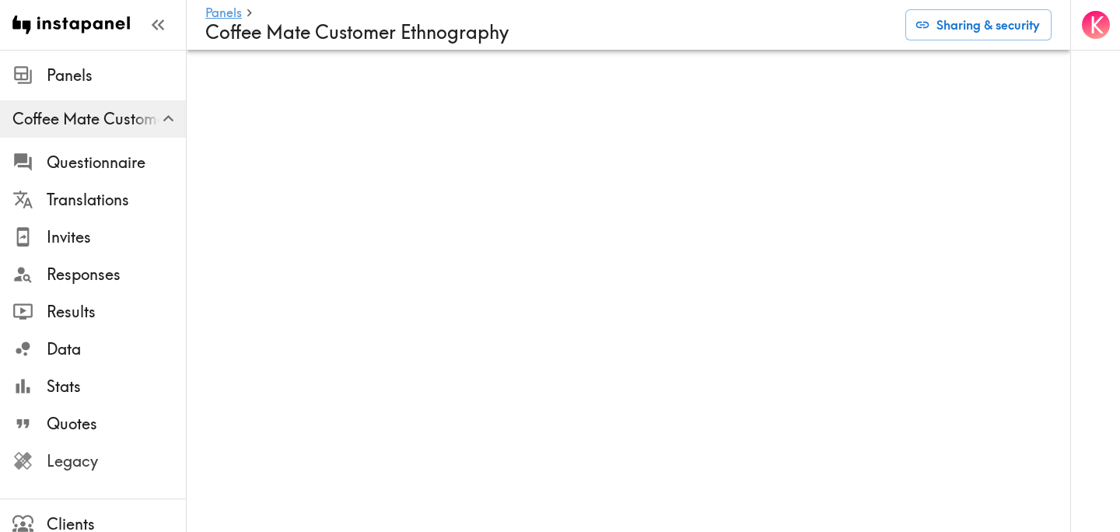
click at [85, 462] on span "Legacy" at bounding box center [116, 461] width 139 height 22
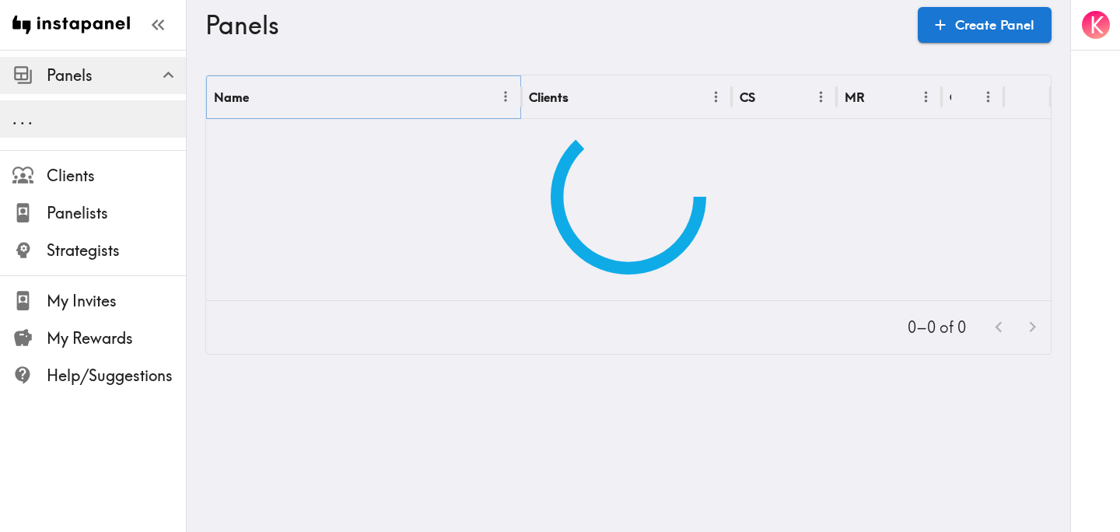
click at [506, 93] on icon "Menu" at bounding box center [505, 97] width 2 height 11
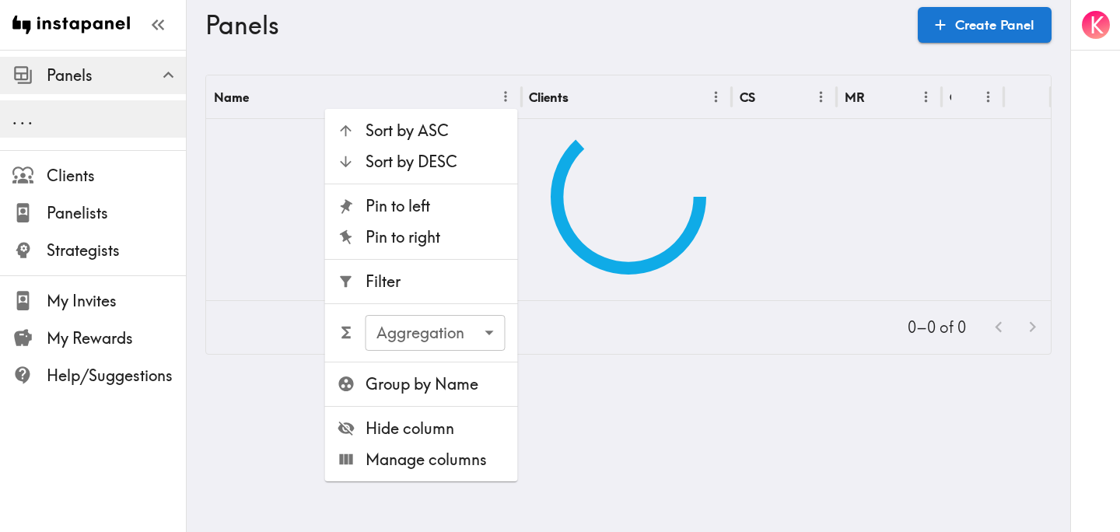
click at [424, 285] on span "Filter" at bounding box center [436, 282] width 140 height 22
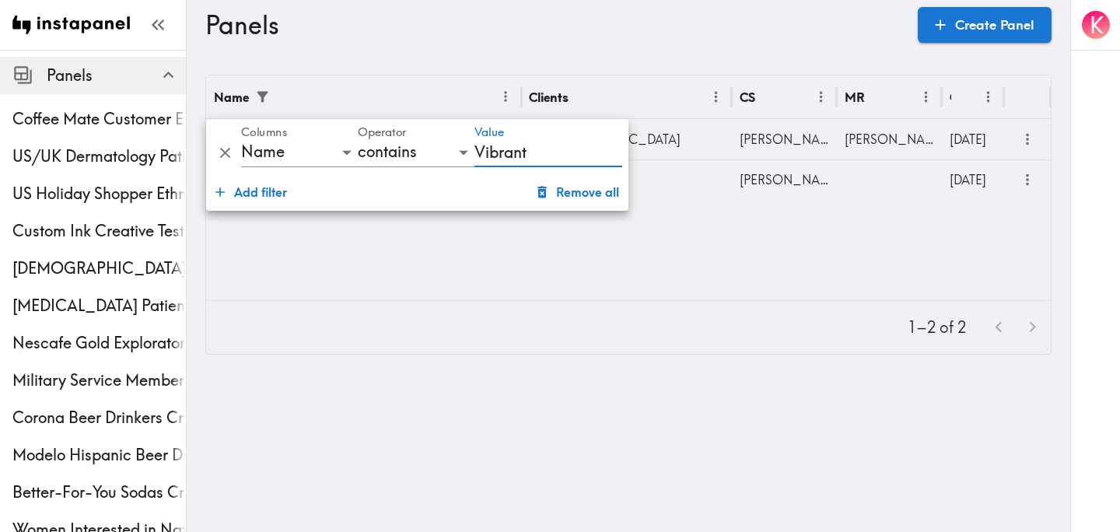
type input "Vibrant"
click at [822, 219] on div "Name Clients CS MR Created Vibrant [US_STATE] Concept Testing Off [GEOGRAPHIC_D…" at bounding box center [628, 187] width 845 height 225
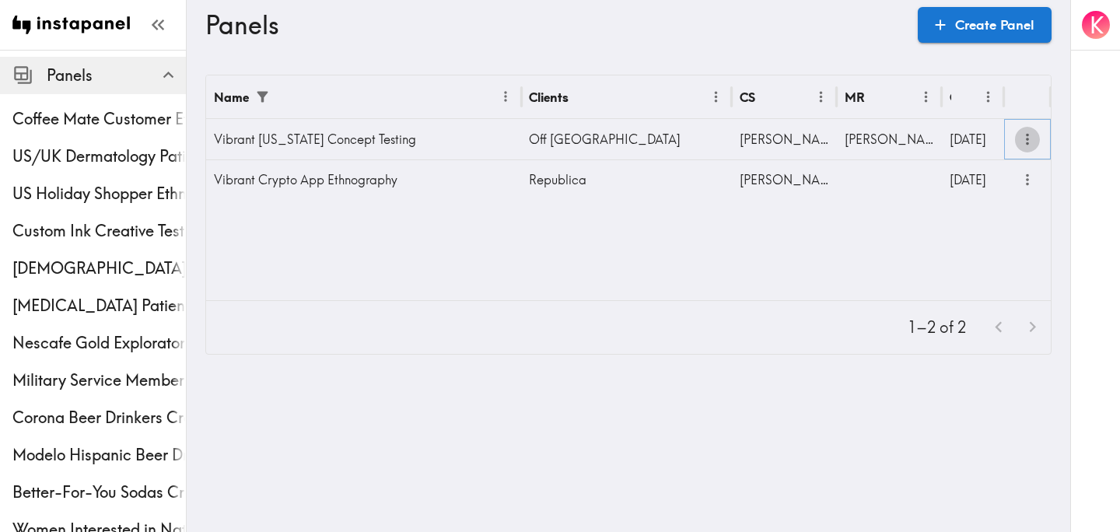
click at [1028, 139] on icon "more" at bounding box center [1027, 140] width 3 height 12
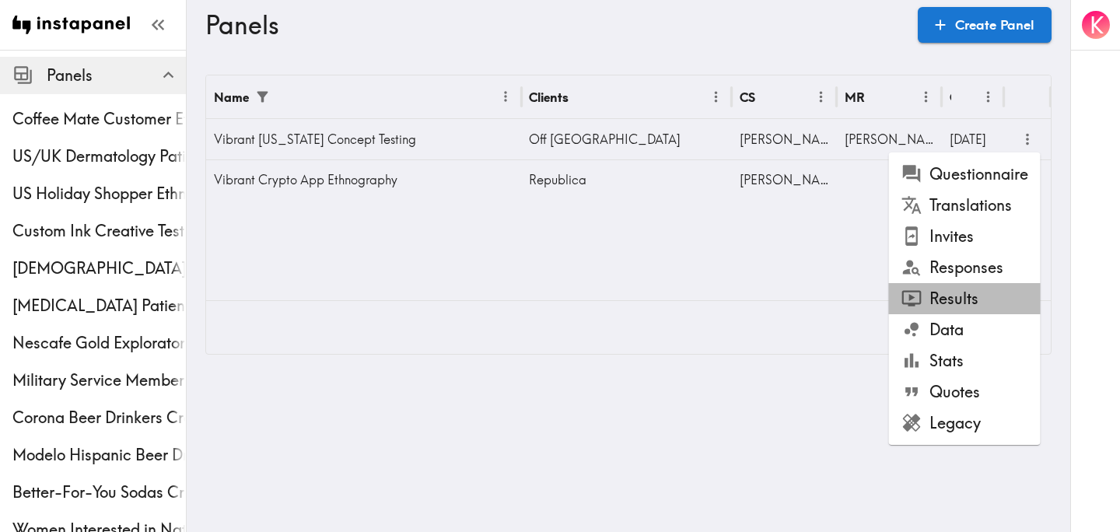
click at [974, 293] on li "Results" at bounding box center [965, 298] width 152 height 31
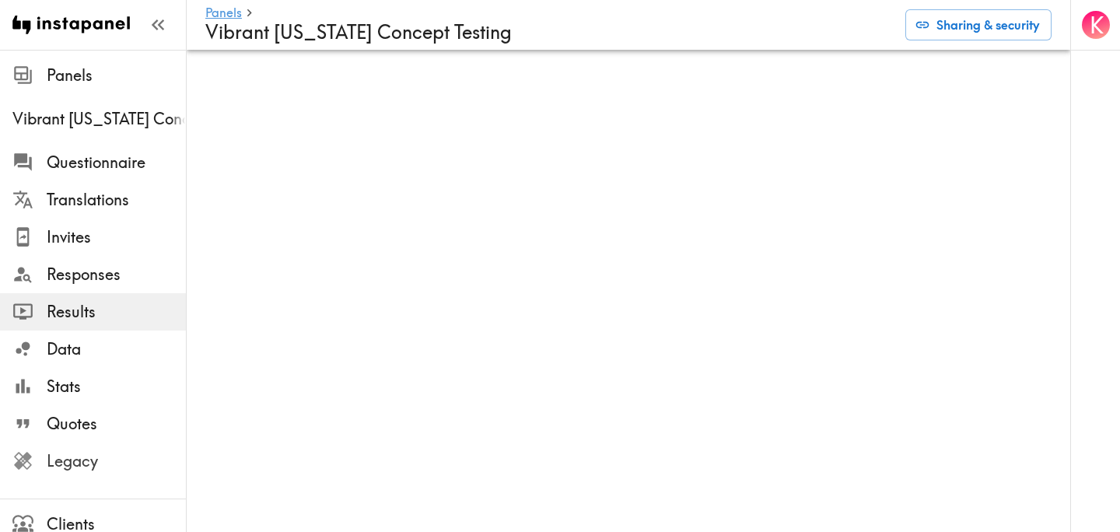
click at [109, 452] on span "Legacy" at bounding box center [116, 461] width 139 height 22
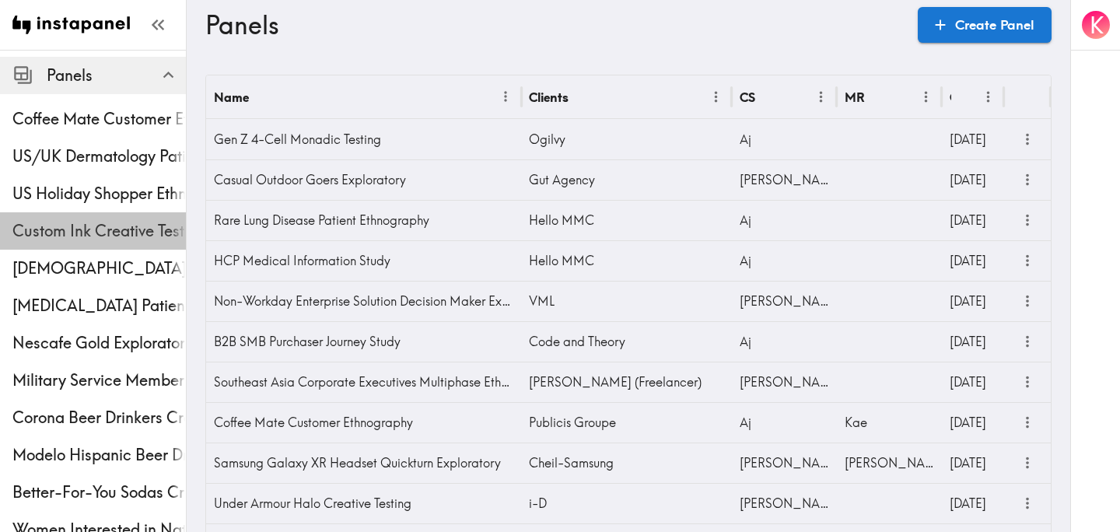
click at [85, 214] on div "Custom Ink Creative Testing Phase 2" at bounding box center [93, 231] width 186 height 40
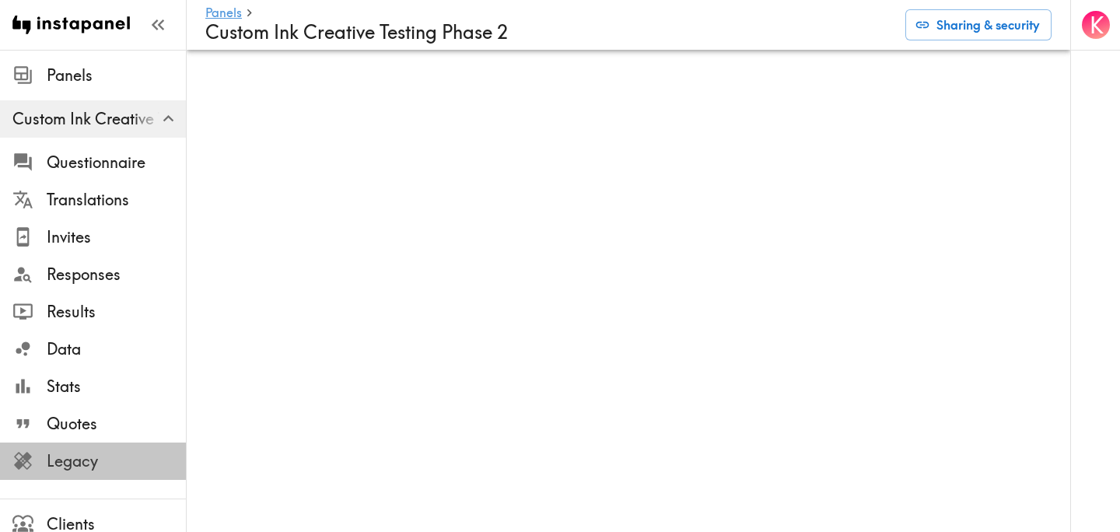
click at [84, 468] on span "Legacy" at bounding box center [116, 461] width 139 height 22
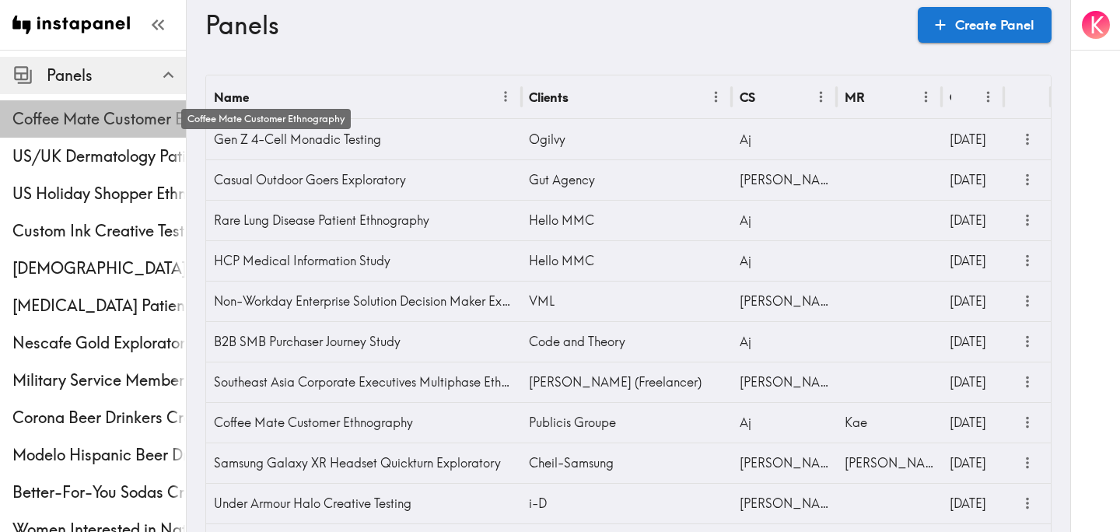
click at [82, 114] on span "Coffee Mate Customer Ethnography" at bounding box center [98, 119] width 173 height 22
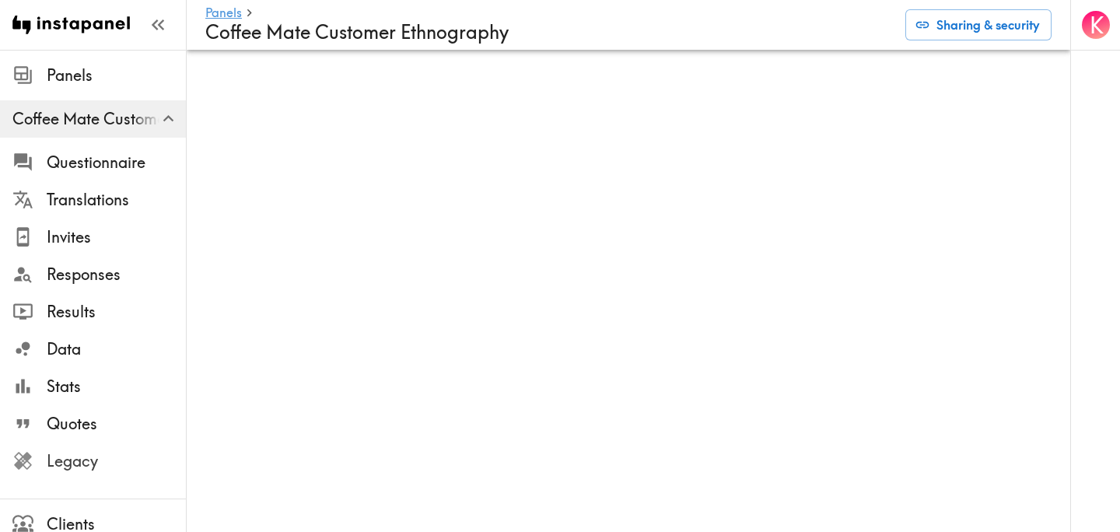
click at [89, 460] on span "Legacy" at bounding box center [116, 461] width 139 height 22
